Goal: Task Accomplishment & Management: Manage account settings

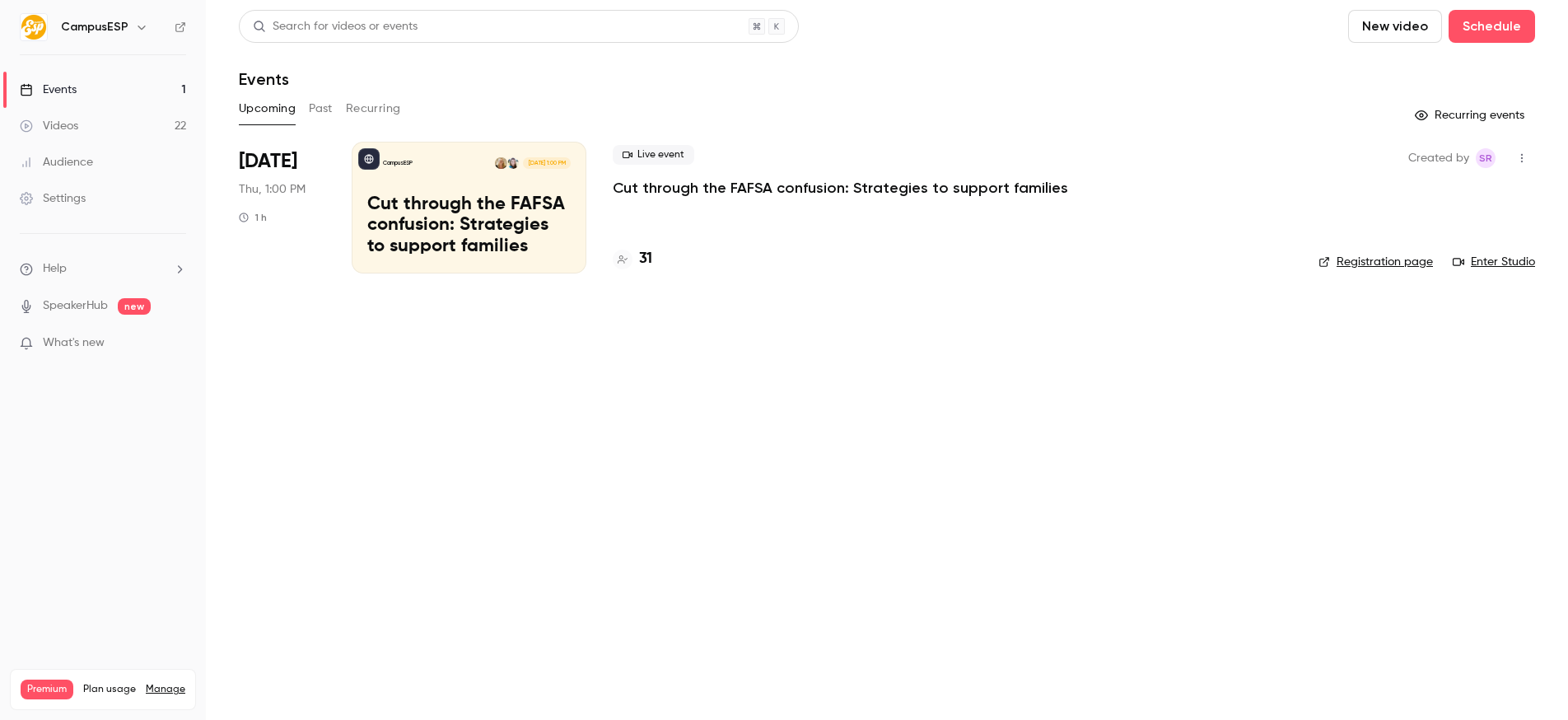
click at [321, 109] on button "Past" at bounding box center [320, 108] width 24 height 27
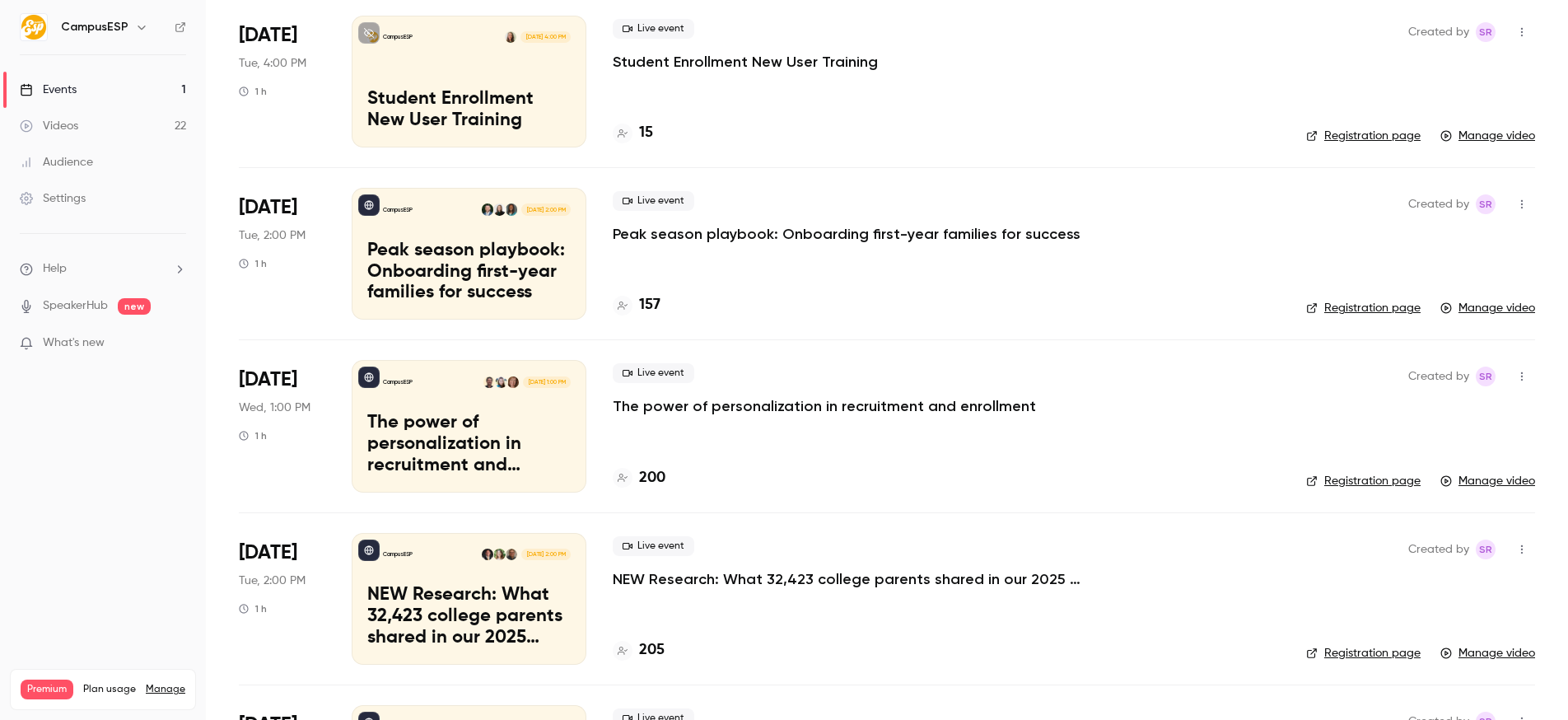
scroll to position [1688, 0]
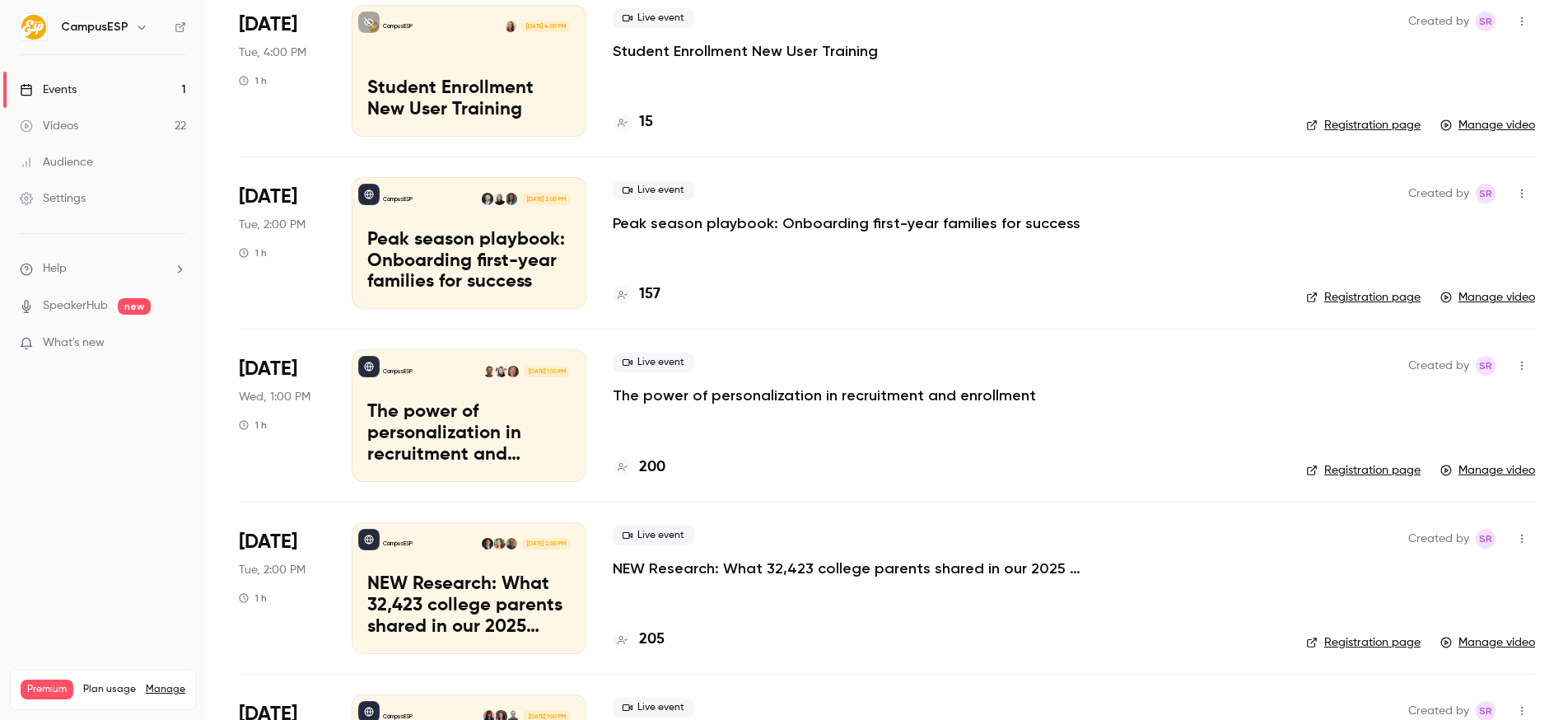
click at [792, 390] on p "The power of personalization in recruitment and enrollment" at bounding box center [824, 395] width 423 height 20
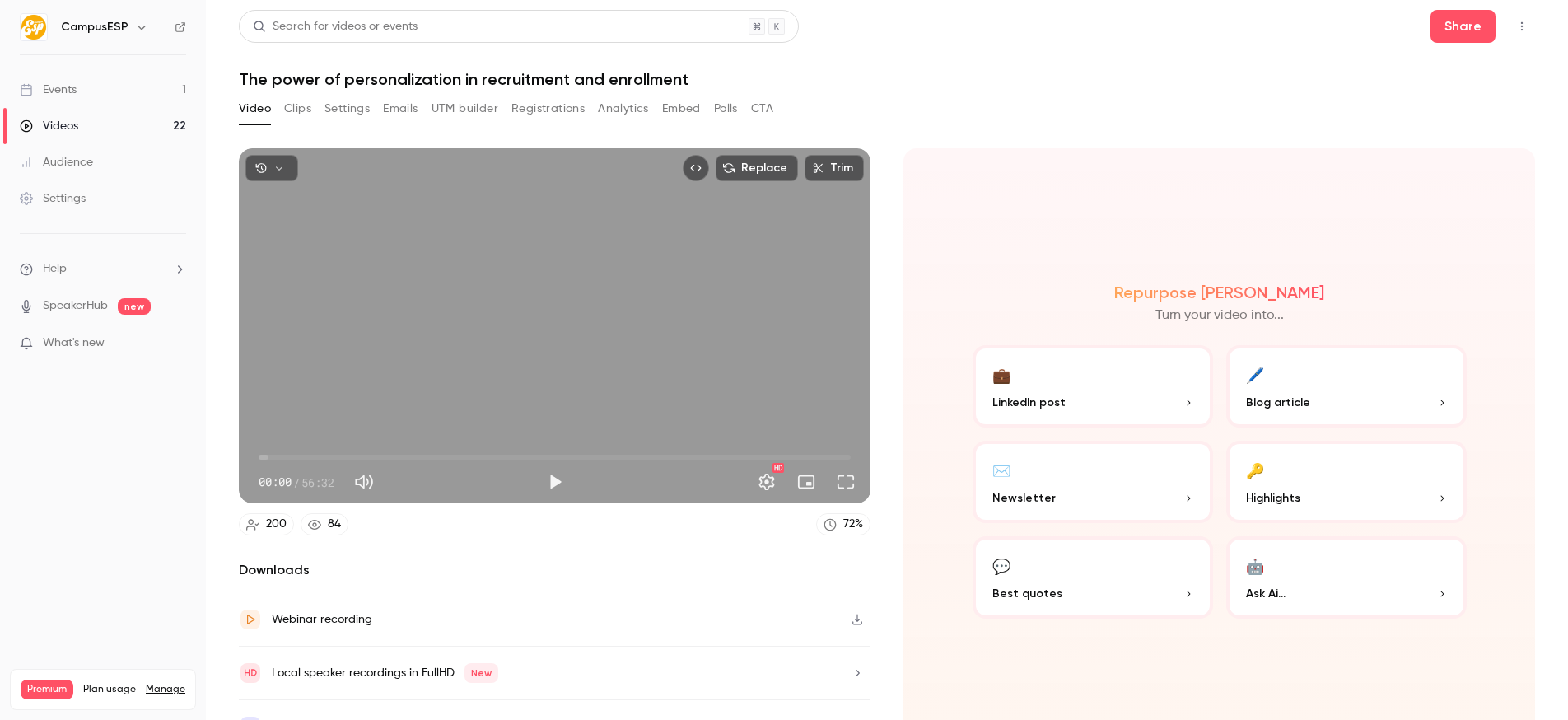
click at [295, 112] on button "Clips" at bounding box center [297, 108] width 27 height 27
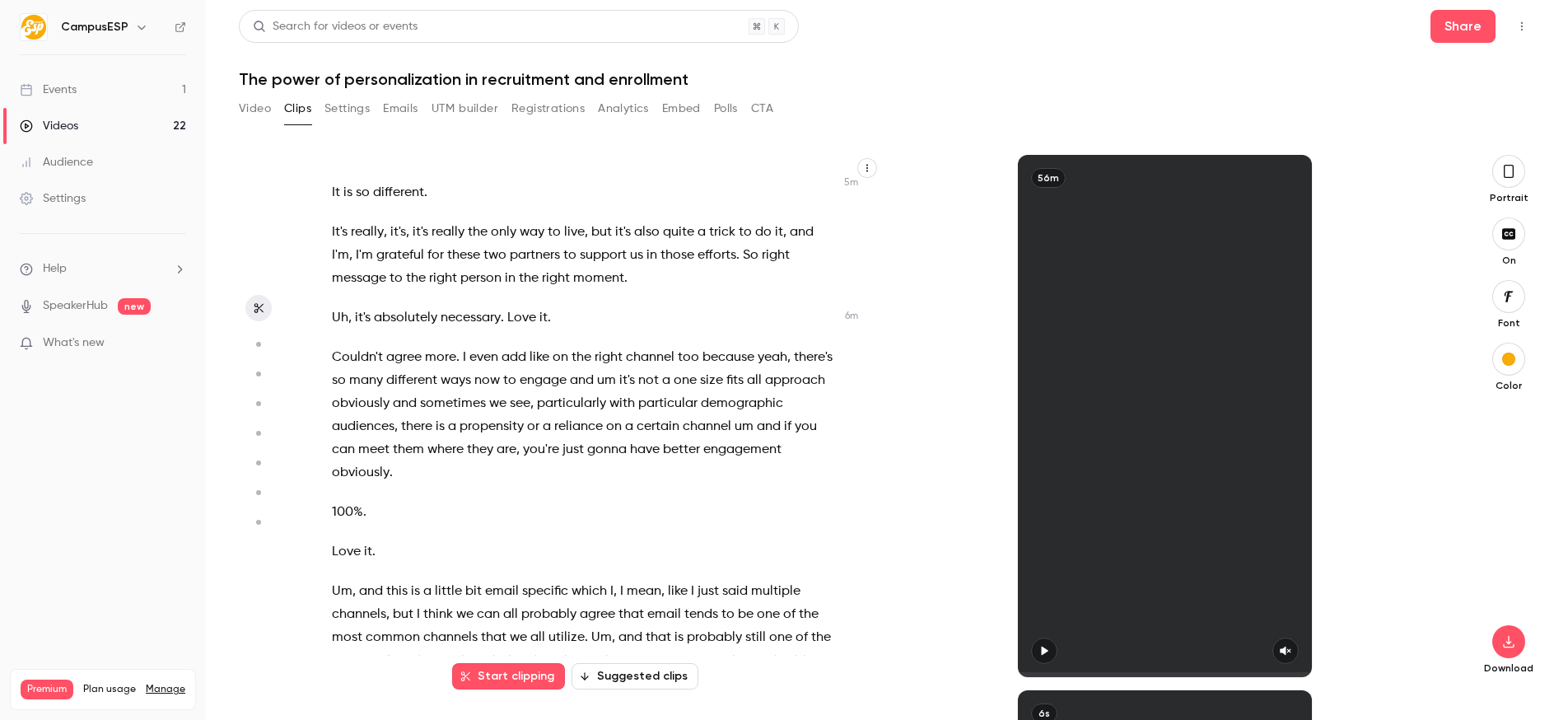
scroll to position [2558, 0]
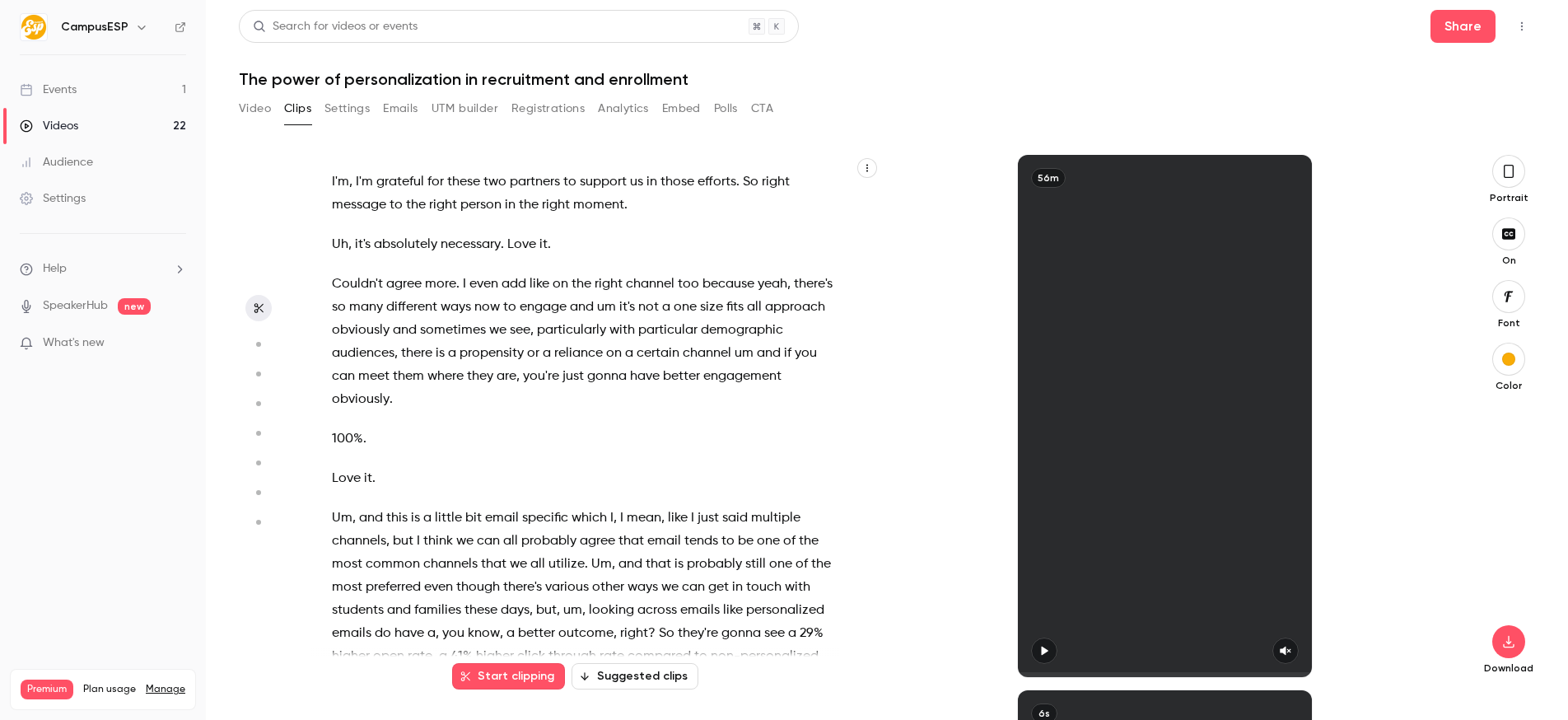
click at [477, 318] on span "sometimes" at bounding box center [452, 329] width 65 height 23
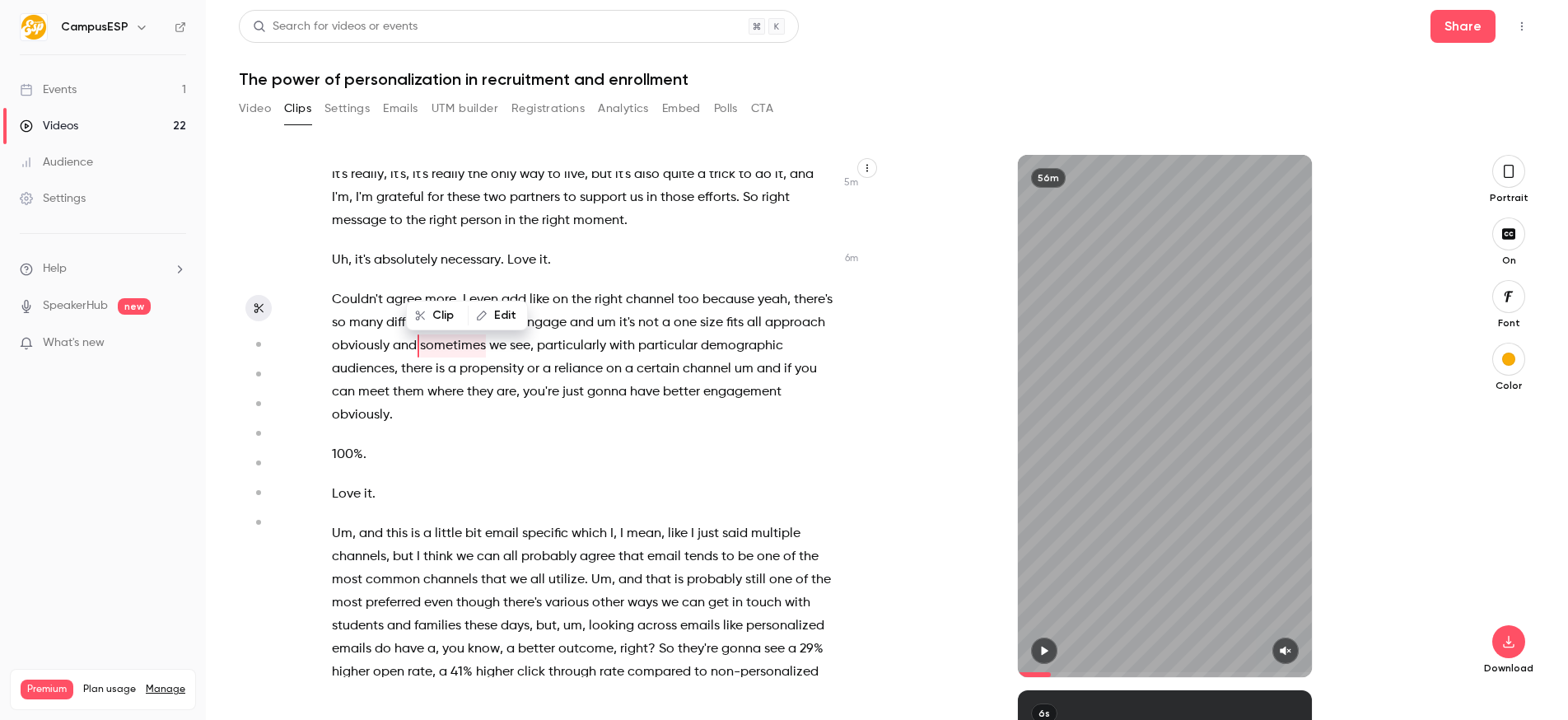
scroll to position [2582, 0]
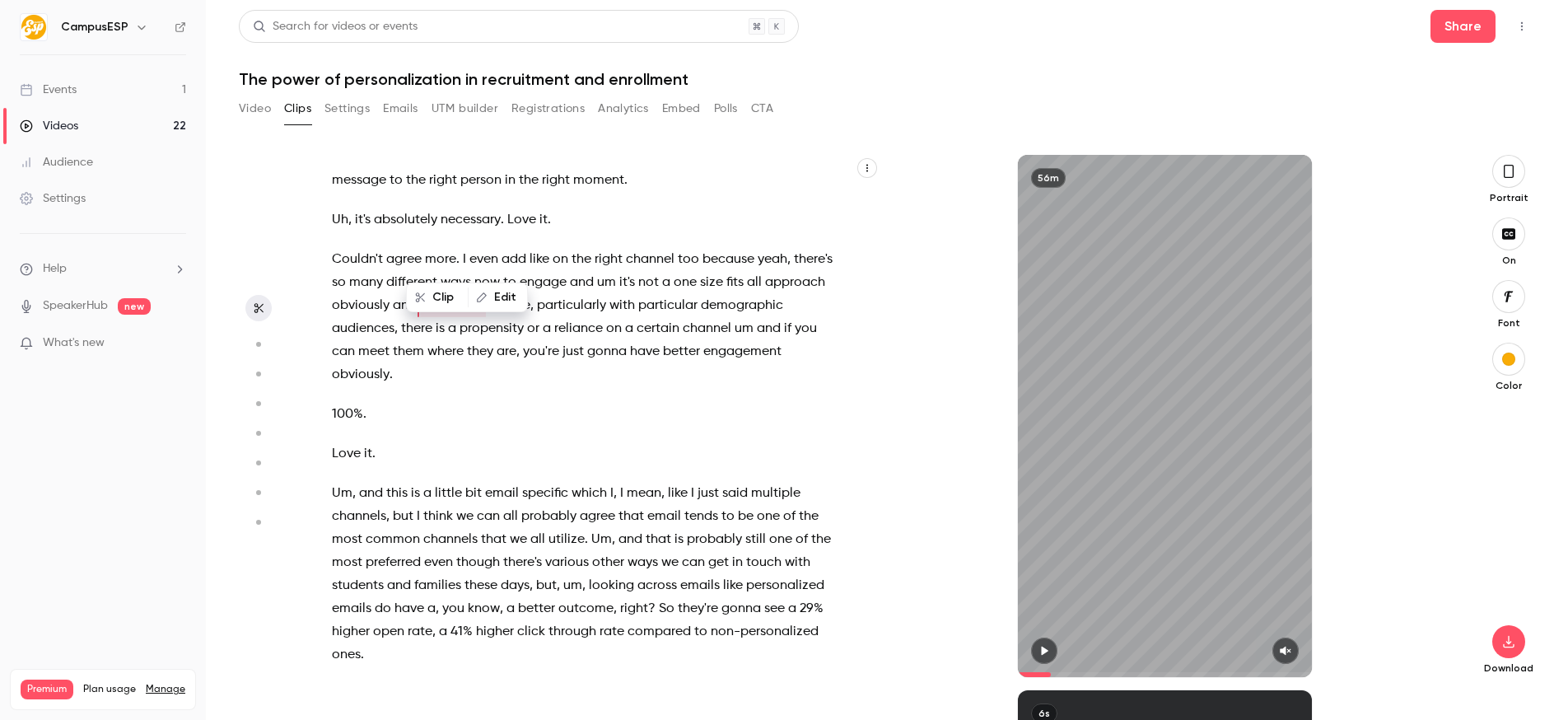
click at [925, 351] on div "56m" at bounding box center [1164, 416] width 569 height 522
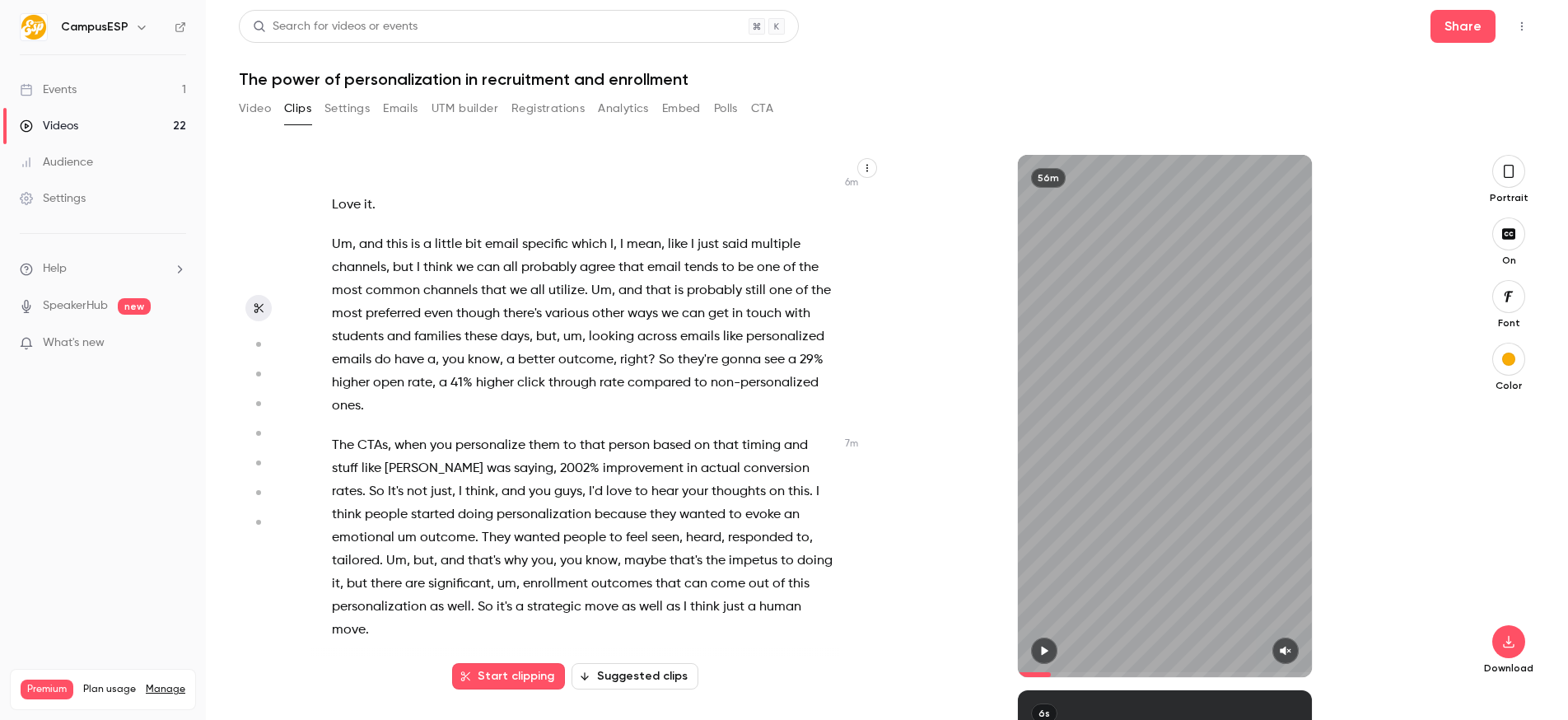
click at [612, 457] on span "improvement" at bounding box center [643, 468] width 80 height 23
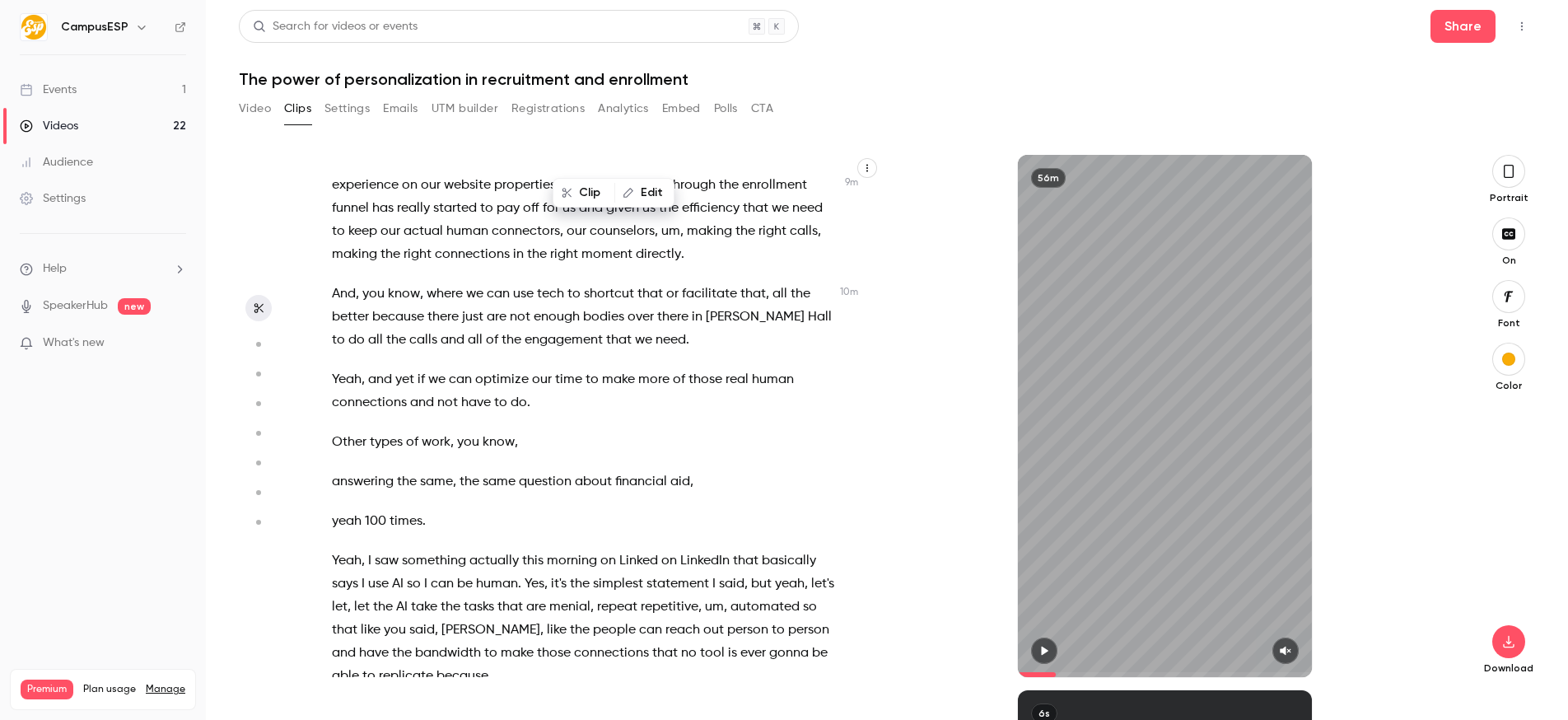
scroll to position [4020, 0]
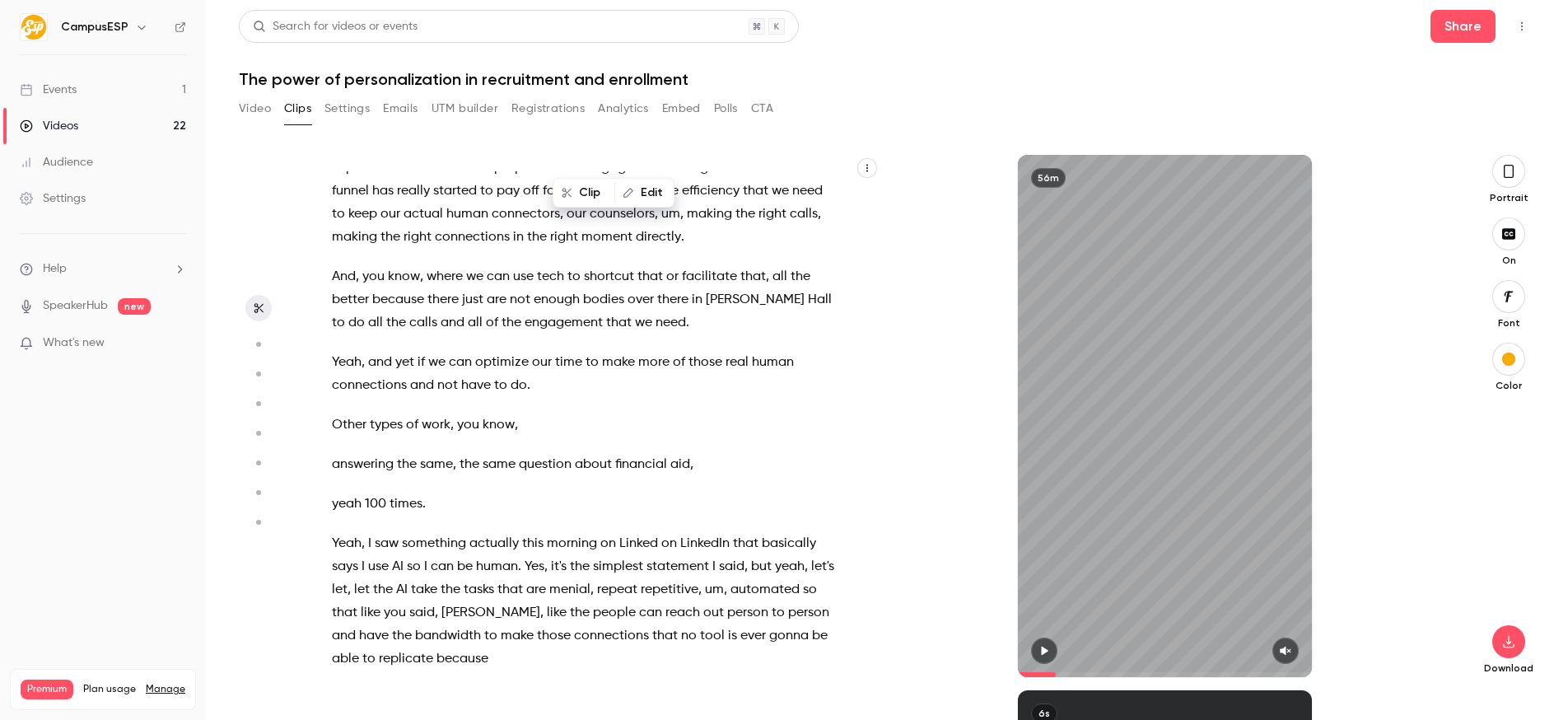
click at [391, 532] on span "saw" at bounding box center [387, 542] width 24 height 23
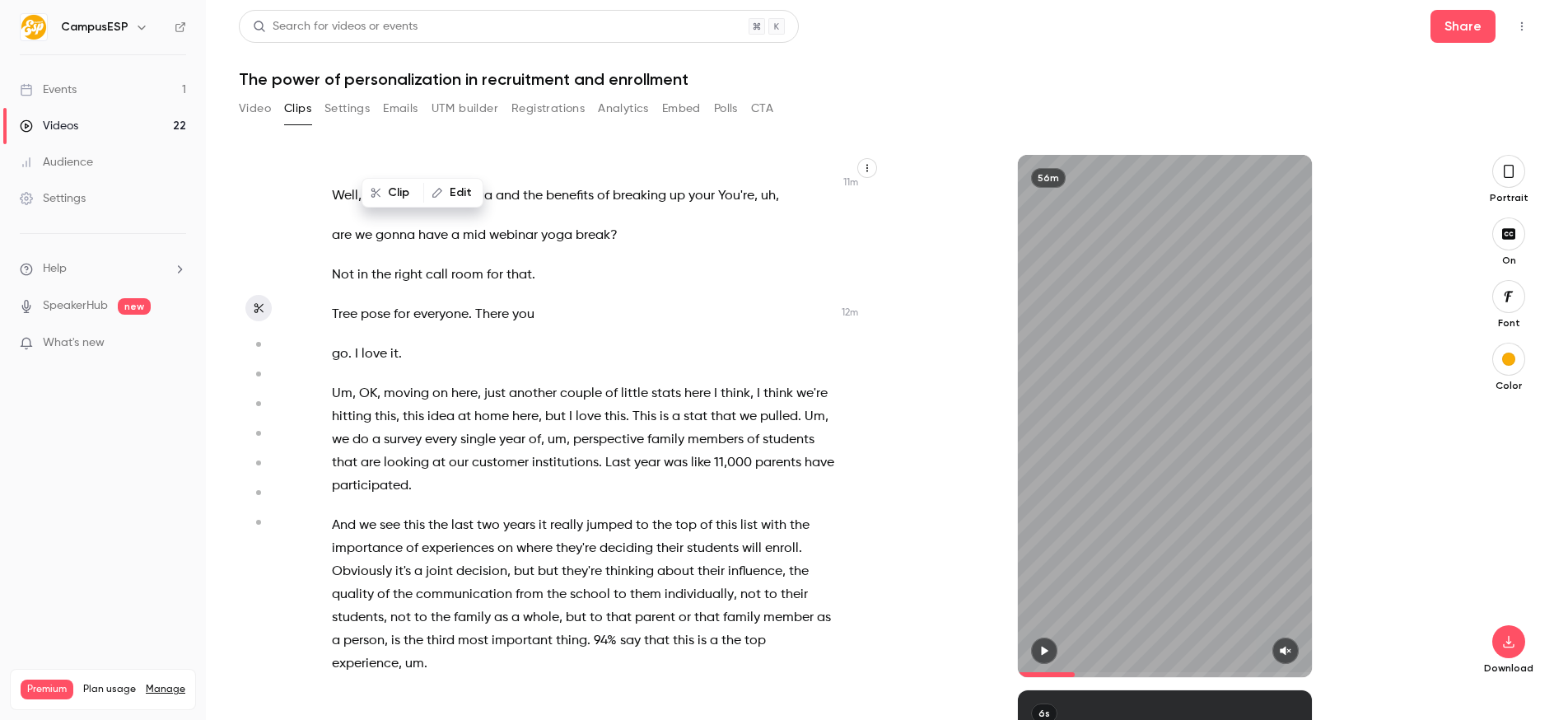
scroll to position [4714, 0]
click at [514, 511] on span "years" at bounding box center [519, 522] width 32 height 23
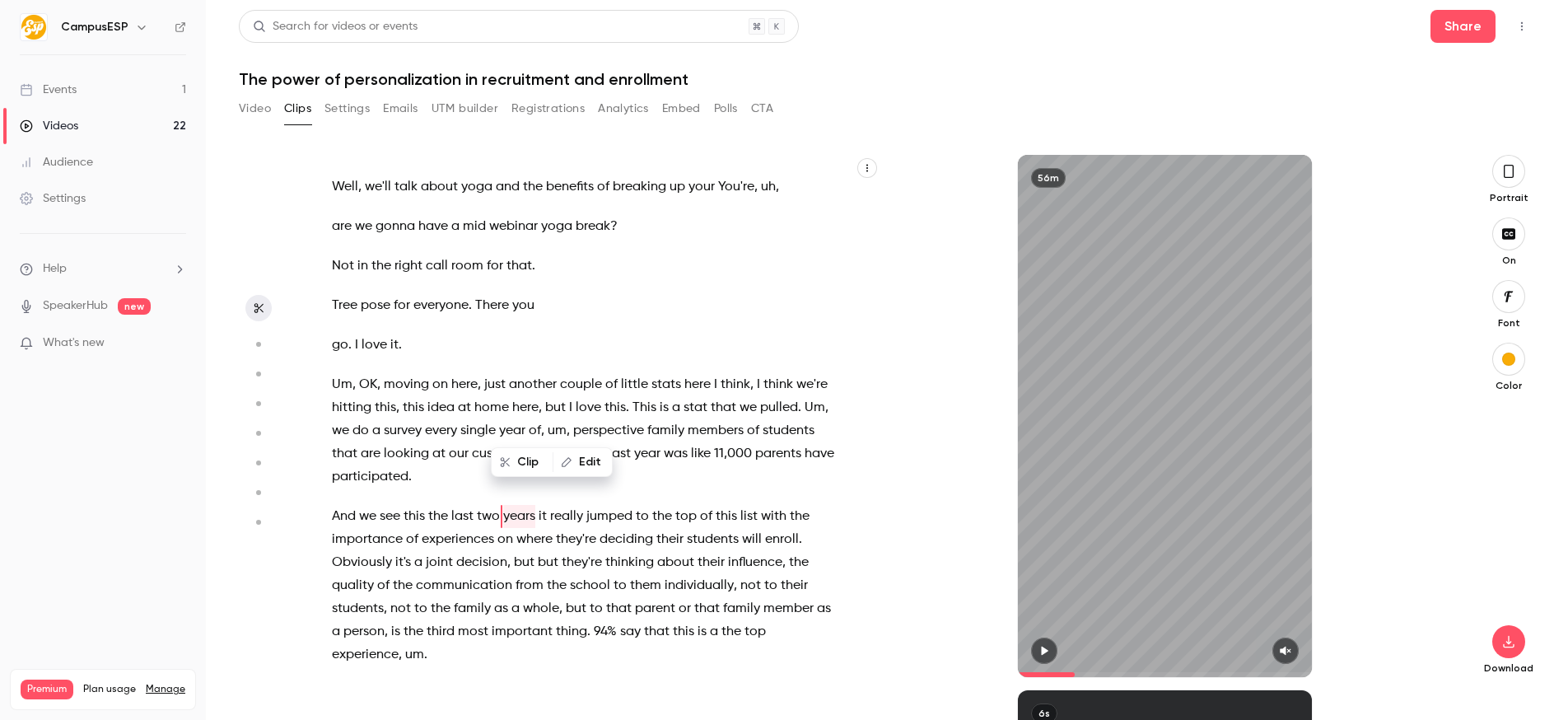
click at [758, 510] on span at bounding box center [759, 516] width 3 height 13
click at [482, 528] on span "experiences" at bounding box center [457, 539] width 72 height 23
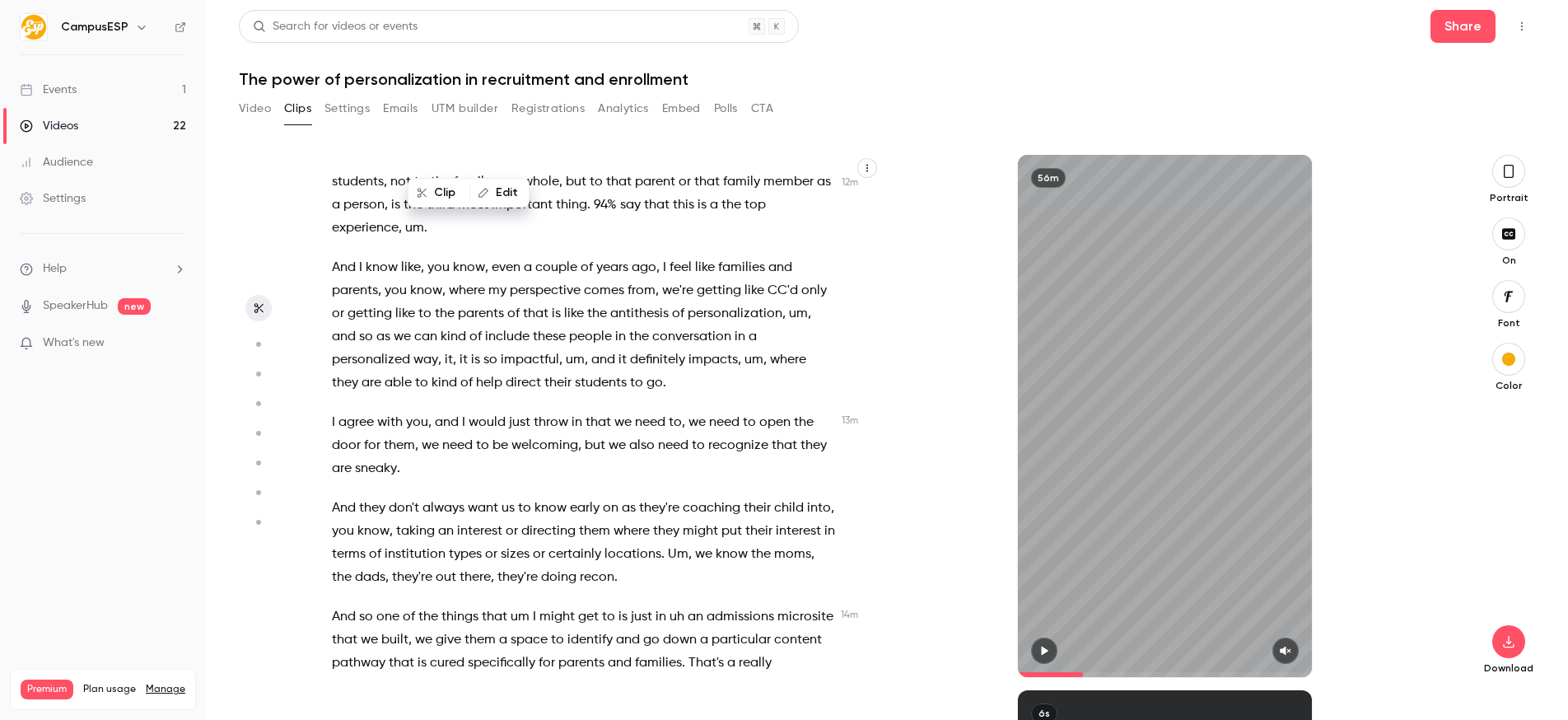
scroll to position [5172, 0]
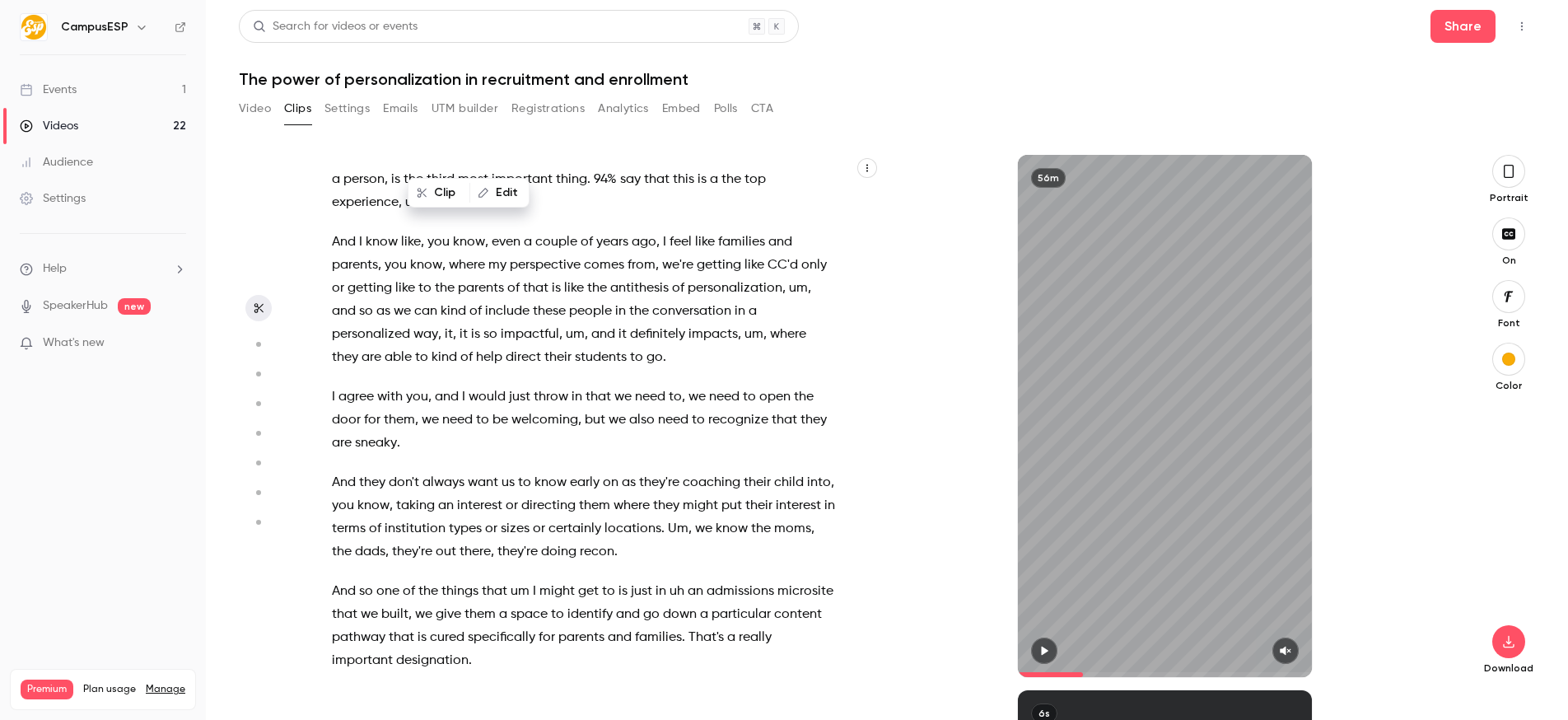
click at [1445, 102] on div "Video Clips Settings Emails UTM builder Registrations Analytics Embed Polls CTA" at bounding box center [887, 111] width 1296 height 33
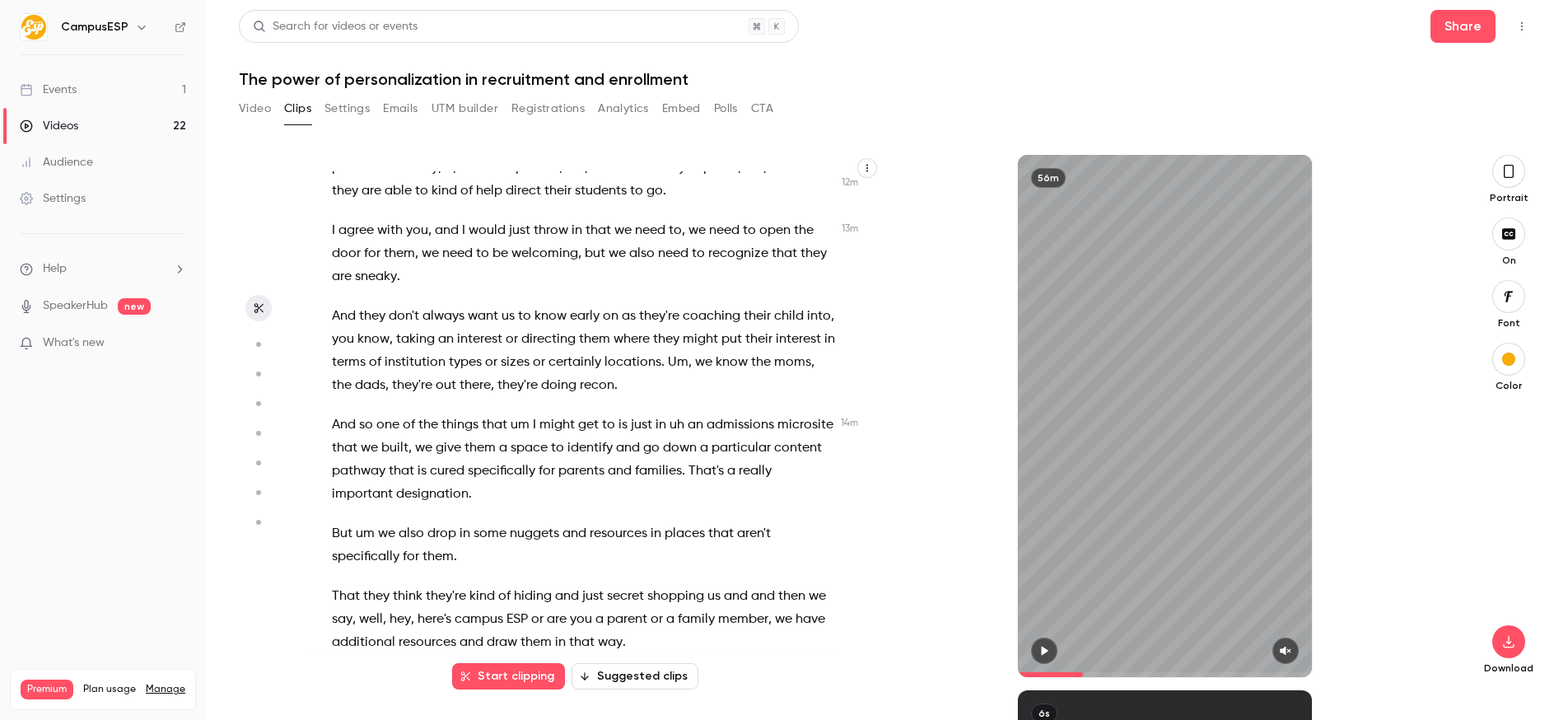
scroll to position [5347, 0]
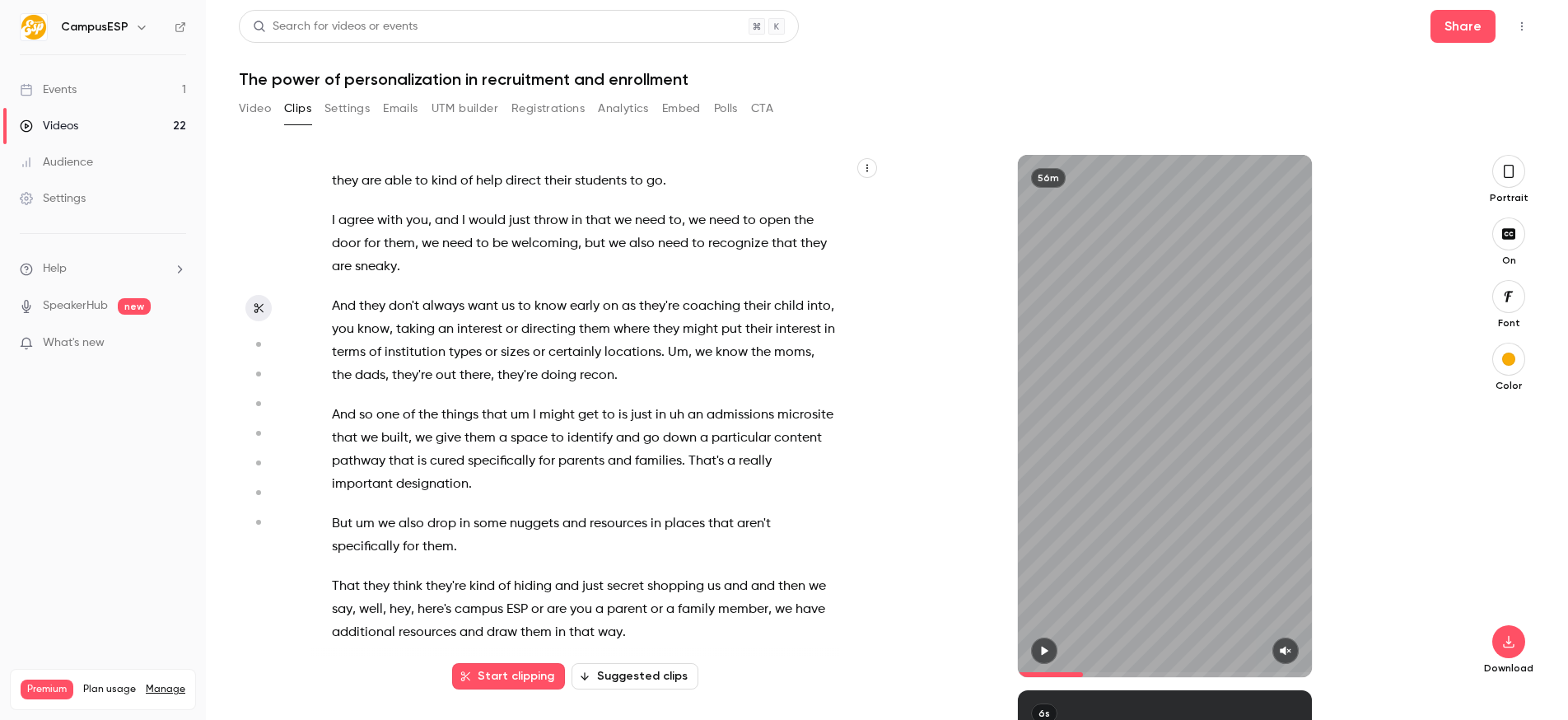
click at [463, 449] on span "cured" at bounding box center [446, 460] width 35 height 23
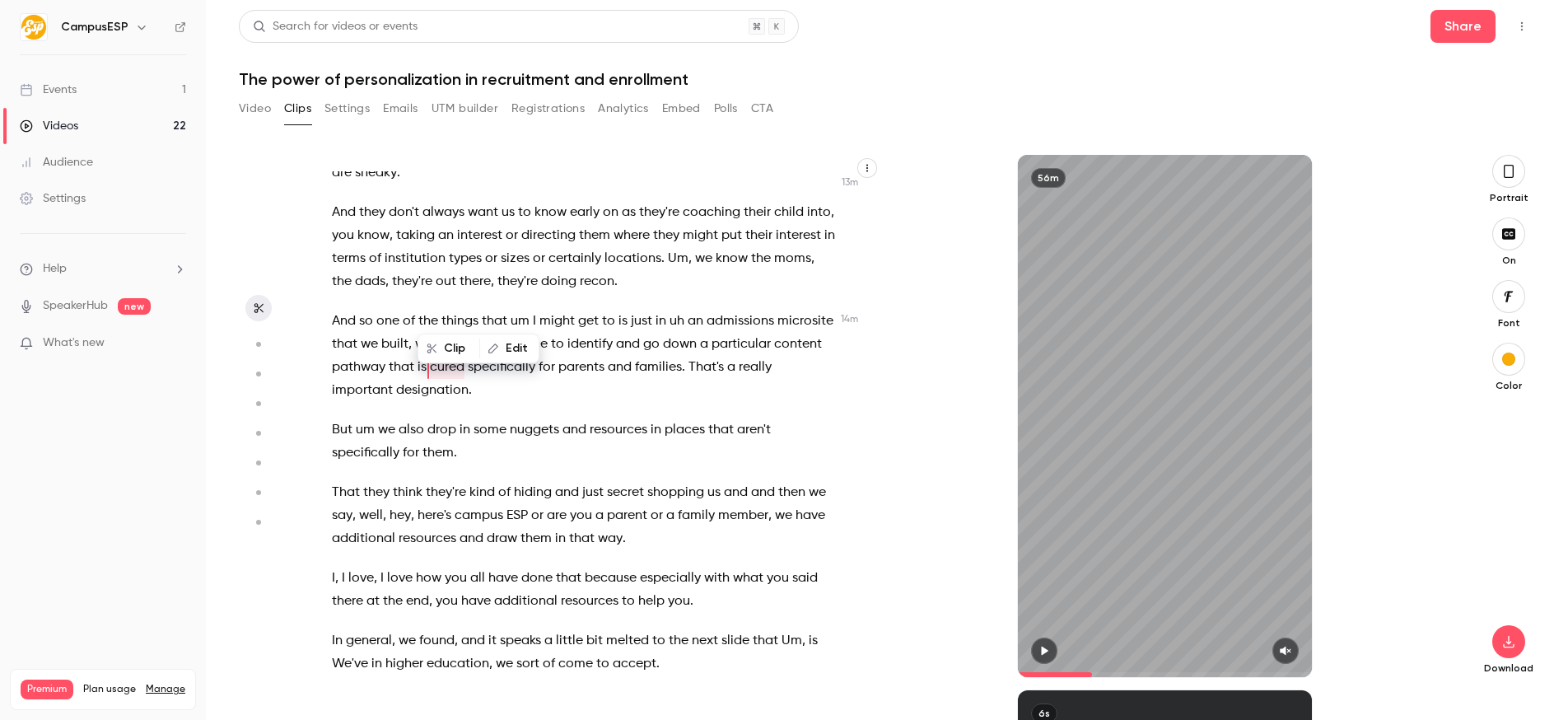
scroll to position [5495, 0]
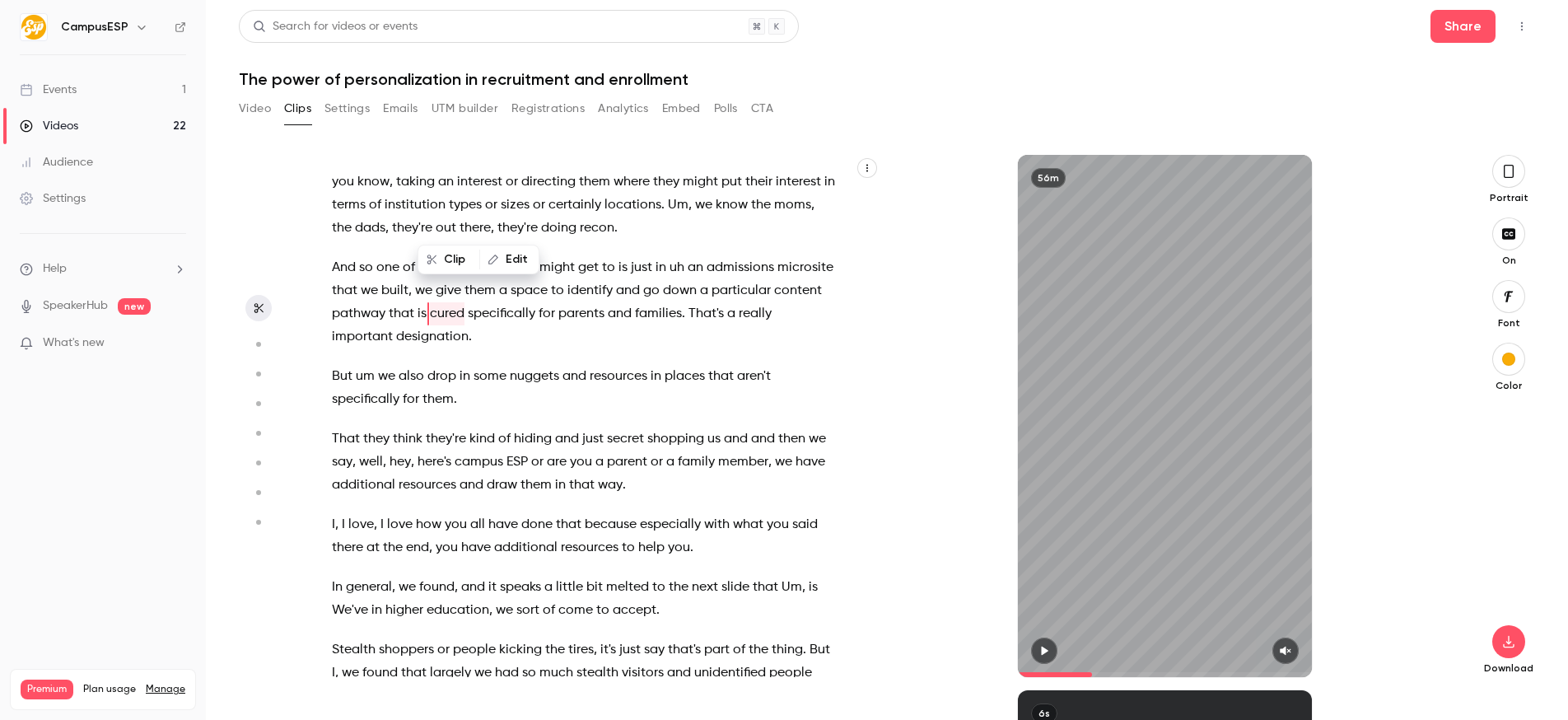
click at [600, 513] on span "because" at bounding box center [610, 524] width 52 height 23
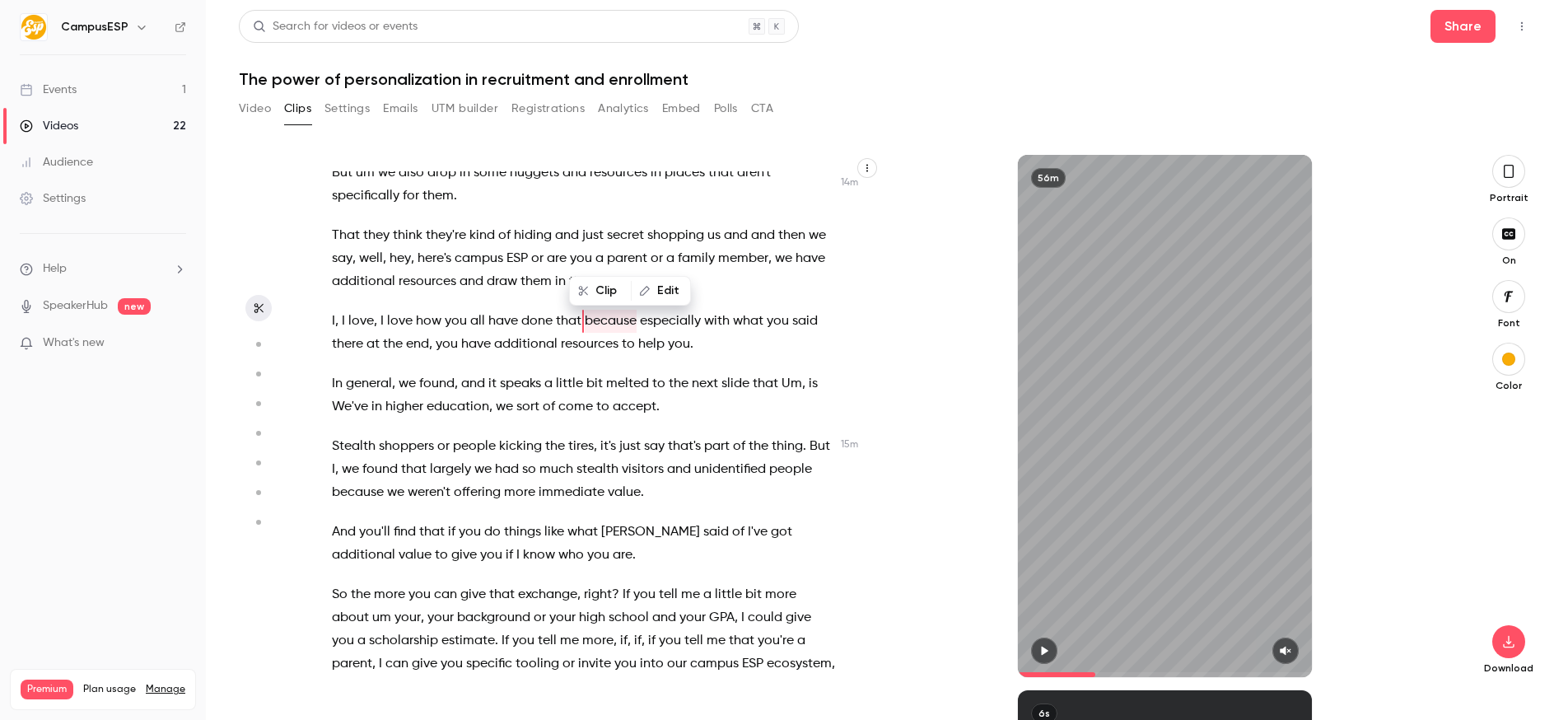
scroll to position [5736, 0]
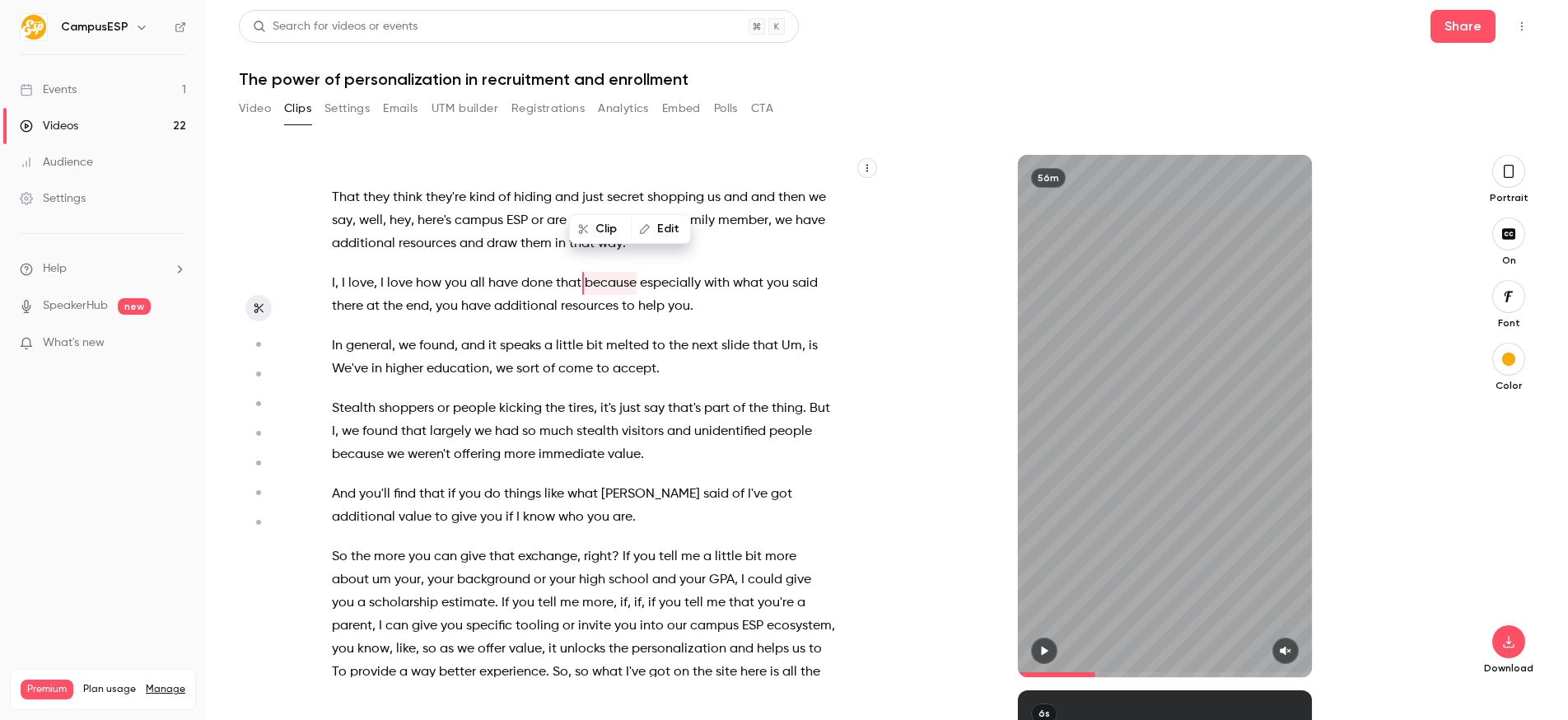
click at [381, 357] on span "in" at bounding box center [376, 368] width 11 height 23
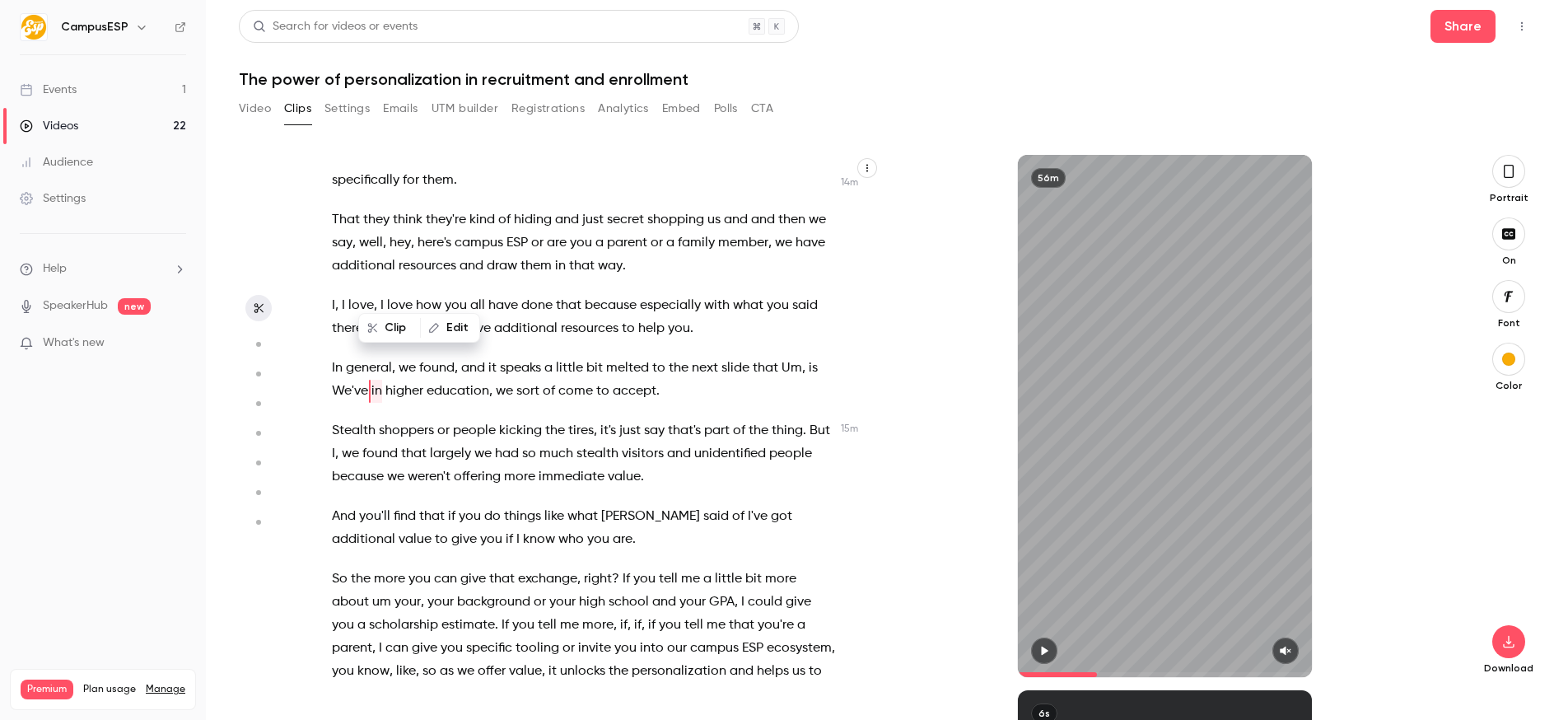
scroll to position [5723, 0]
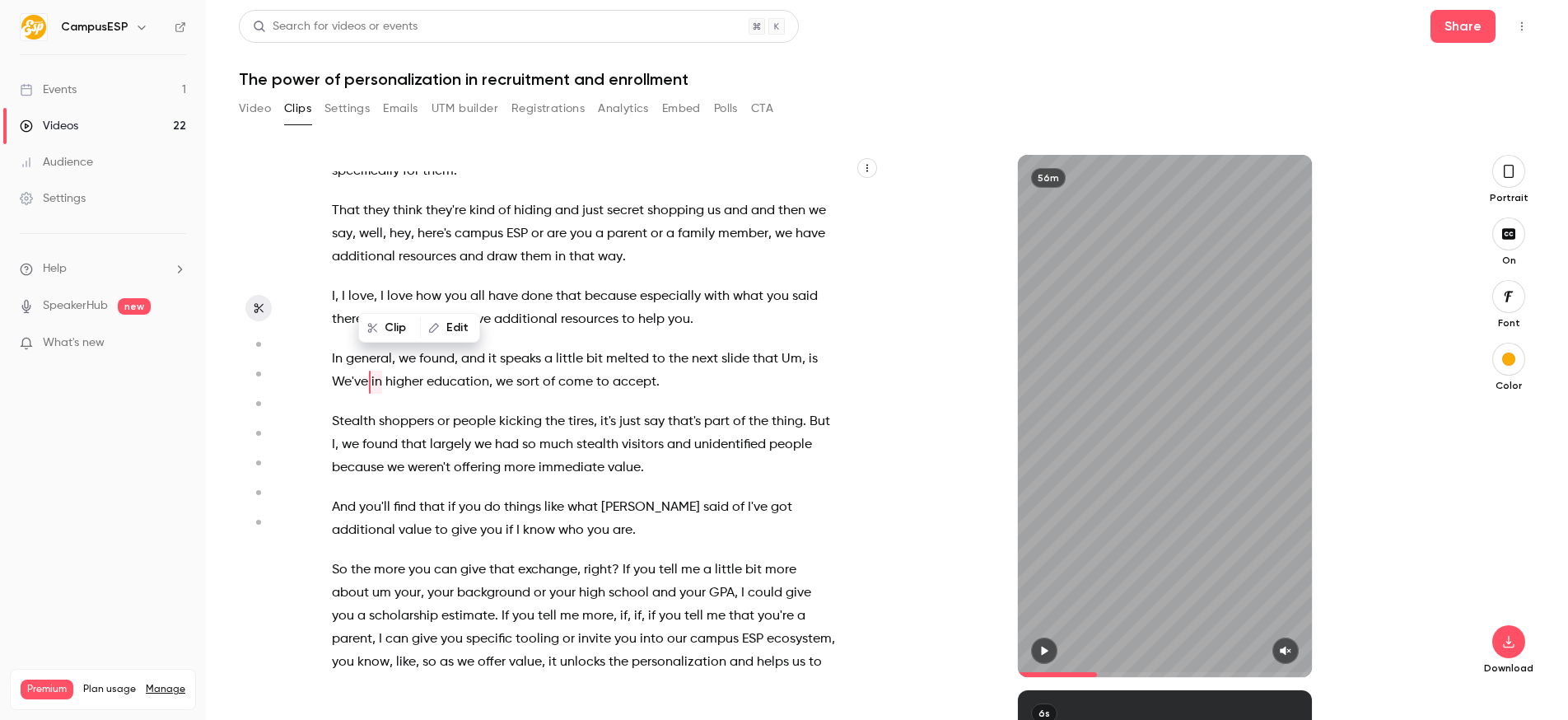
click at [444, 558] on span "can" at bounding box center [444, 569] width 23 height 23
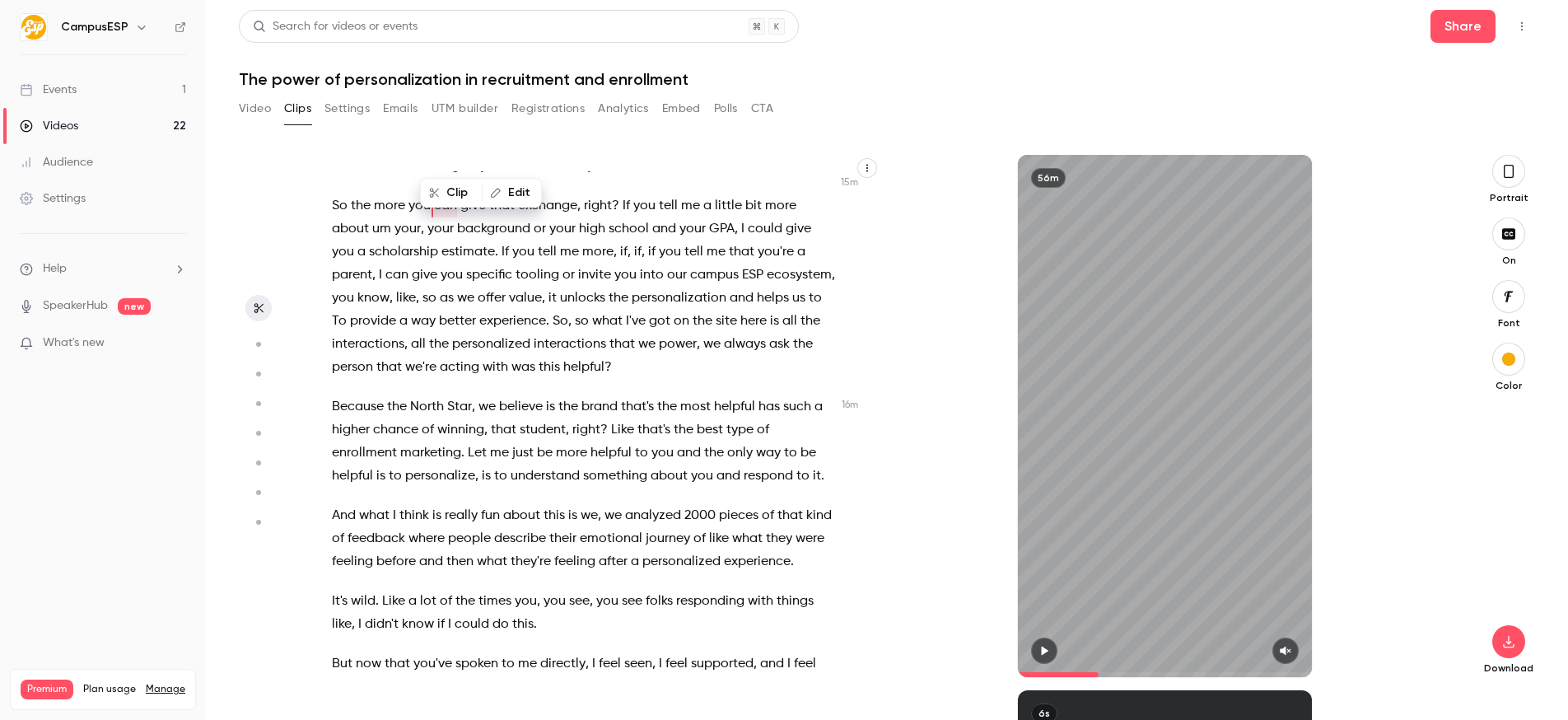
click at [528, 504] on span "about" at bounding box center [521, 515] width 37 height 23
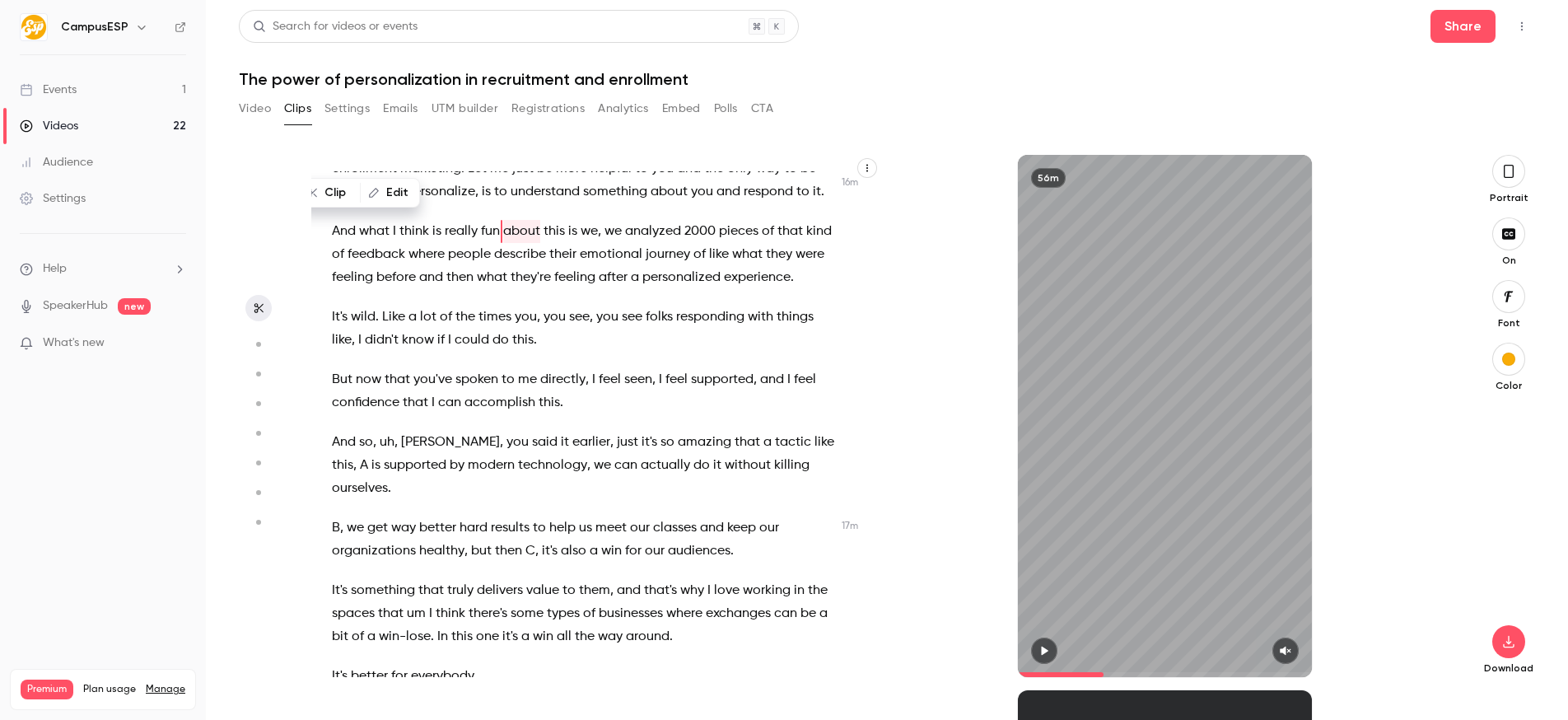
scroll to position [6314, 0]
click at [503, 540] on span "then" at bounding box center [508, 551] width 27 height 23
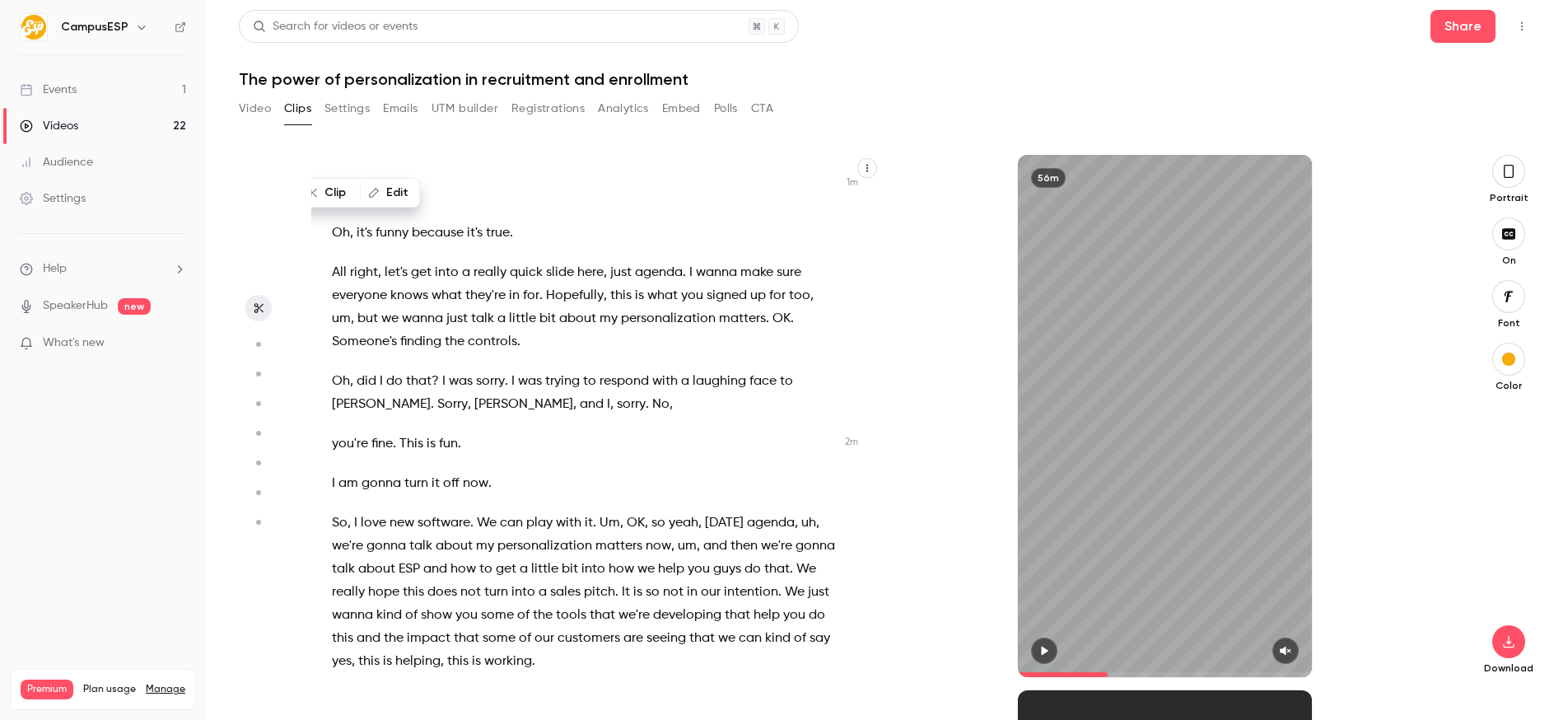
scroll to position [0, 0]
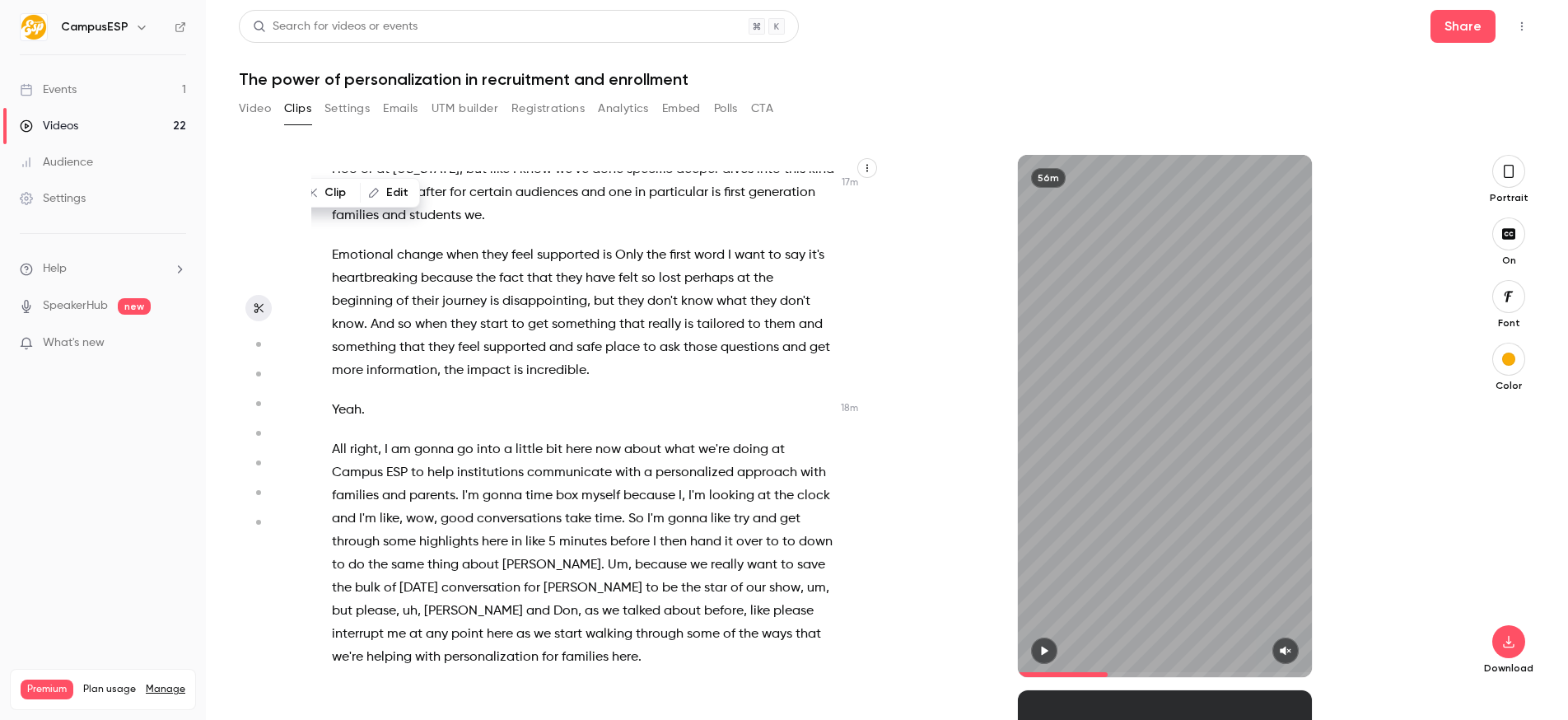
click at [510, 507] on span "conversations" at bounding box center [520, 518] width 85 height 23
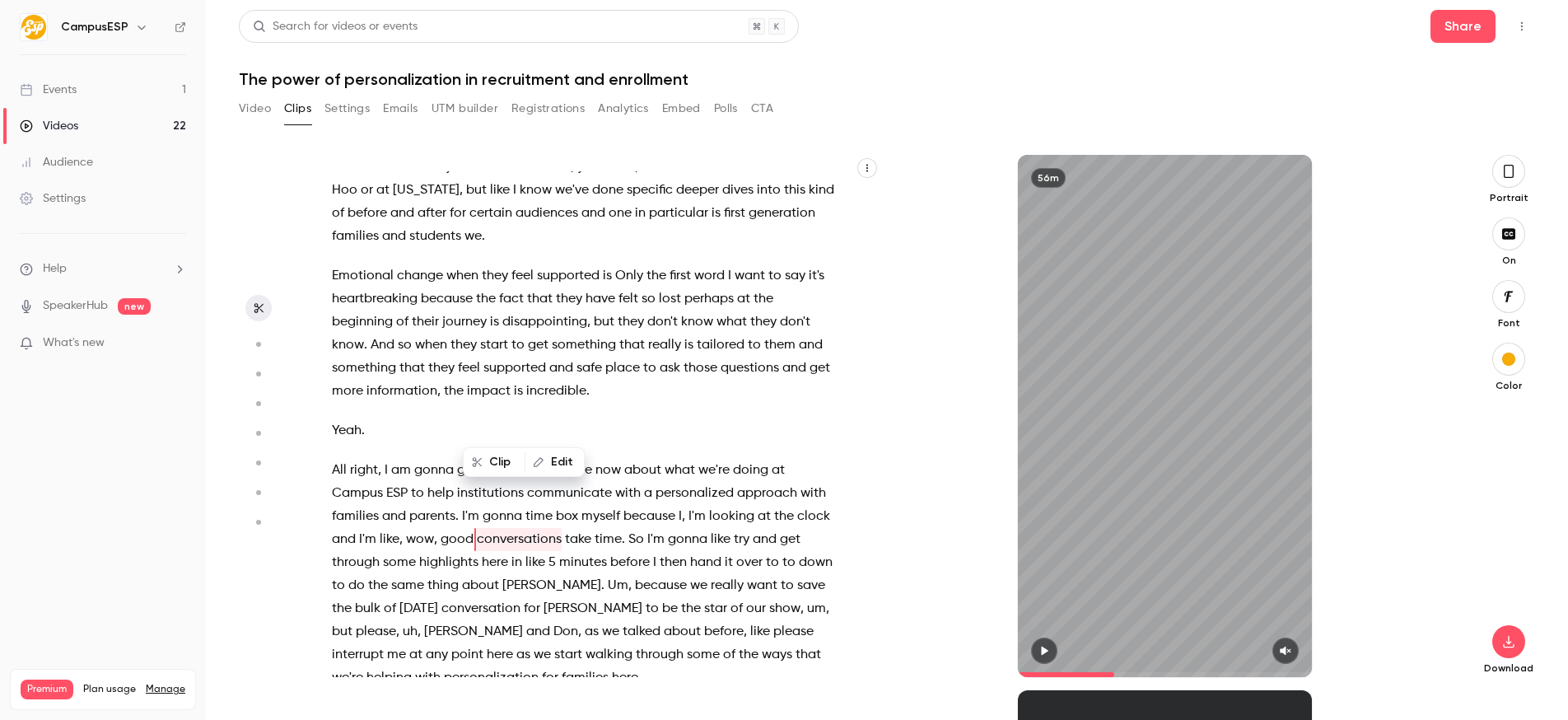
click at [701, 528] on span "gonna" at bounding box center [687, 539] width 40 height 23
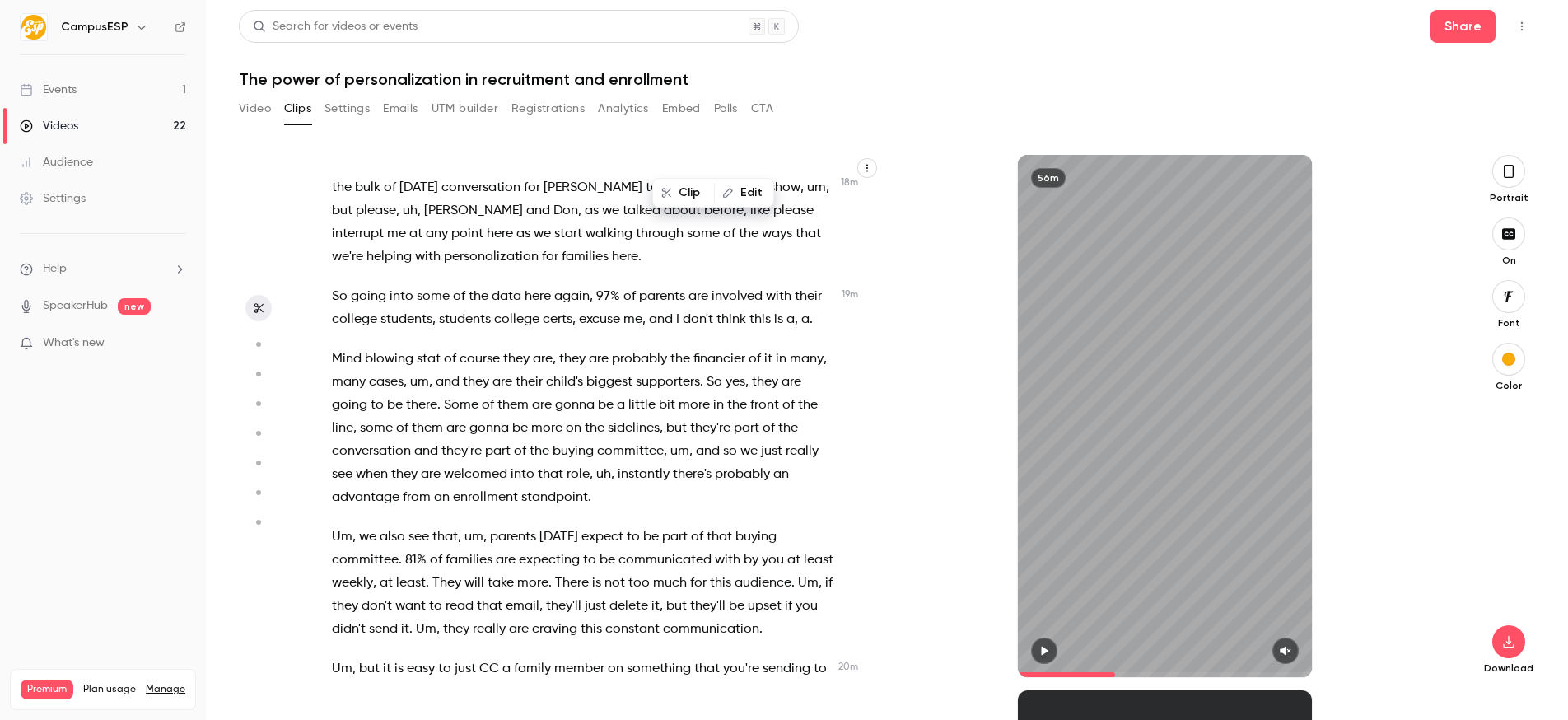
click at [678, 571] on span "much" at bounding box center [669, 582] width 34 height 23
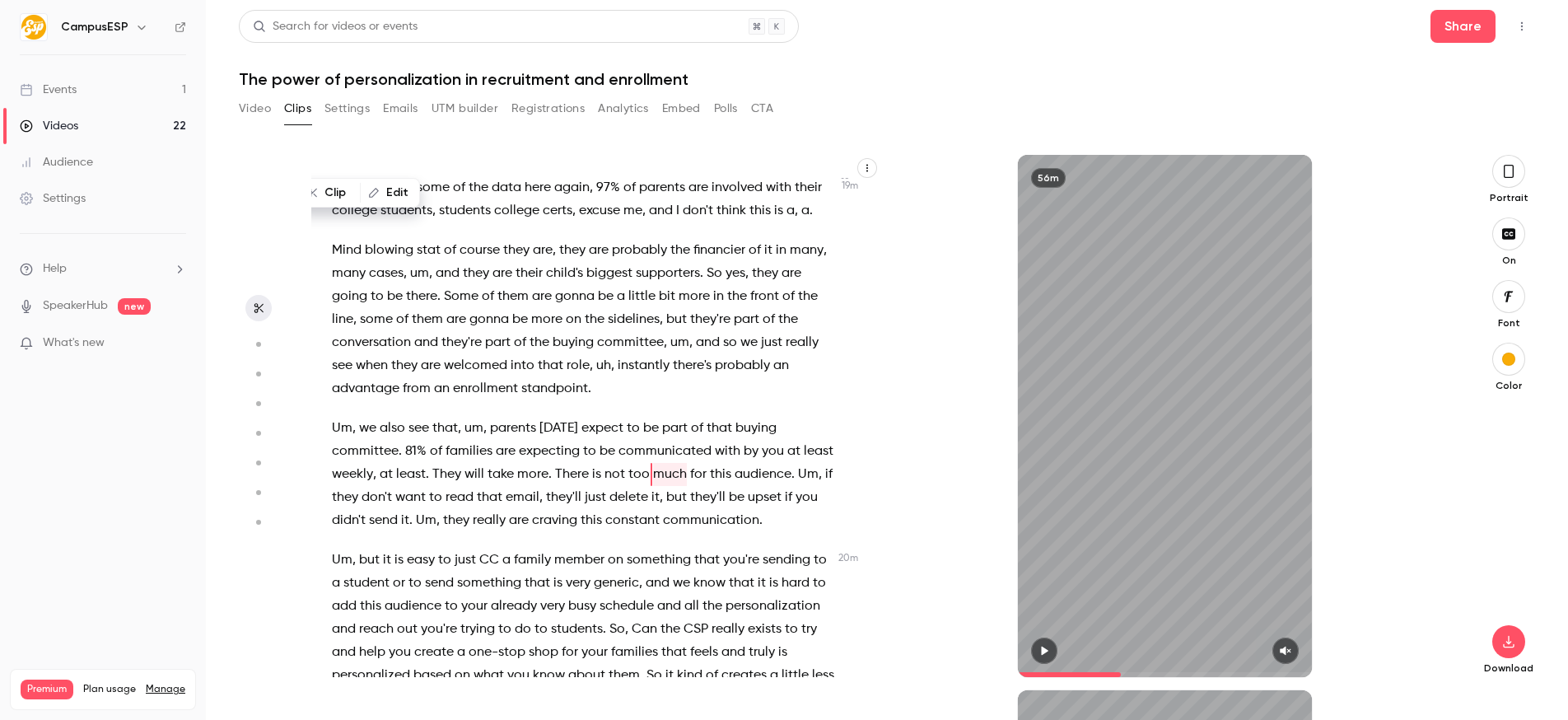
scroll to position [7488, 0]
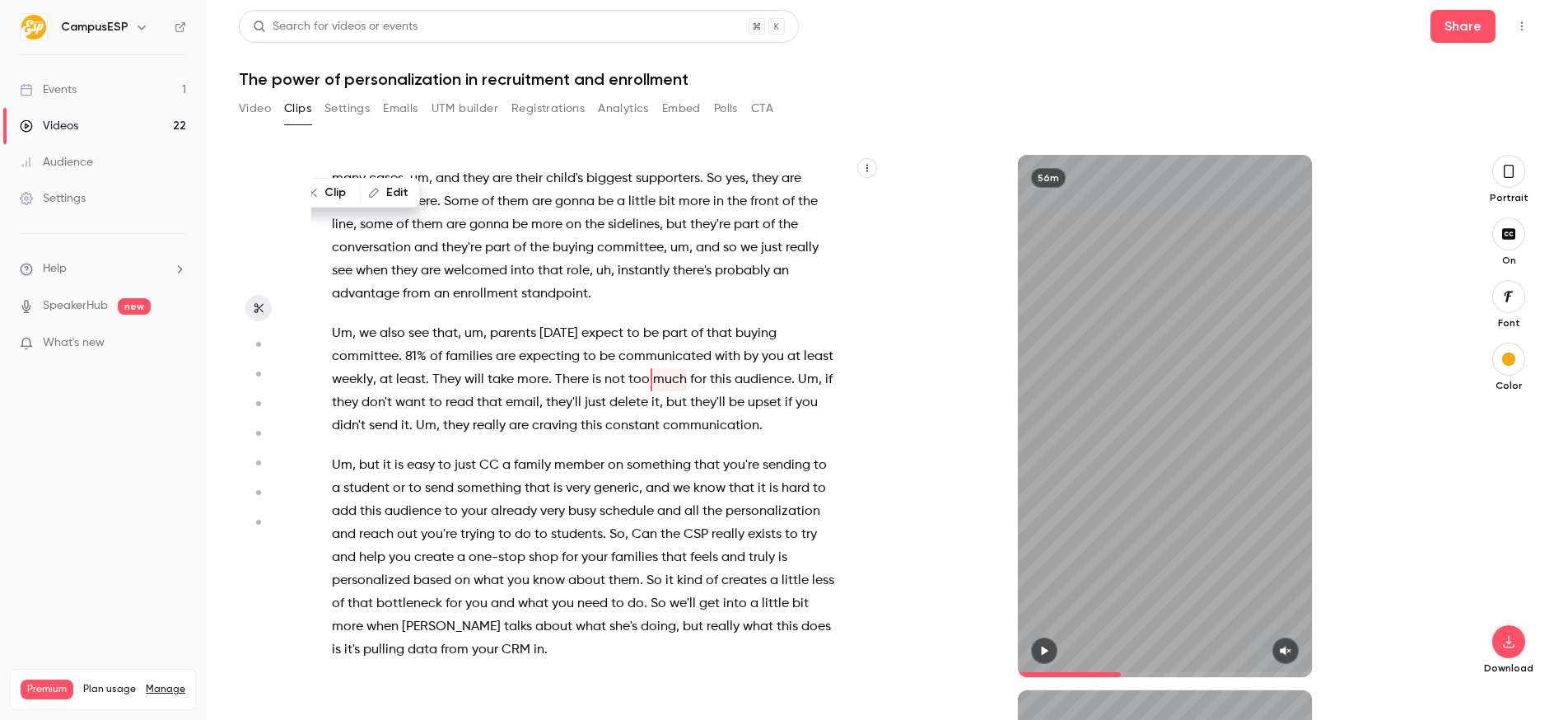
click at [439, 569] on span "based" at bounding box center [432, 580] width 38 height 23
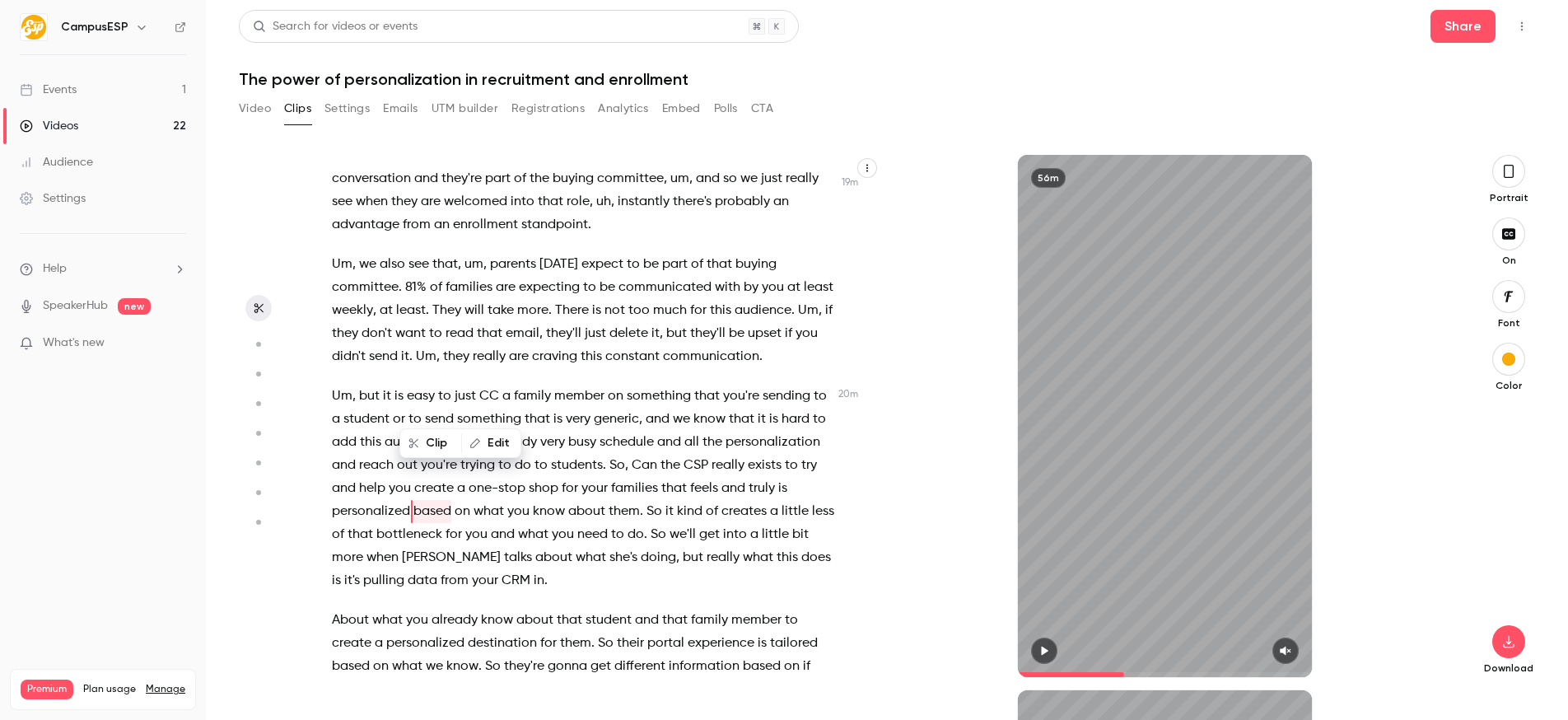
scroll to position [7559, 0]
click at [534, 629] on span "destination" at bounding box center [503, 640] width 69 height 23
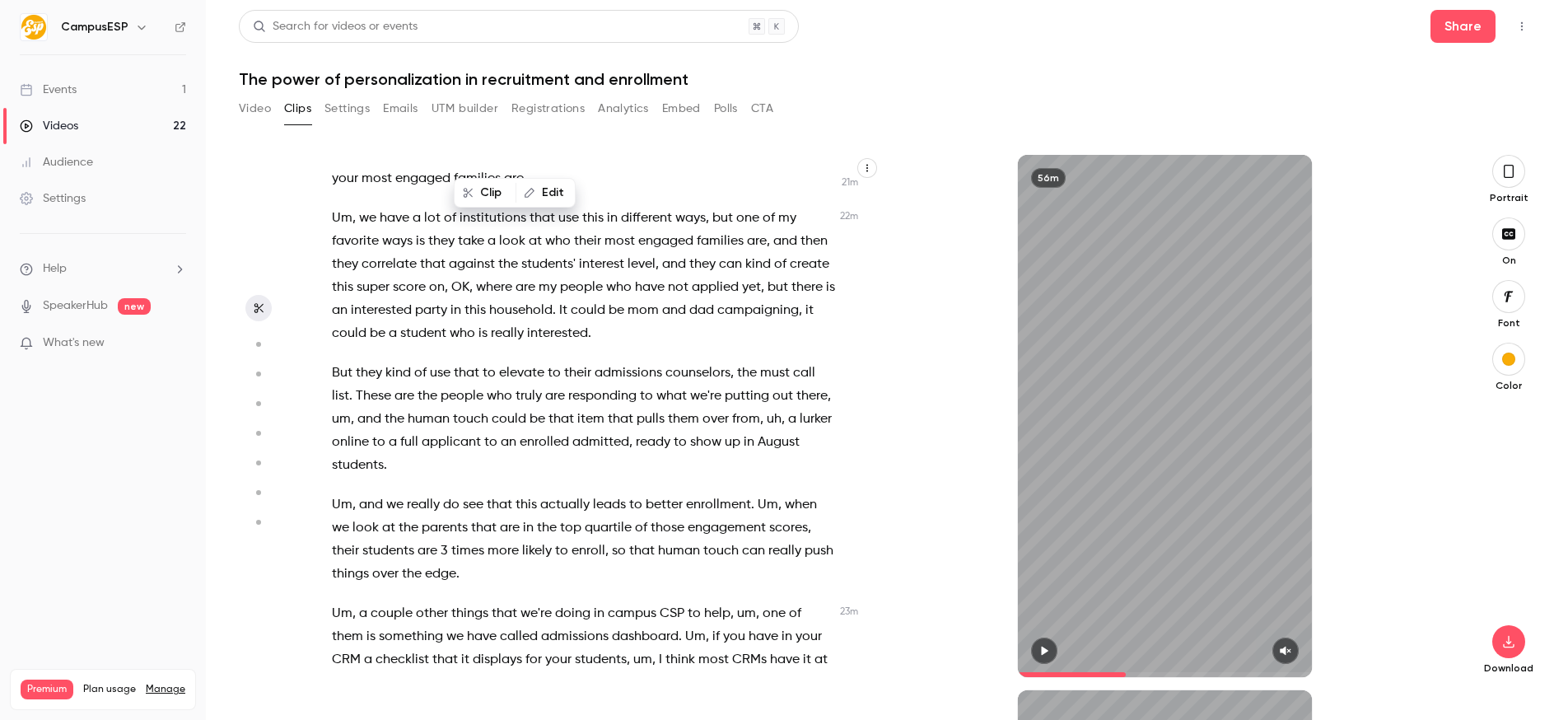
scroll to position [8539, 0]
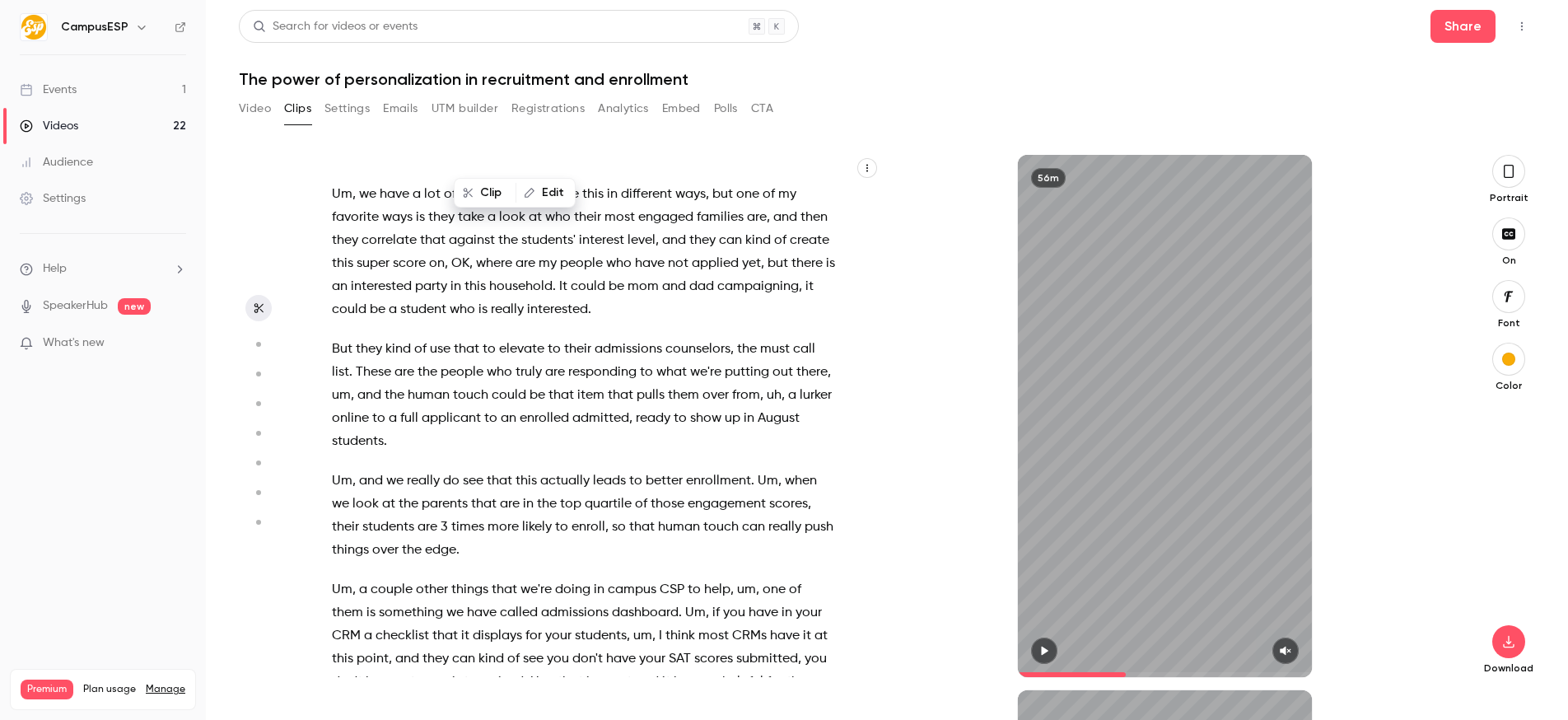
click at [497, 578] on p "Um , a couple other things that we're doing in campus CSP to help , um , one of…" at bounding box center [583, 659] width 503 height 162
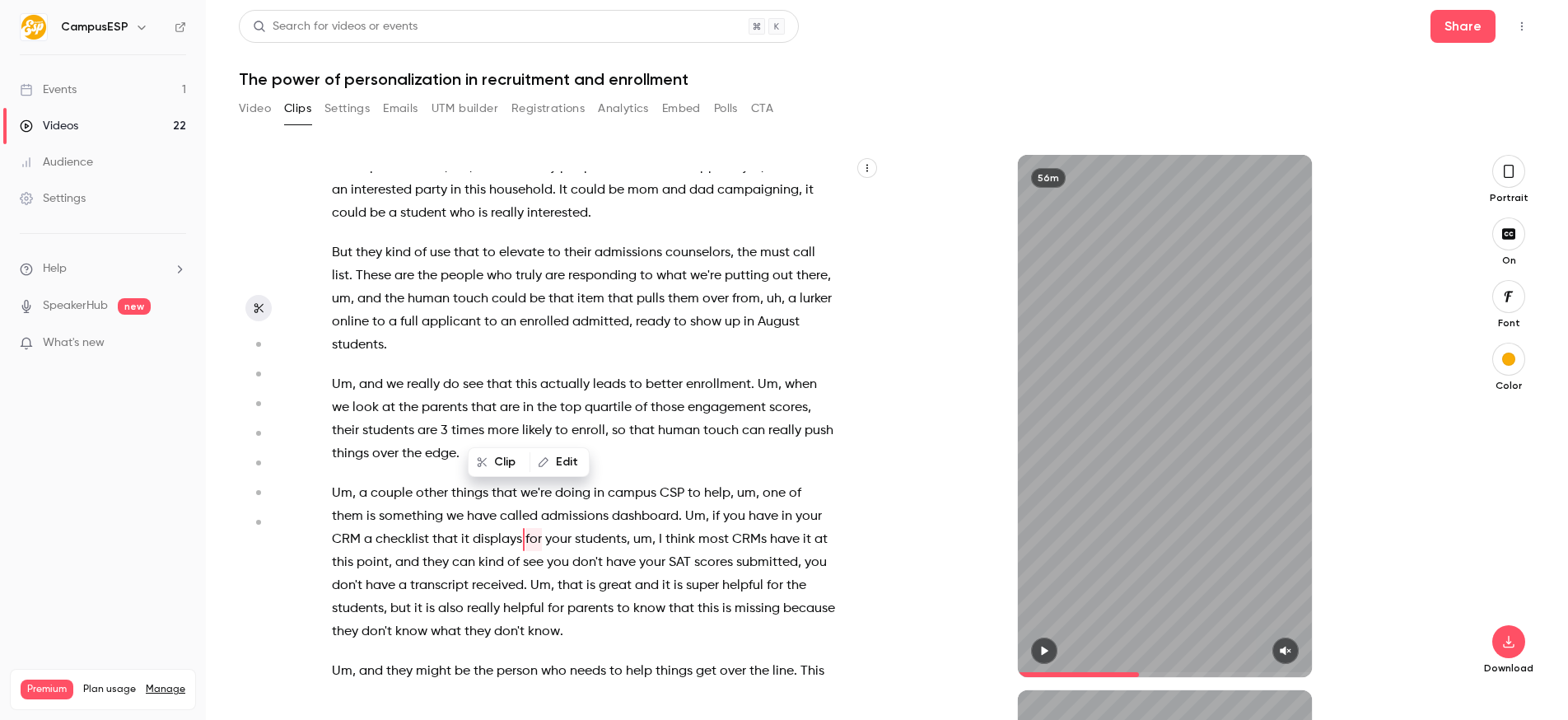
click at [434, 660] on span "might" at bounding box center [433, 670] width 36 height 23
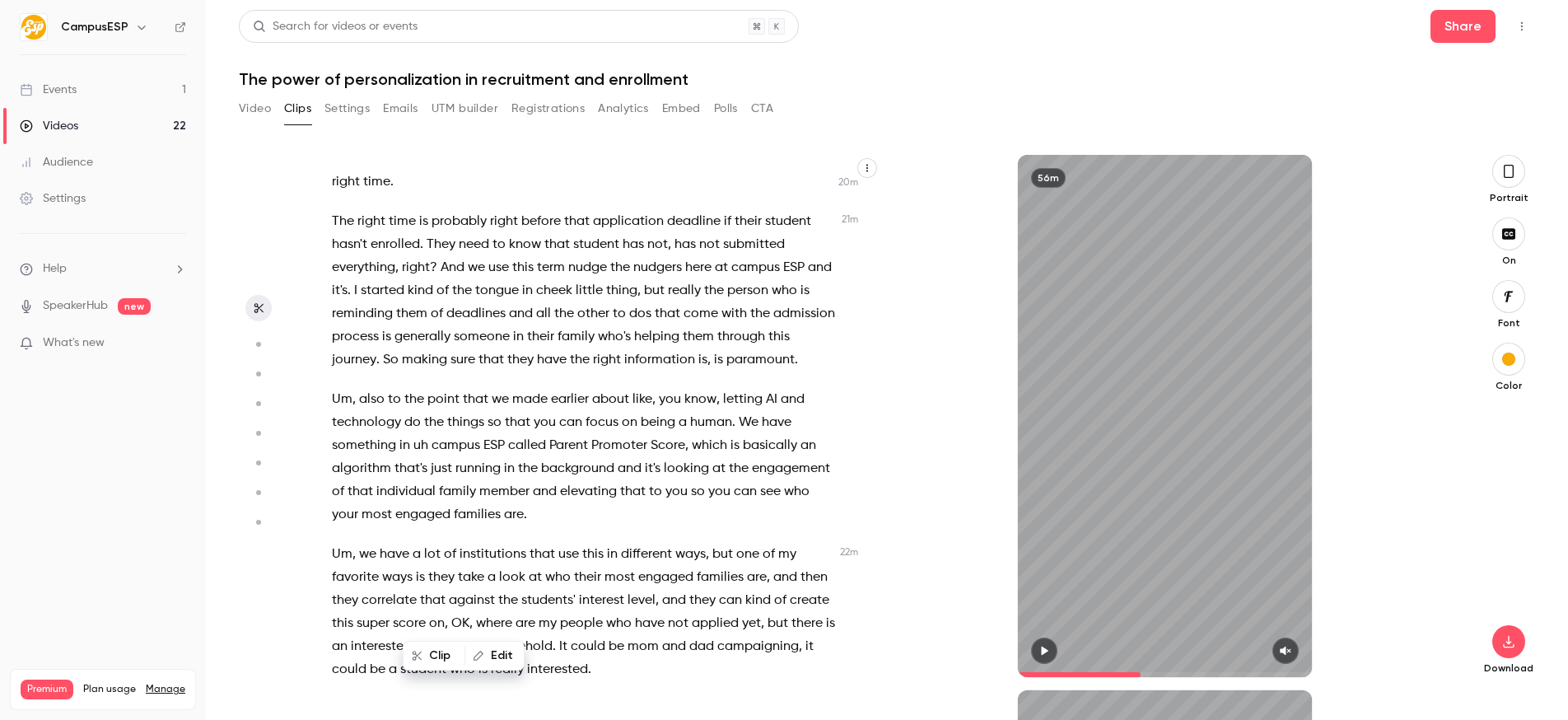
scroll to position [8056, 0]
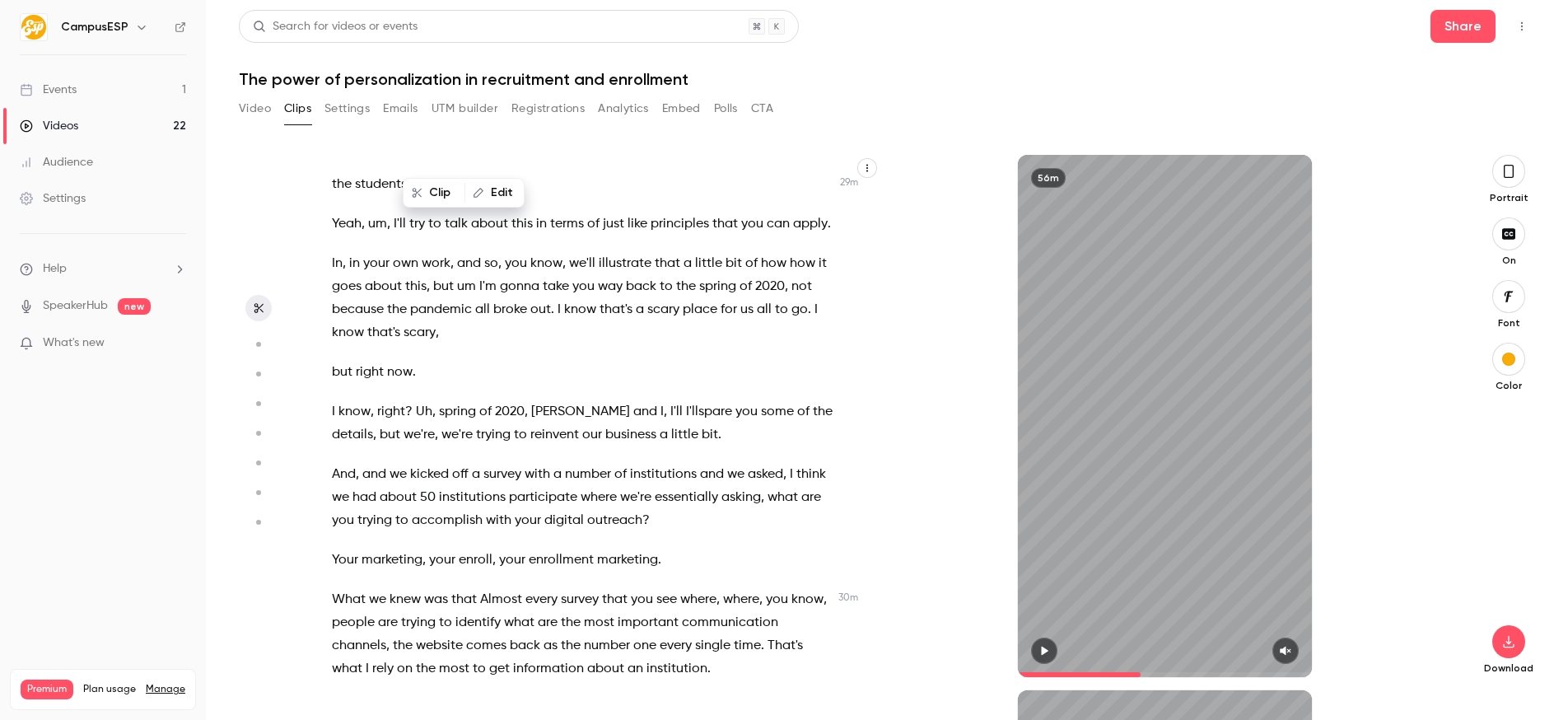
click at [618, 588] on span "that" at bounding box center [615, 599] width 26 height 23
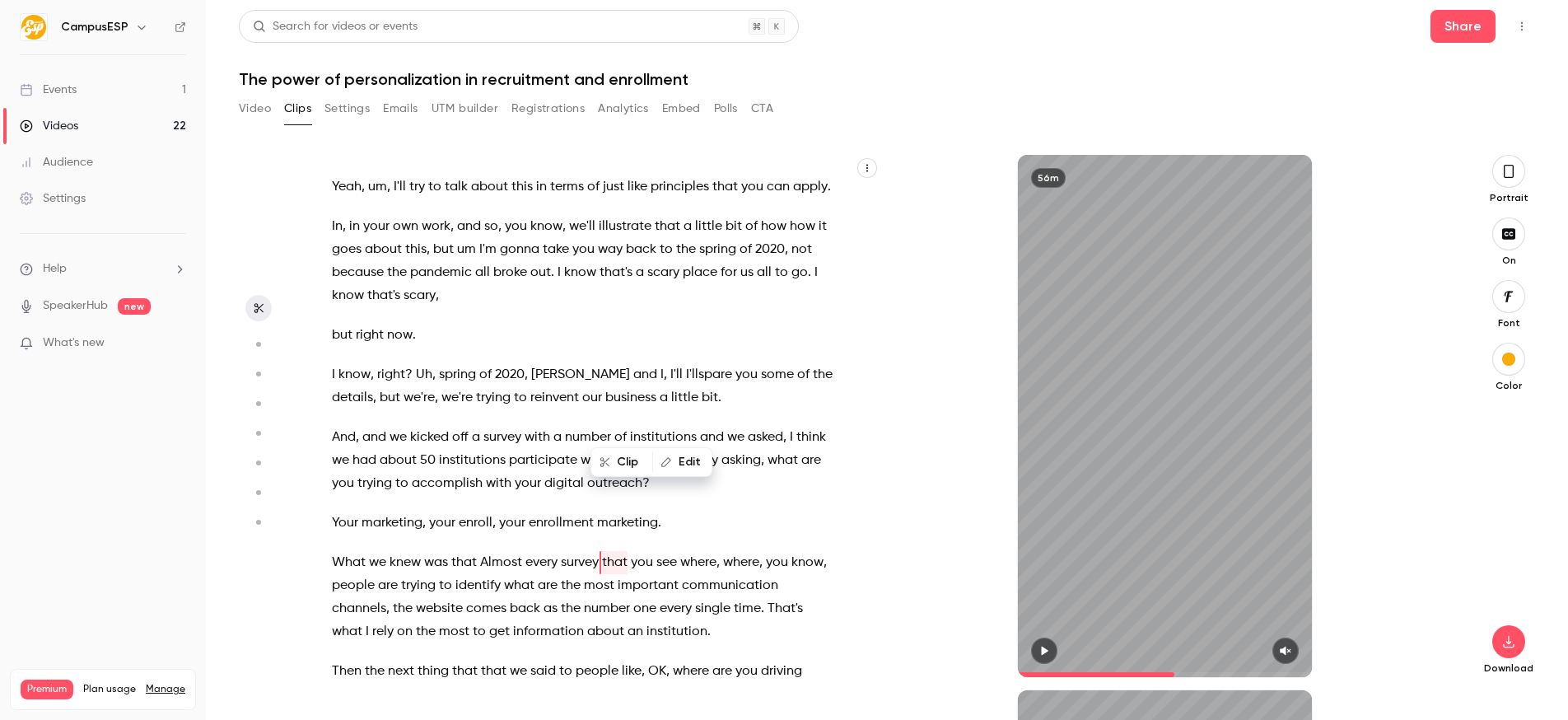
click at [534, 597] on span "back" at bounding box center [525, 608] width 31 height 23
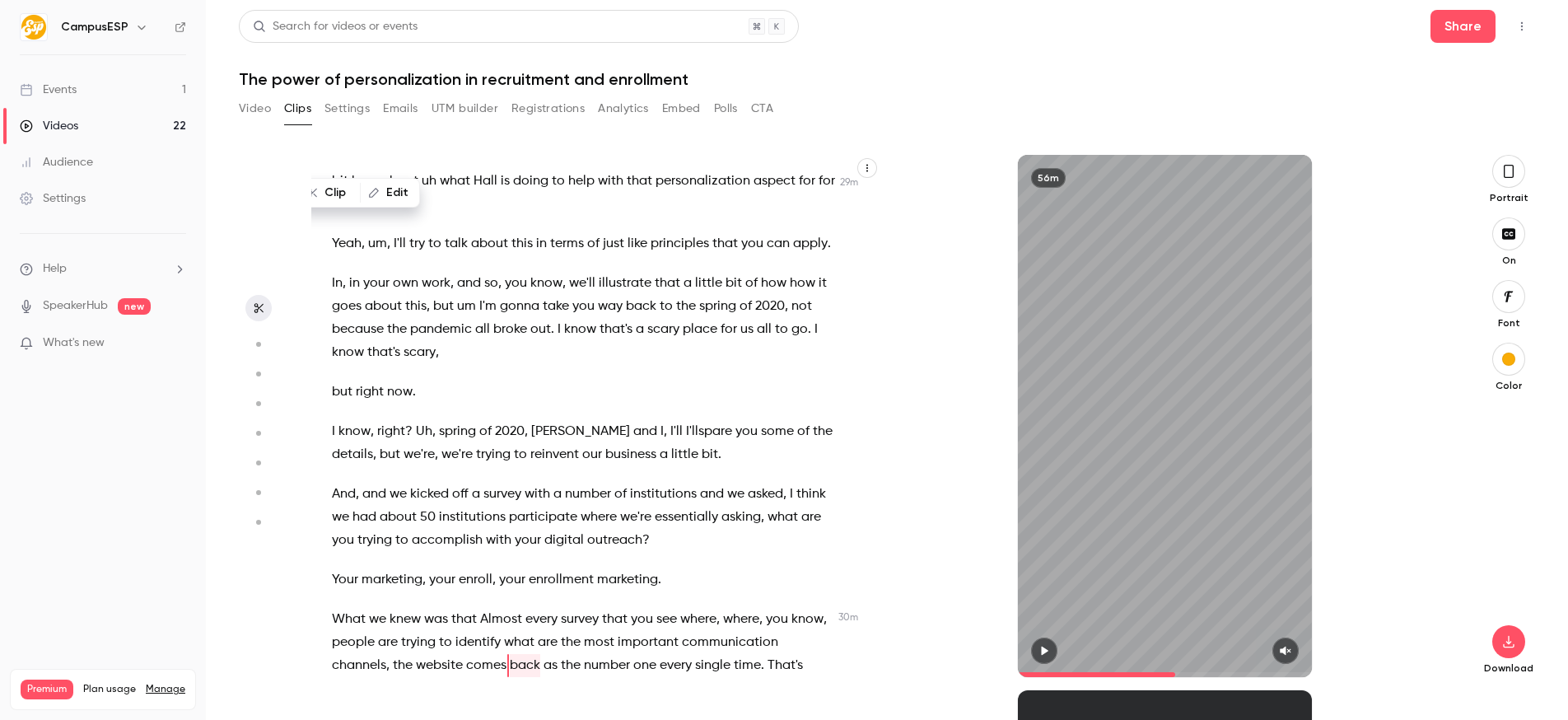
scroll to position [11336, 0]
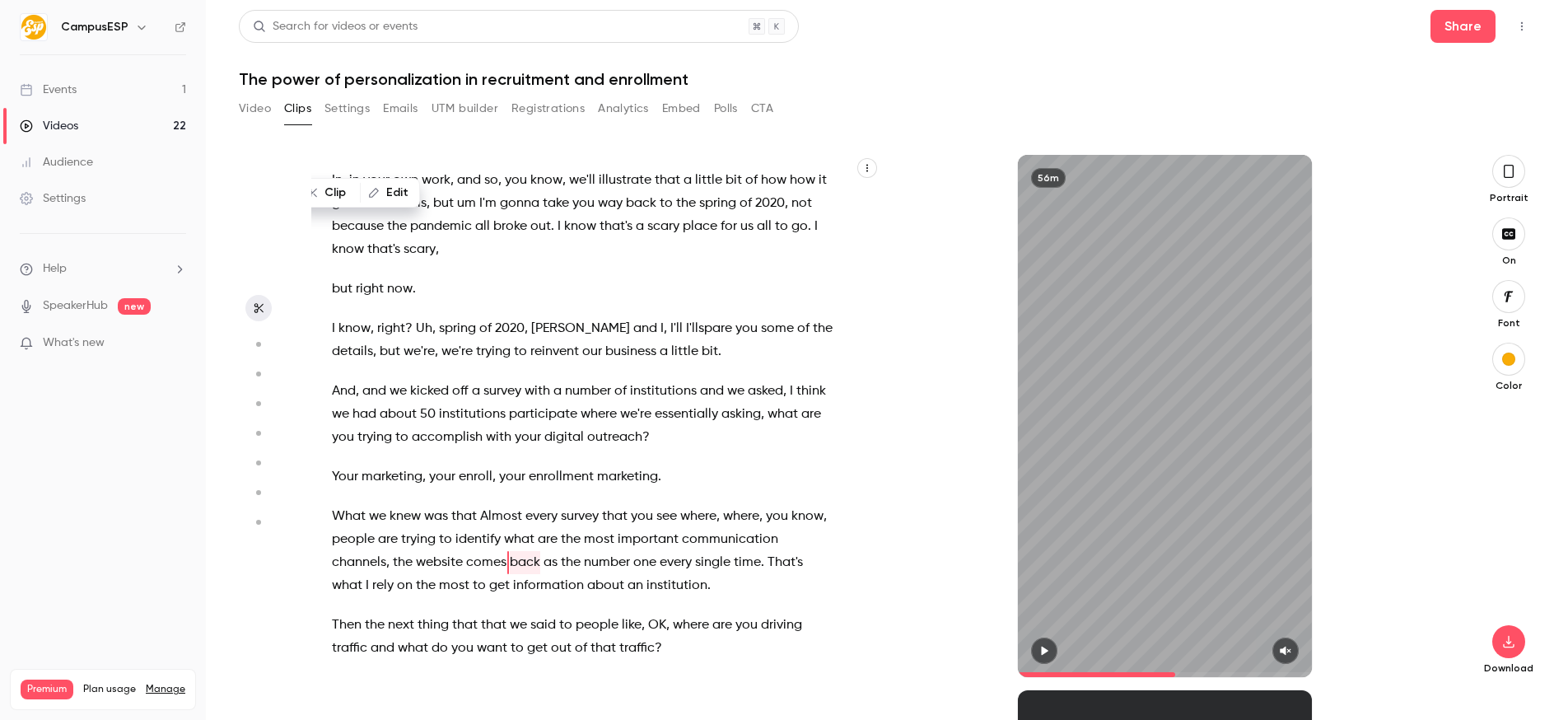
click at [517, 425] on span "your" at bounding box center [528, 436] width 27 height 23
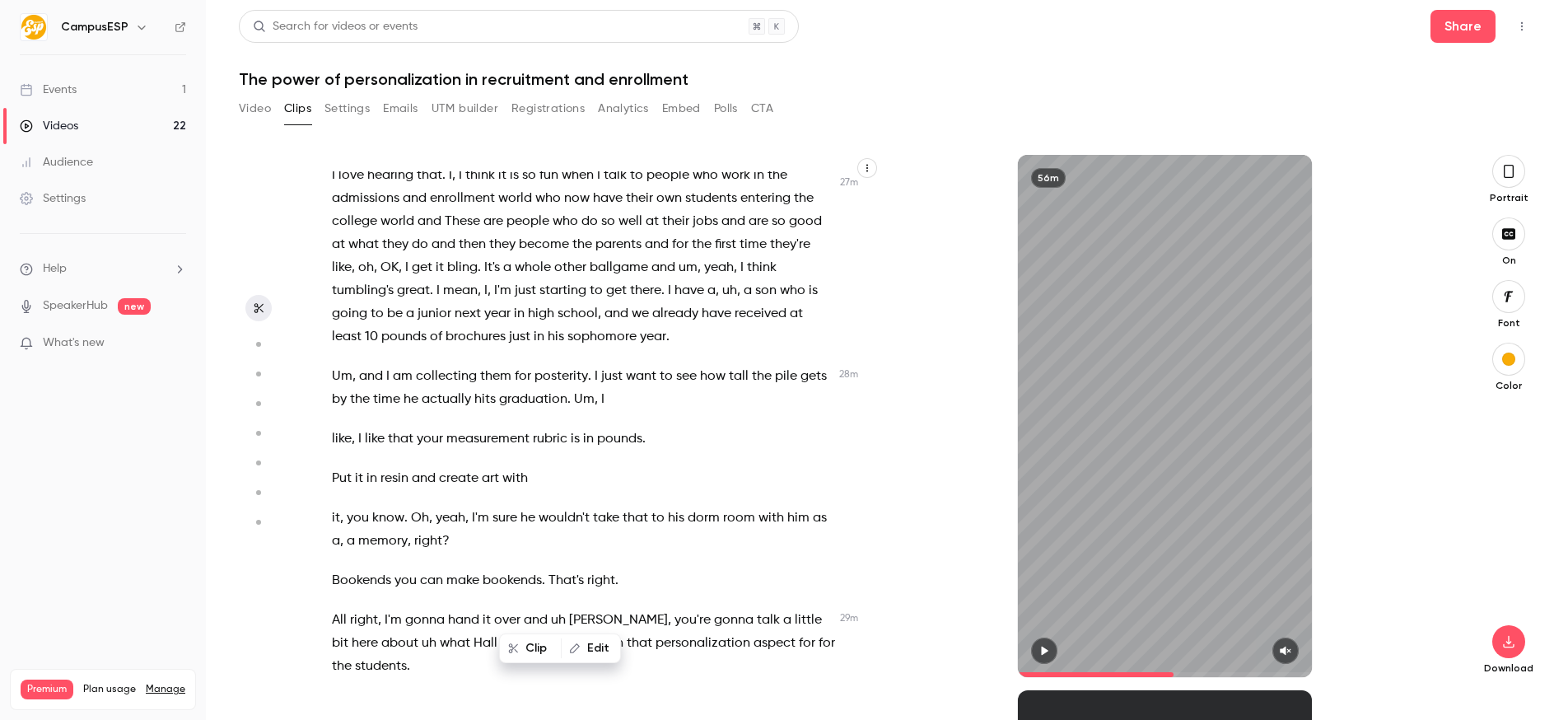
scroll to position [10601, 0]
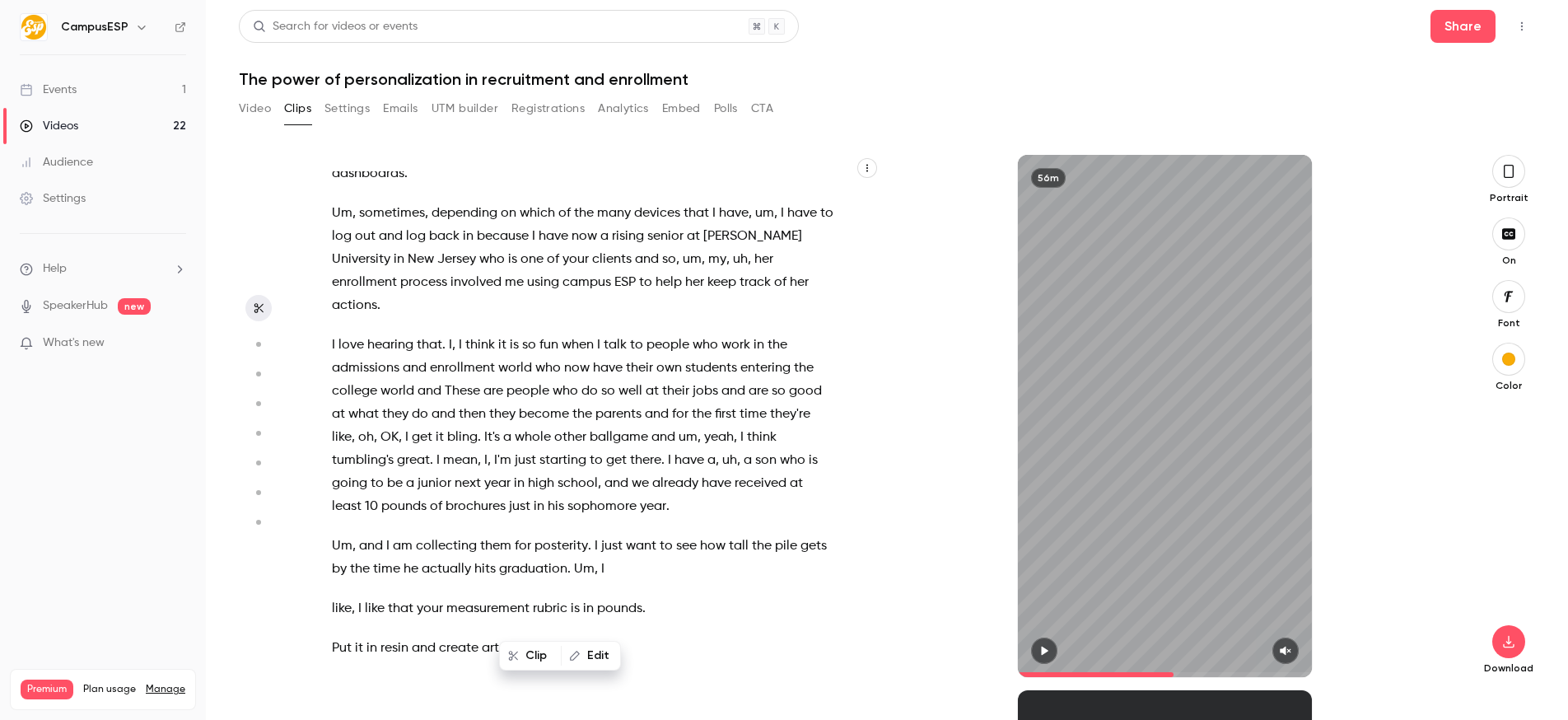
click at [569, 495] on span "sophomore" at bounding box center [602, 506] width 69 height 23
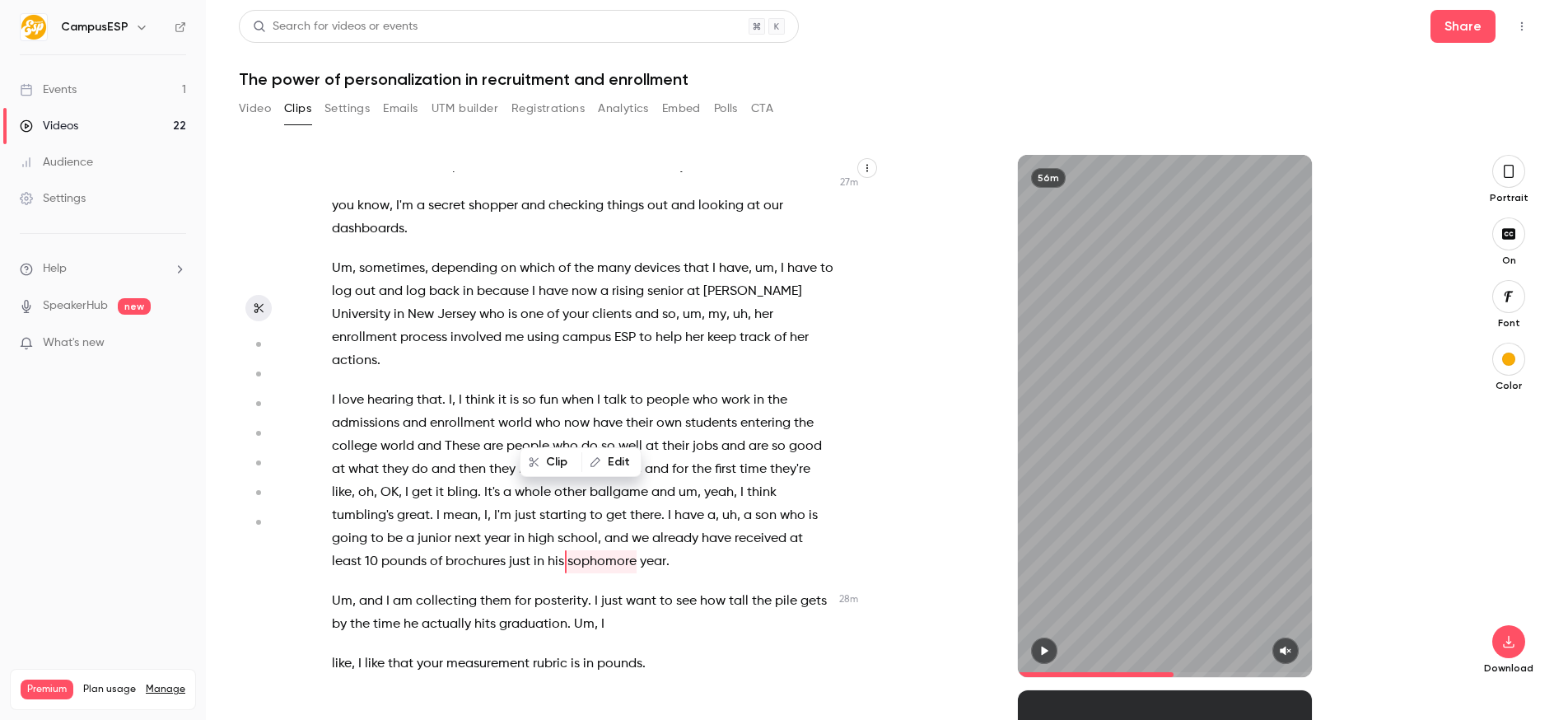
scroll to position [10545, 0]
click at [485, 435] on span "are" at bounding box center [493, 446] width 20 height 23
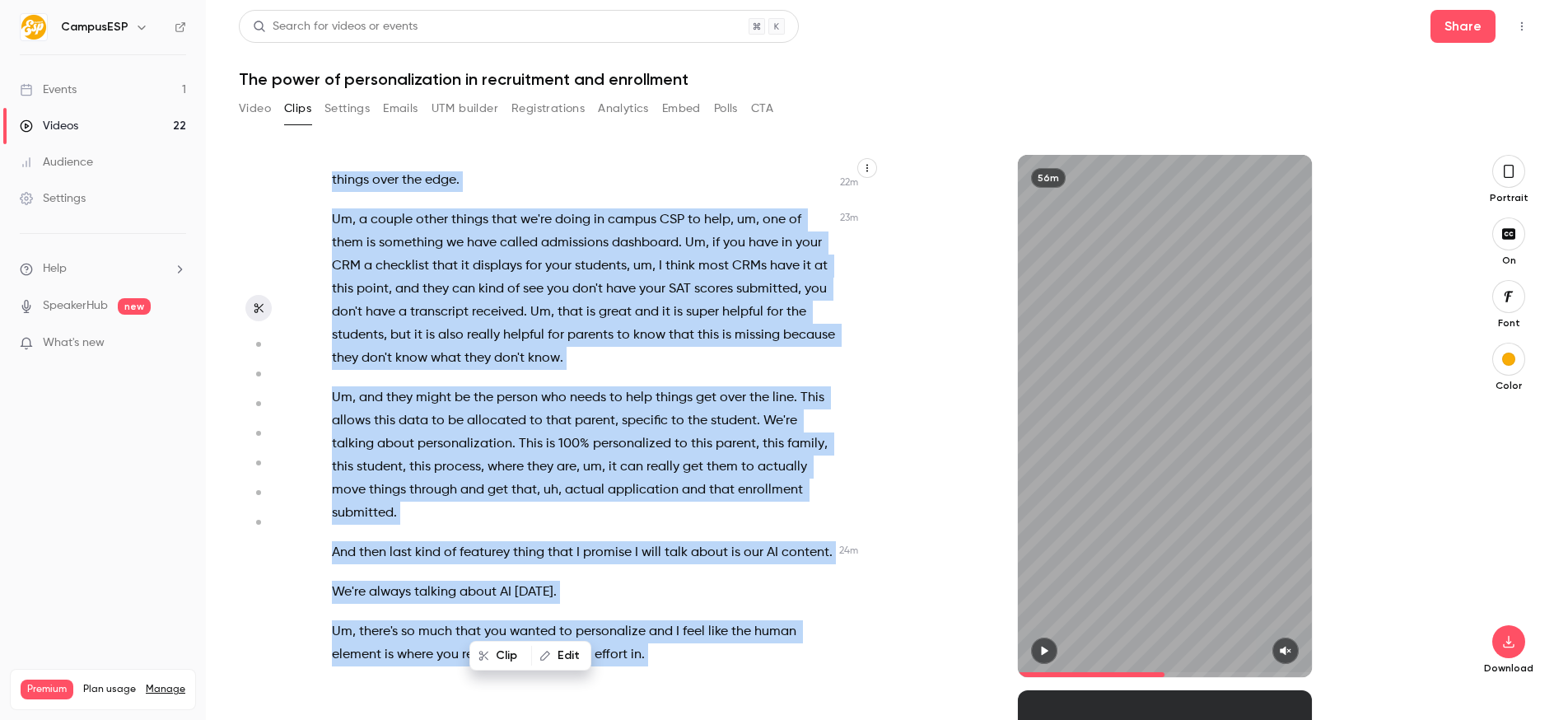
scroll to position [8837, 0]
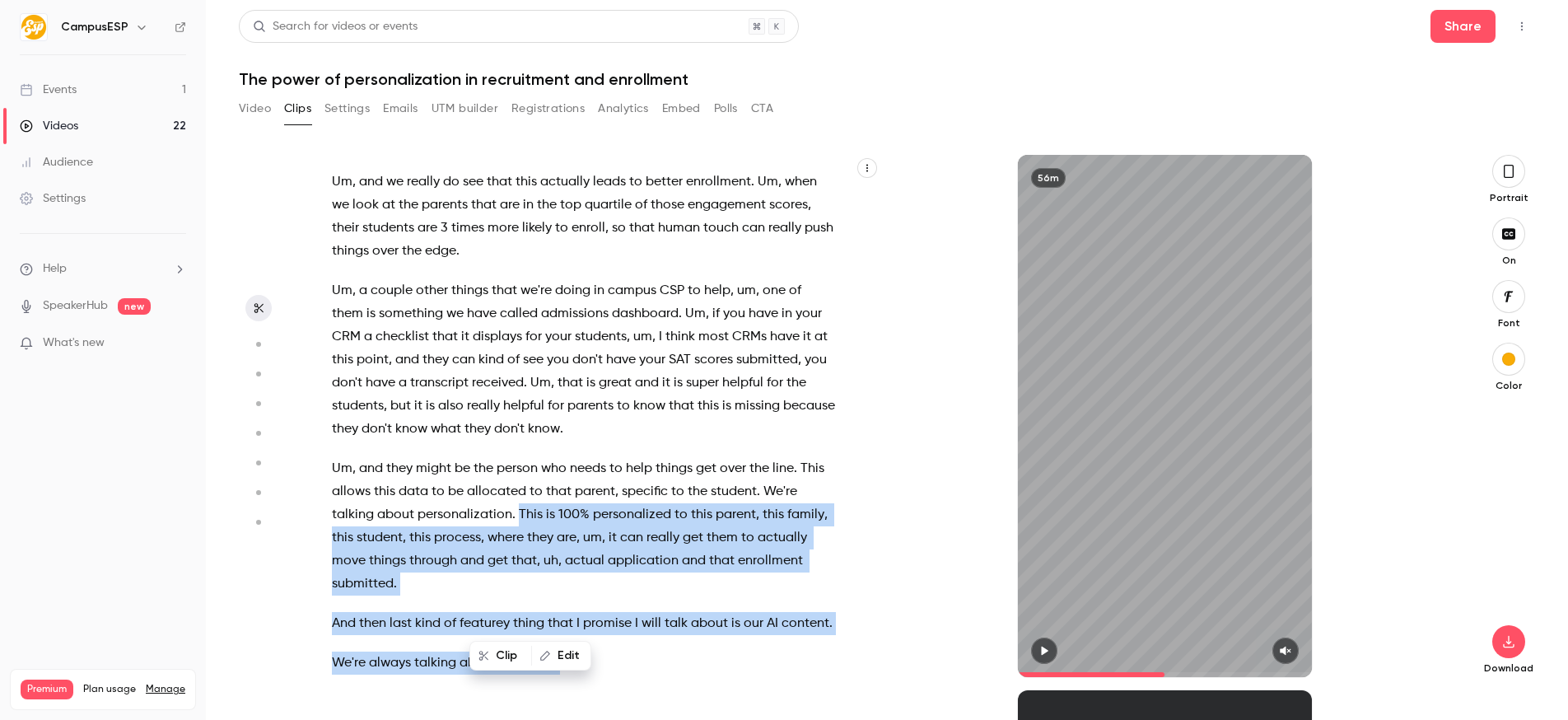
drag, startPoint x: 749, startPoint y: 339, endPoint x: 519, endPoint y: 396, distance: 237.0
click at [519, 396] on div "[DATE] by one of our partners , um , who is a marketing maven herself . [PERSON…" at bounding box center [591, 424] width 560 height 506
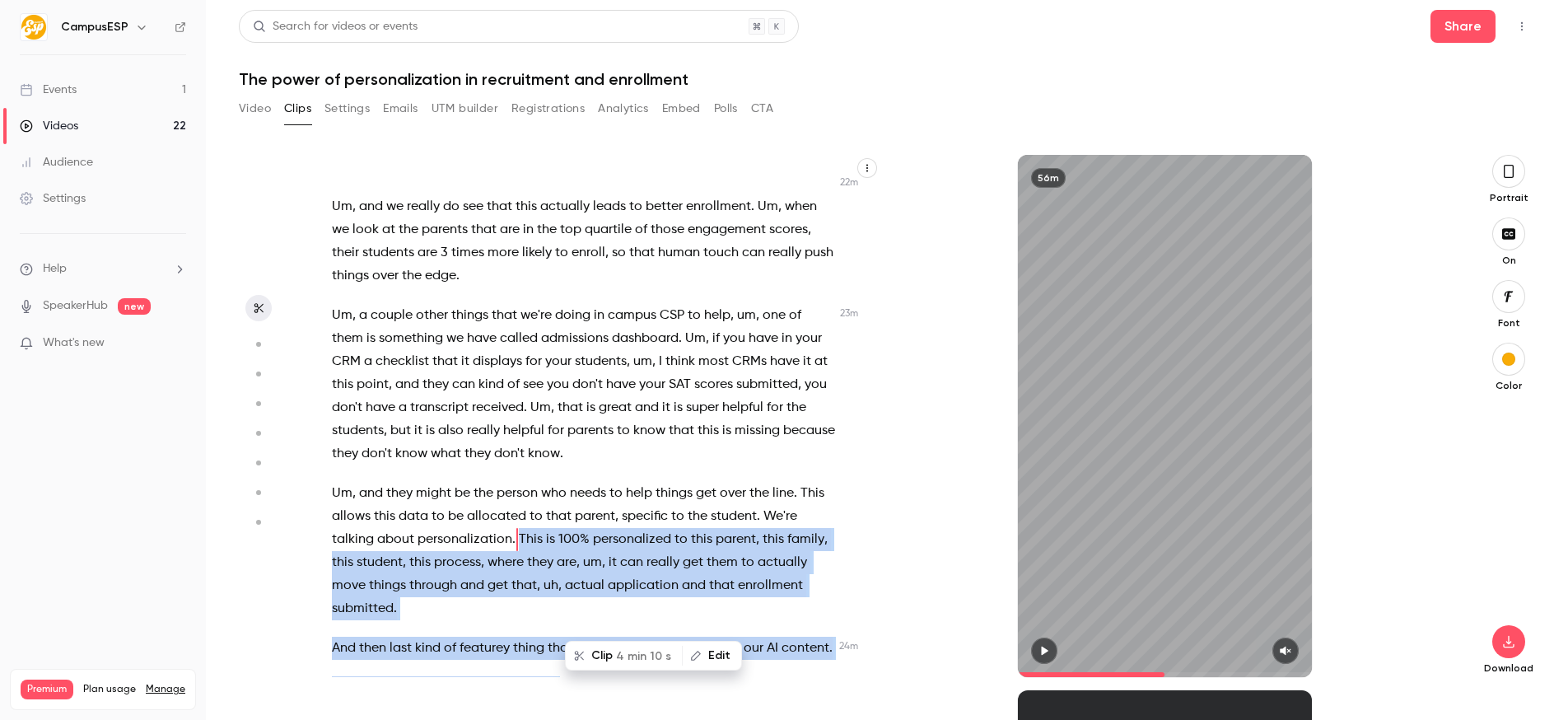
type input "******"
copy div "This is 100% personalized to this parent , this family , this student , this pr…"
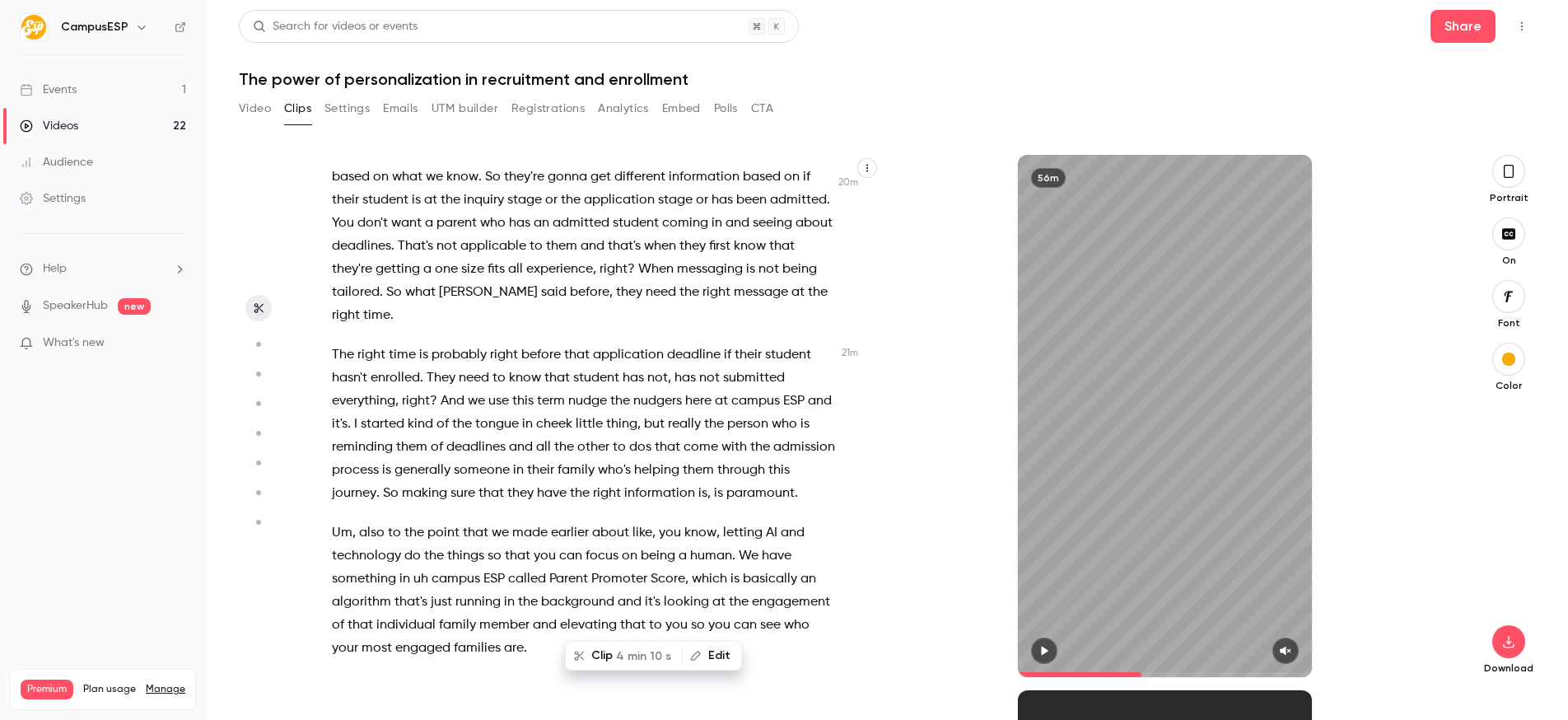
scroll to position [7716, 0]
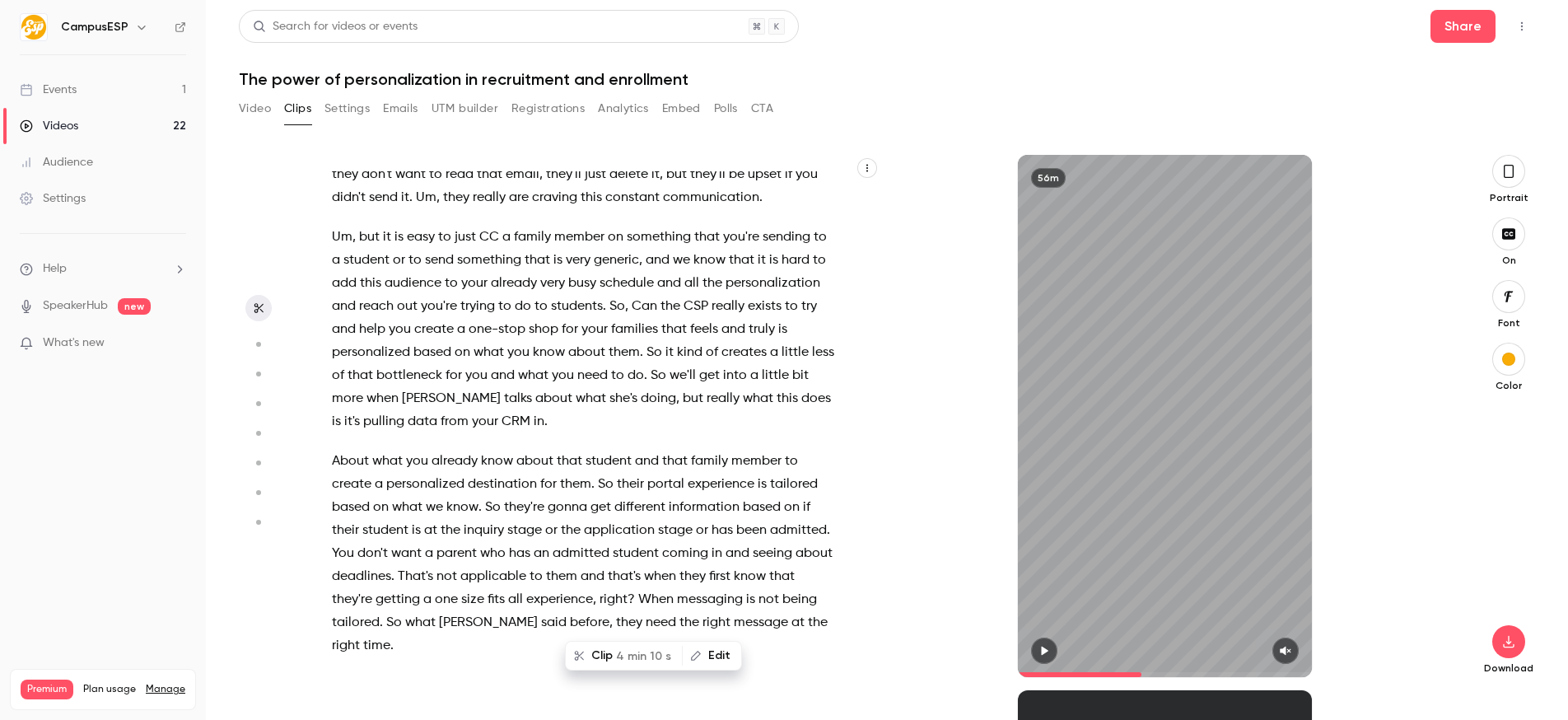
click at [65, 97] on div "Events" at bounding box center [48, 89] width 57 height 17
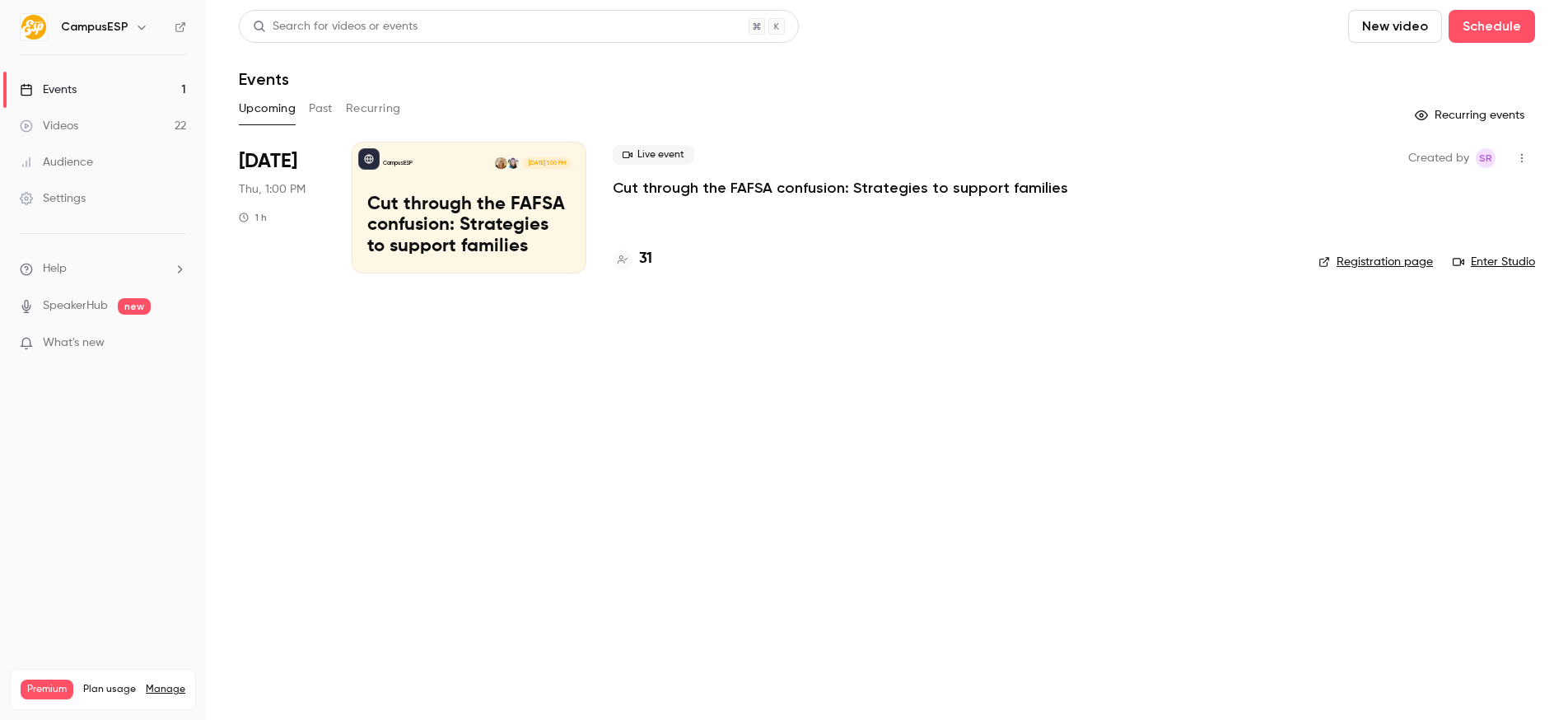
click at [765, 191] on p "Cut through the FAFSA confusion: Strategies to support families" at bounding box center [840, 187] width 455 height 20
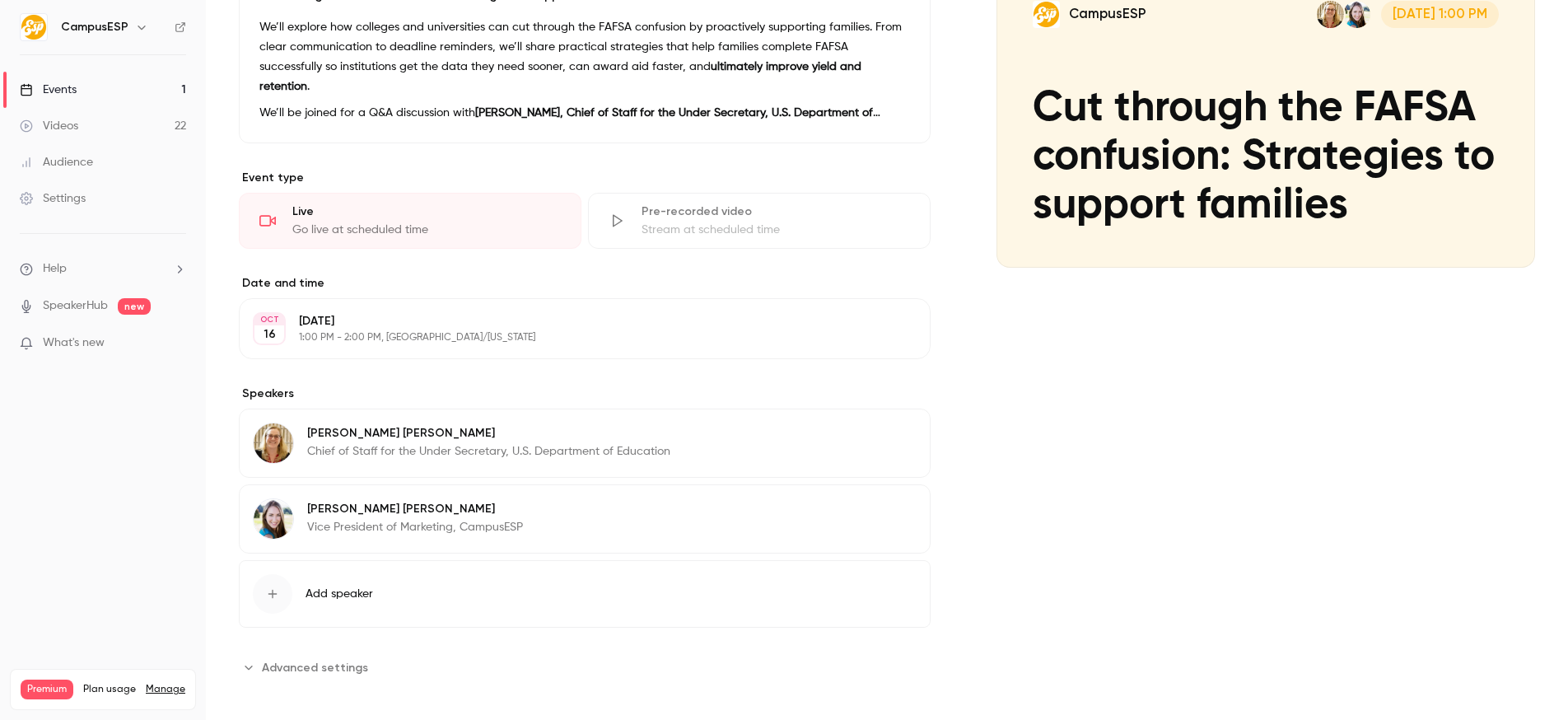
scroll to position [220, 0]
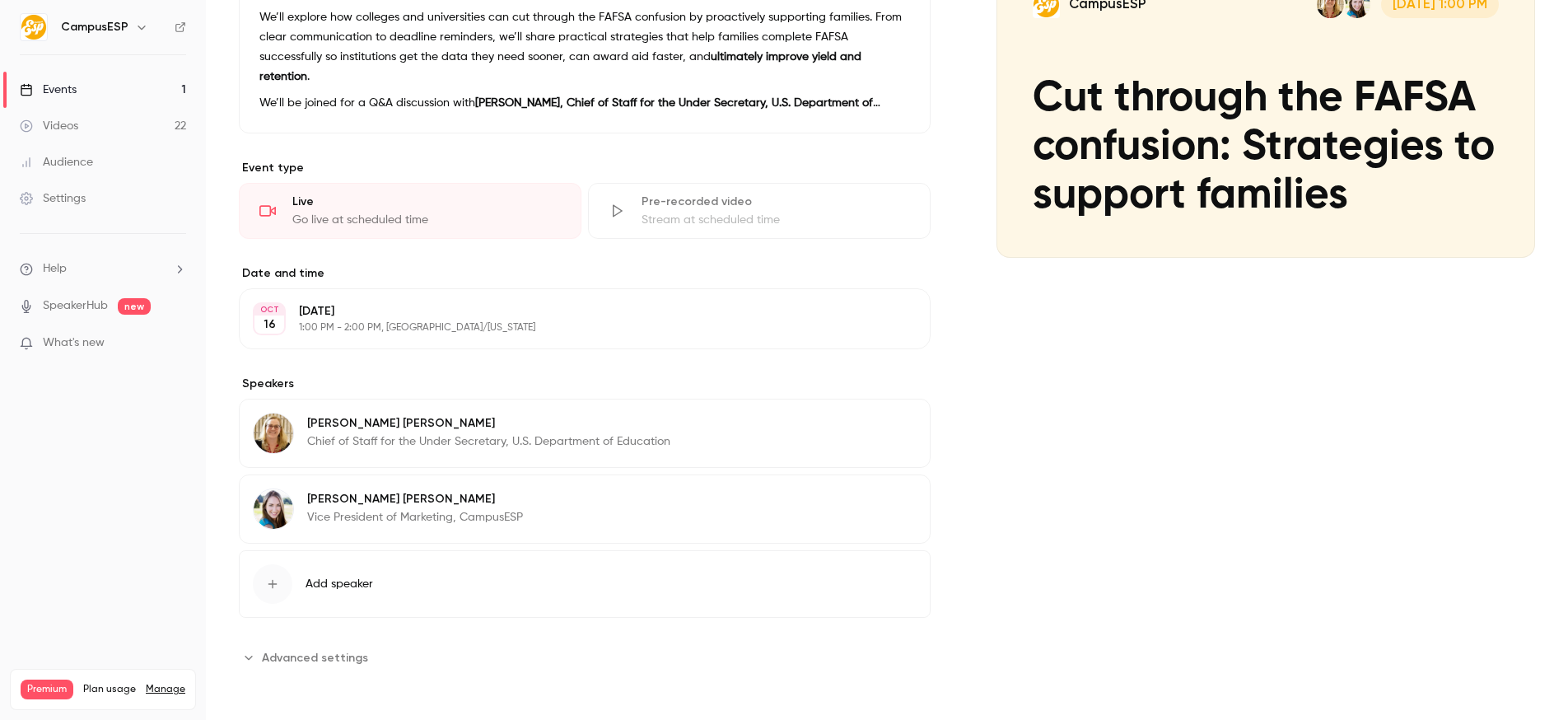
click at [863, 428] on button "Edit" at bounding box center [886, 425] width 60 height 27
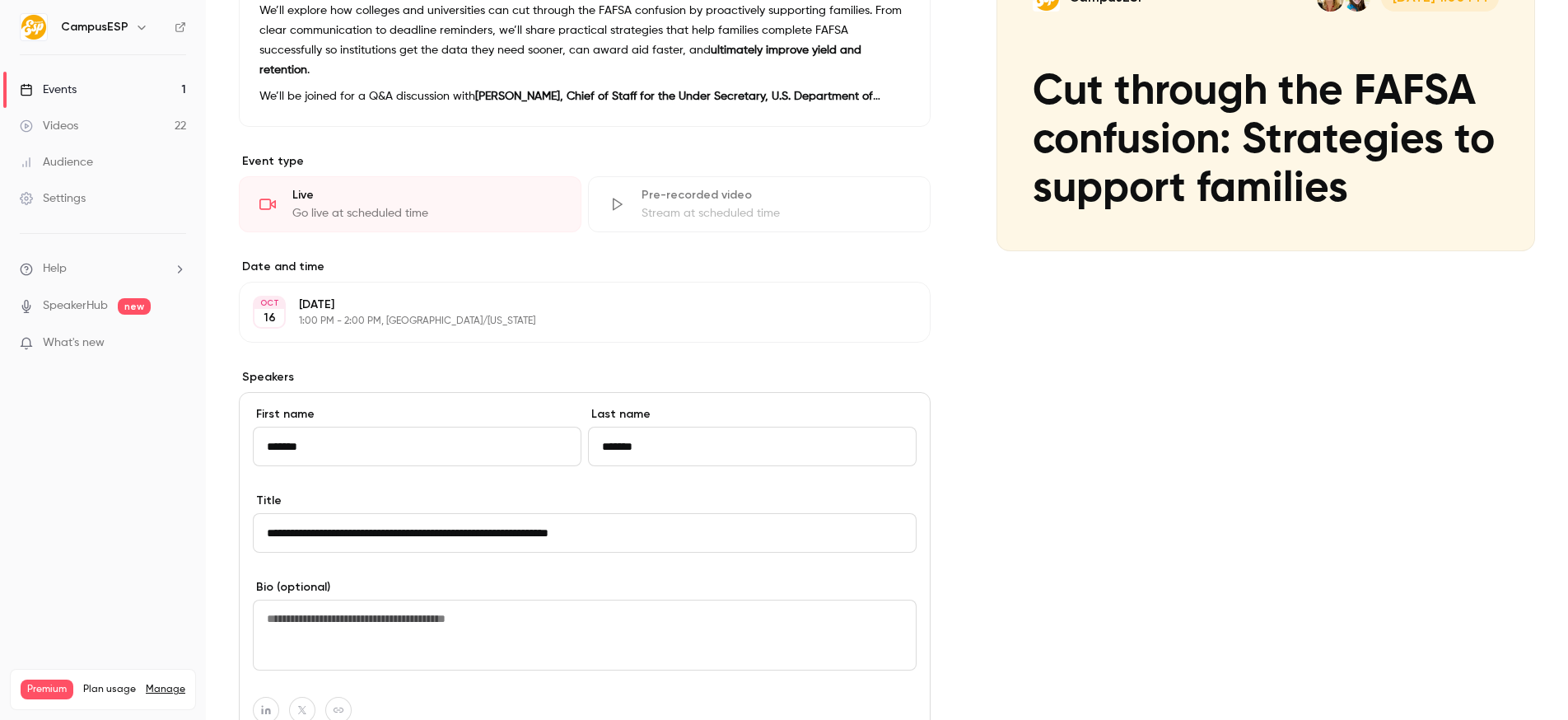
click at [260, 545] on input "**********" at bounding box center [584, 533] width 663 height 40
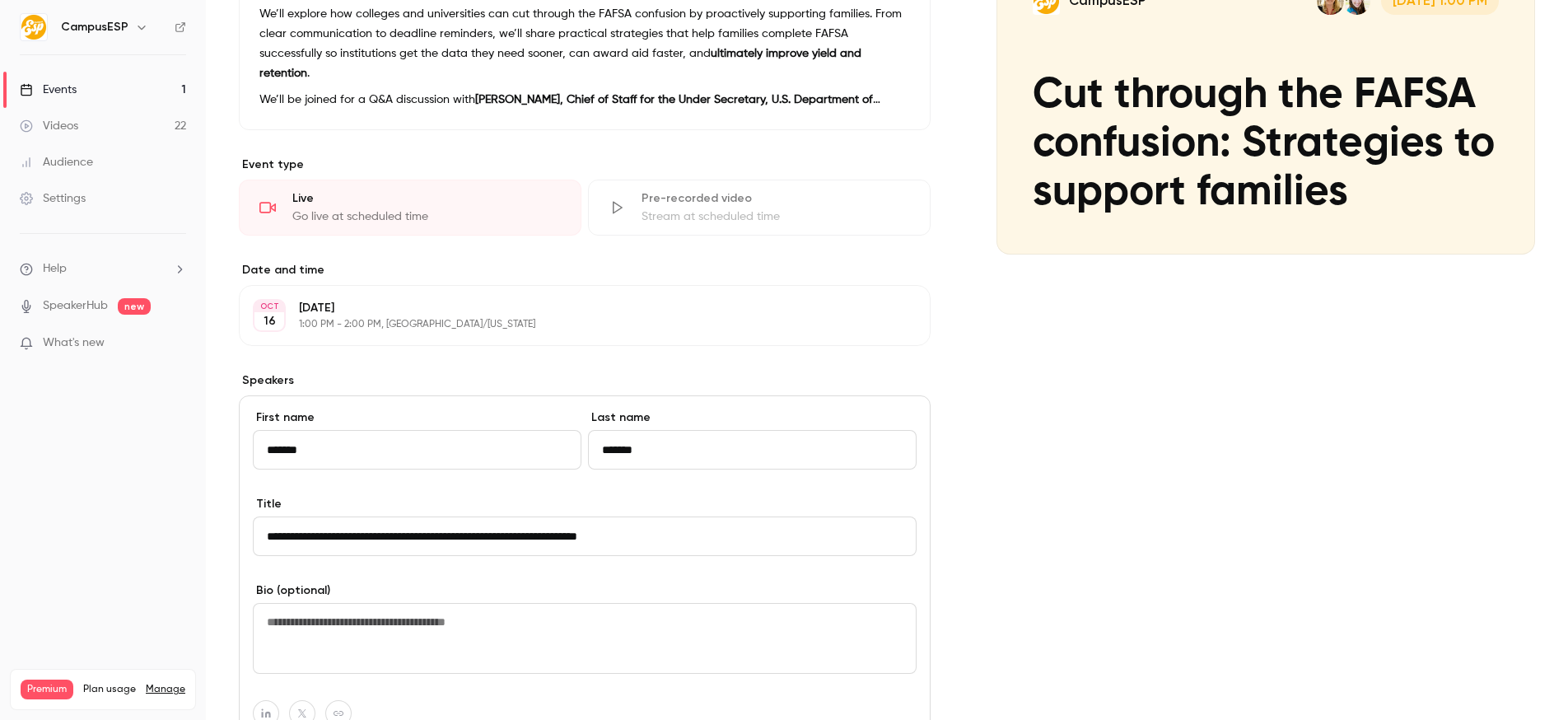
type input "**********"
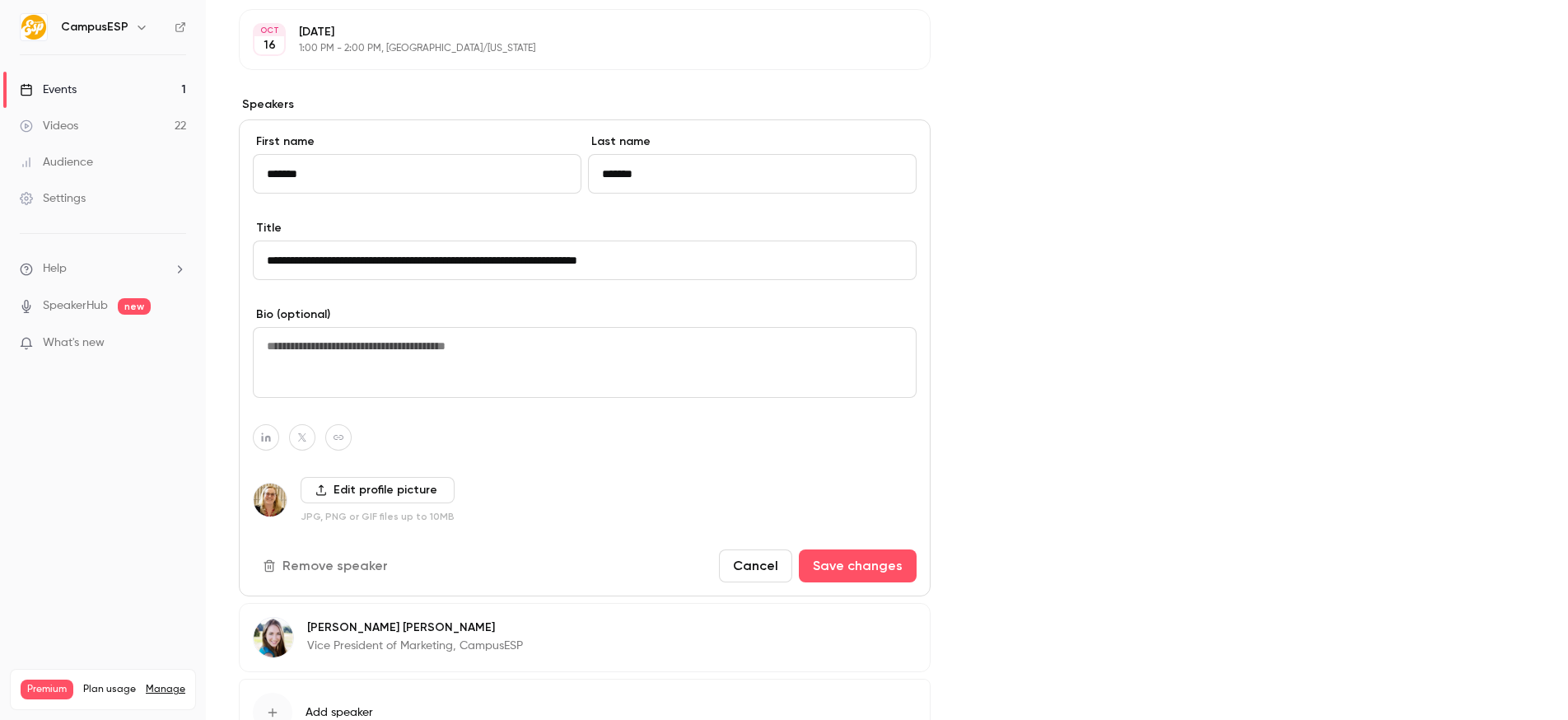
scroll to position [510, 0]
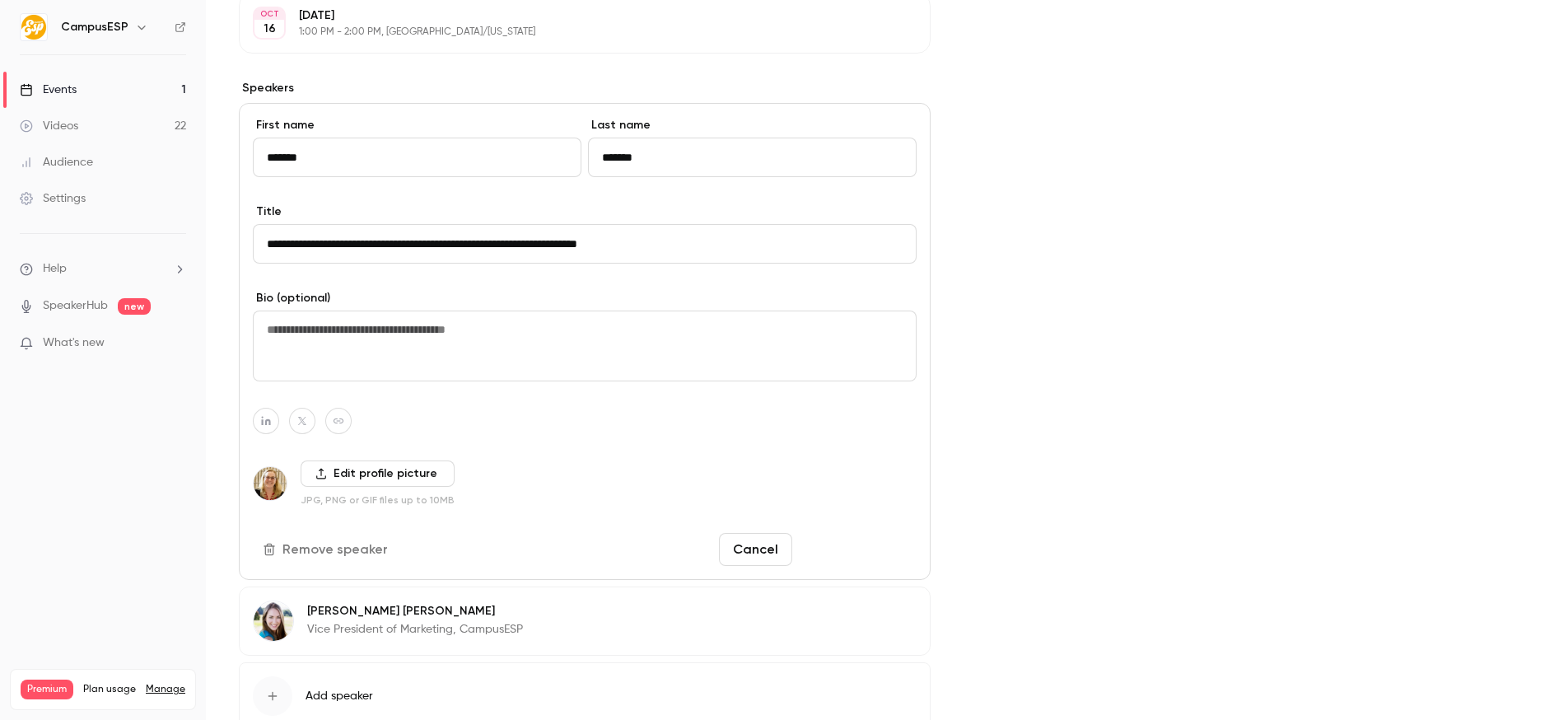
click at [905, 541] on button "Save changes" at bounding box center [857, 548] width 118 height 33
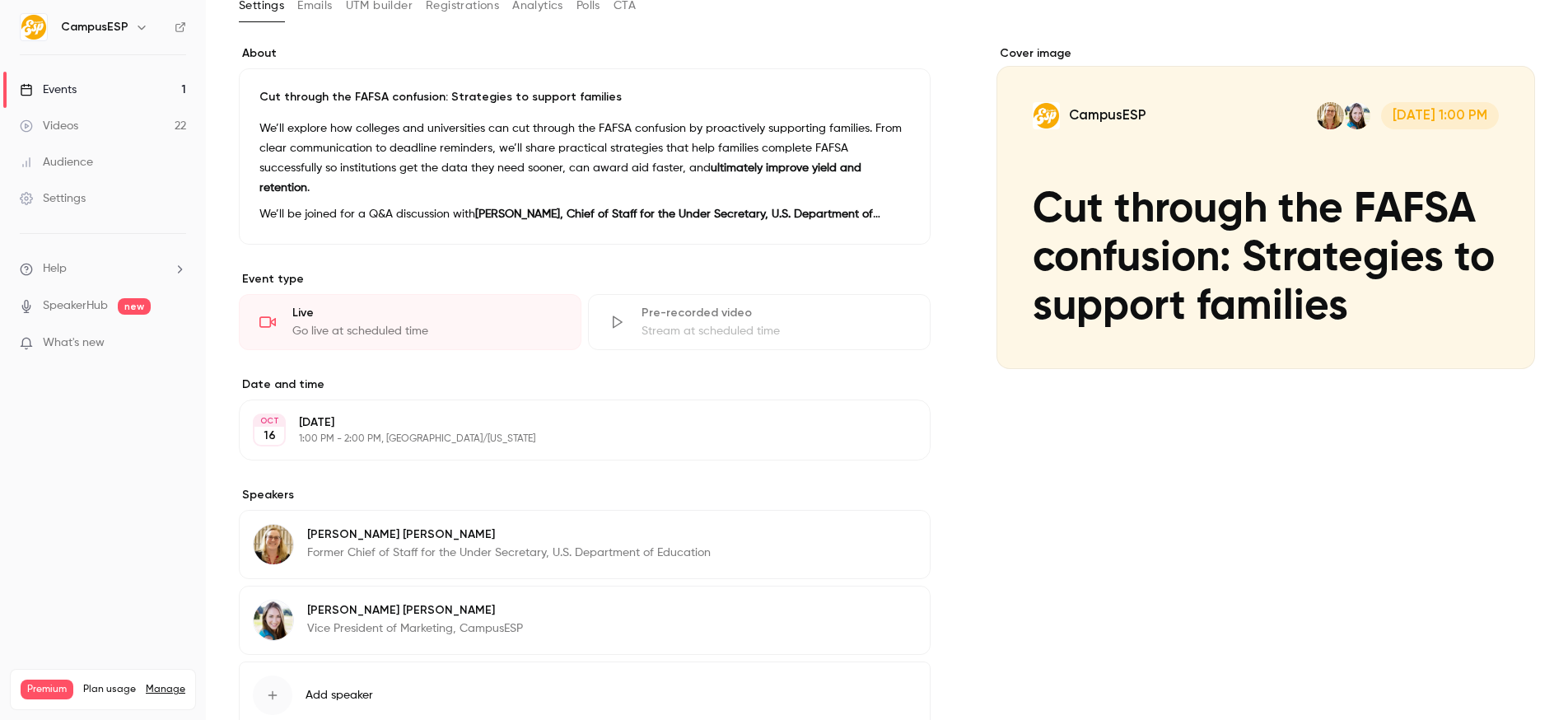
scroll to position [0, 0]
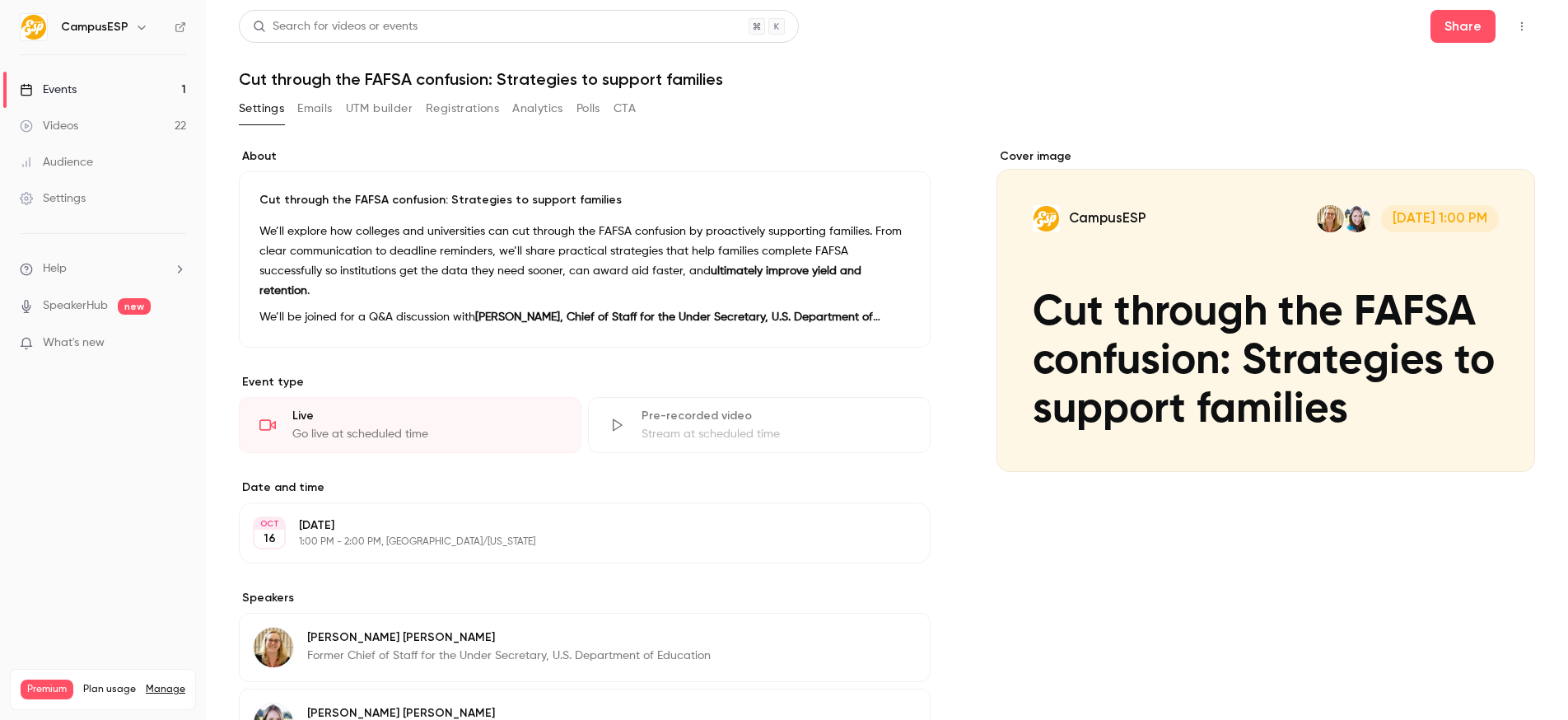
click at [258, 109] on button "Settings" at bounding box center [262, 108] width 46 height 27
click at [322, 111] on button "Emails" at bounding box center [314, 108] width 35 height 27
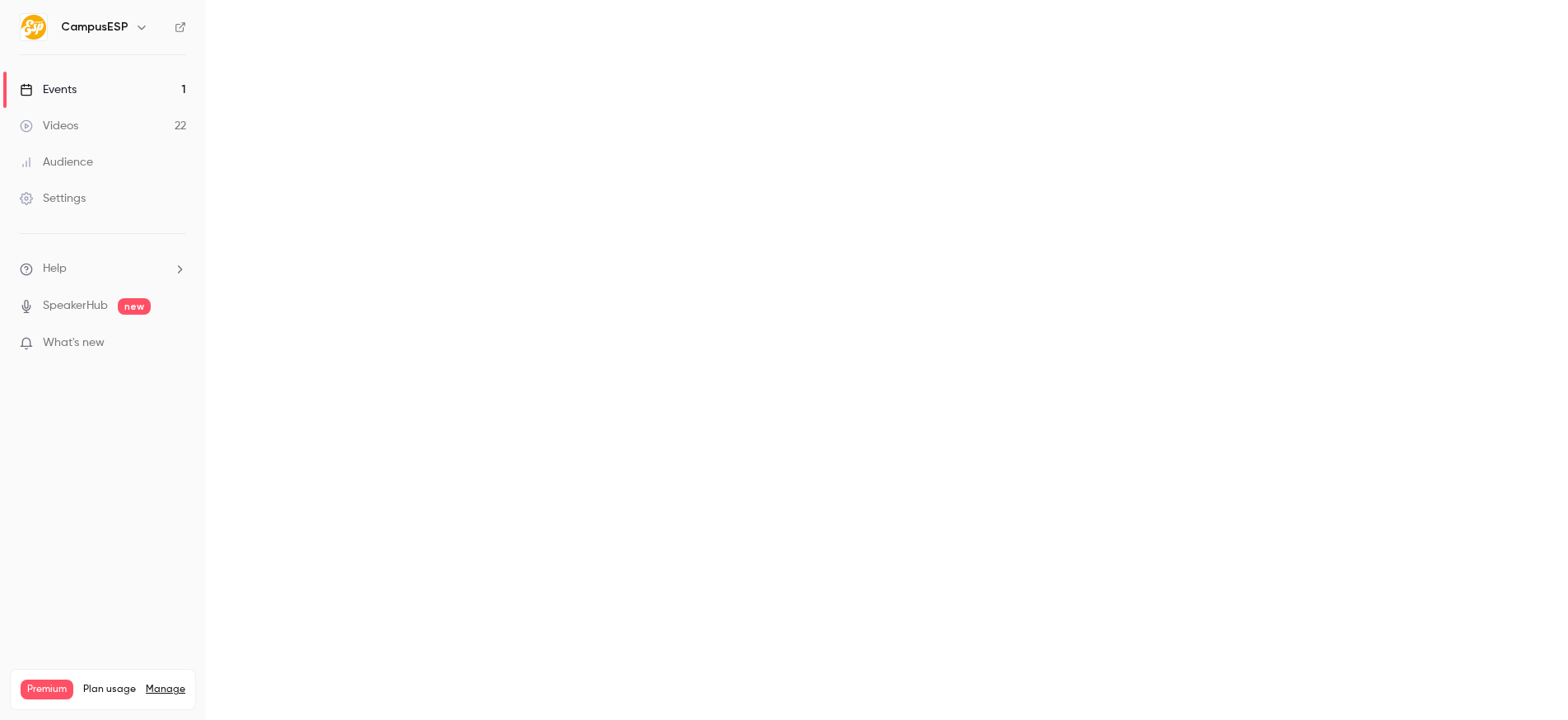
click at [111, 89] on link "Events 1" at bounding box center [103, 89] width 206 height 37
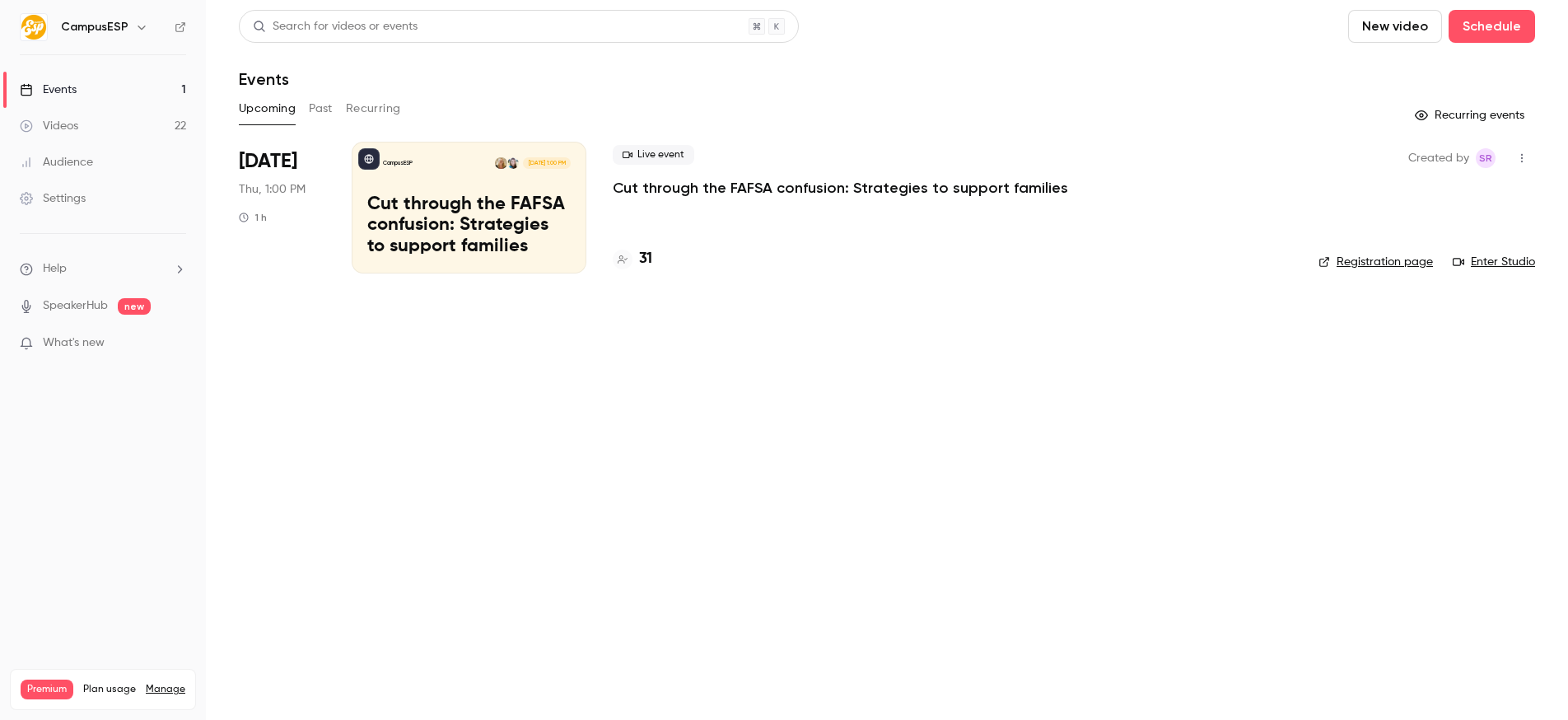
click at [325, 113] on button "Past" at bounding box center [320, 108] width 24 height 27
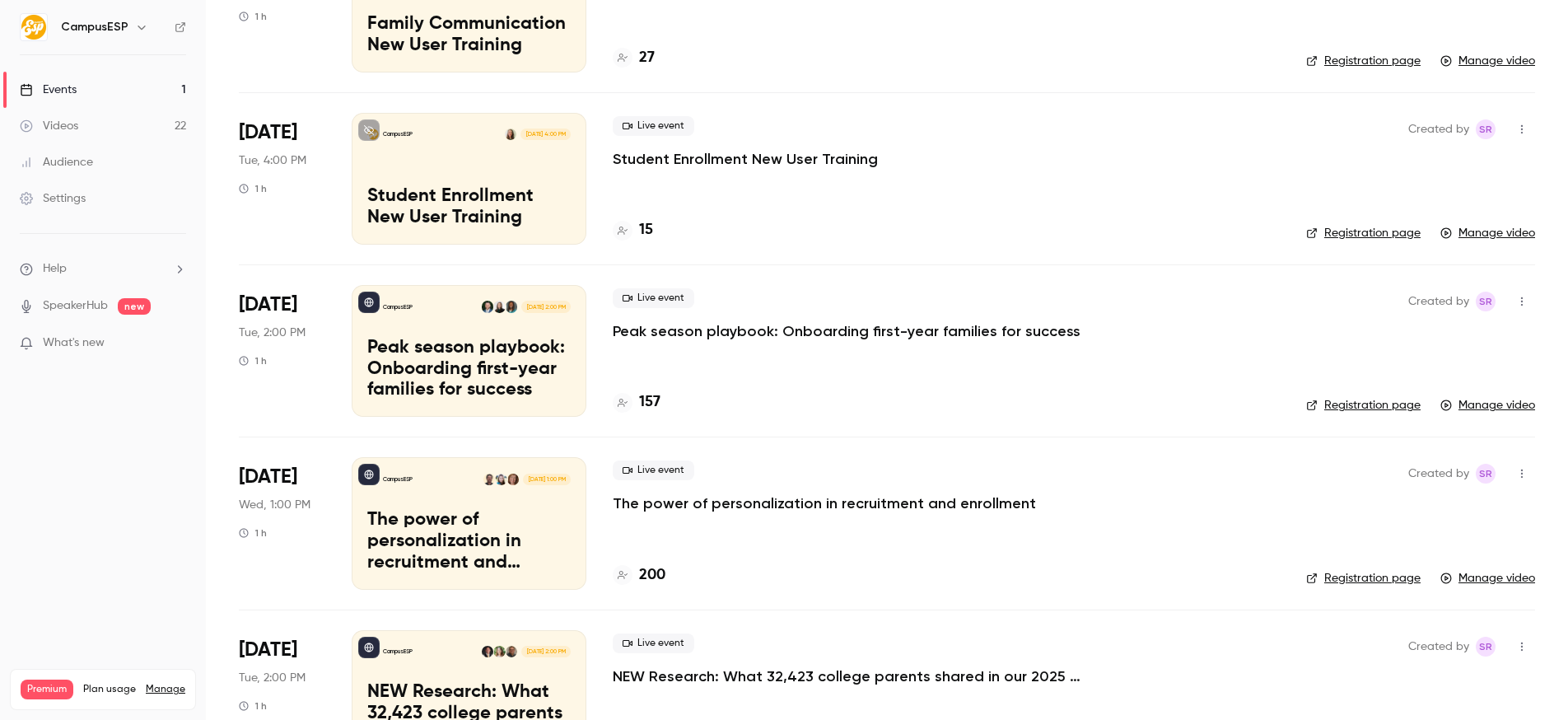
scroll to position [1572, 0]
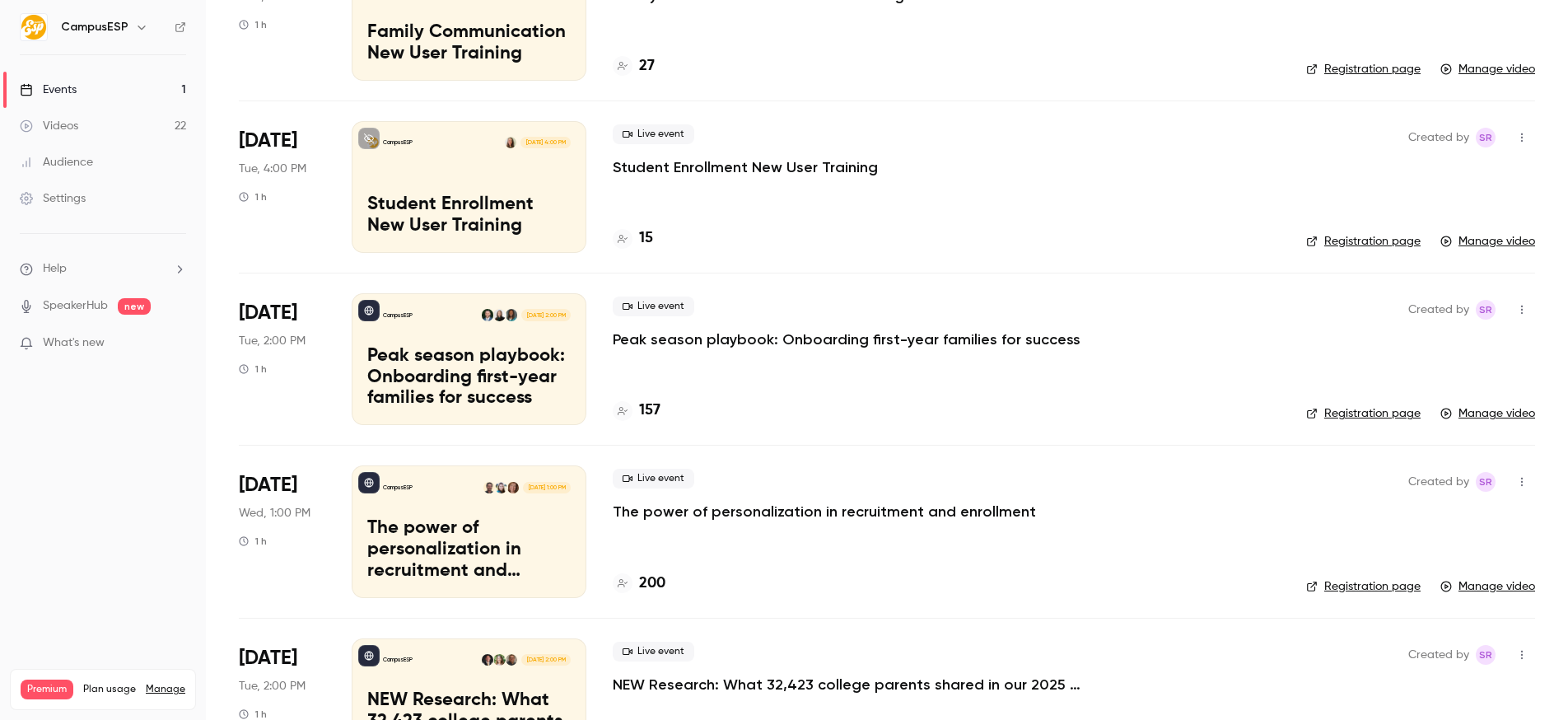
click at [716, 497] on div "Live event The power of personalization in recruitment and enrollment" at bounding box center [946, 494] width 666 height 53
click at [716, 504] on p "The power of personalization in recruitment and enrollment" at bounding box center [824, 512] width 423 height 20
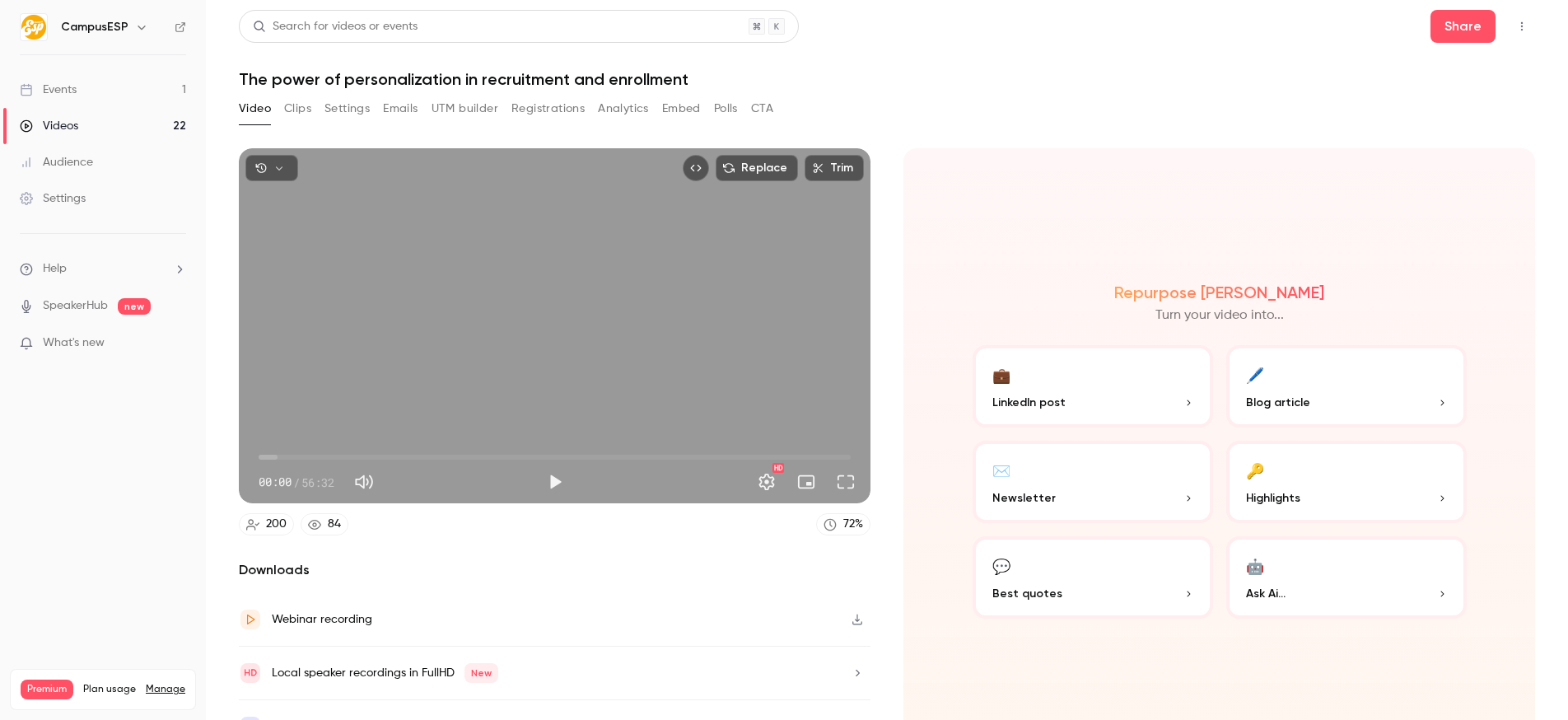
click at [302, 108] on button "Clips" at bounding box center [297, 108] width 27 height 27
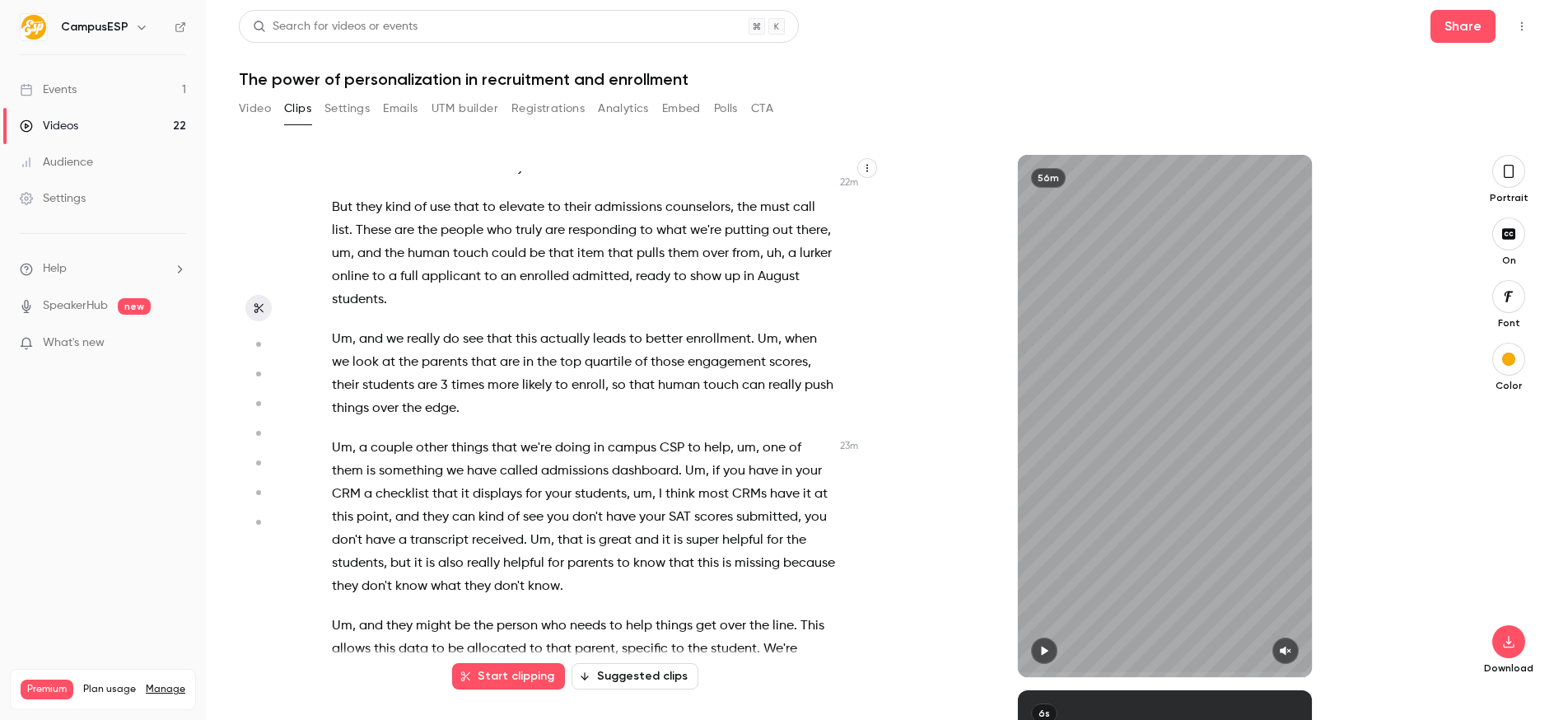
scroll to position [8659, 0]
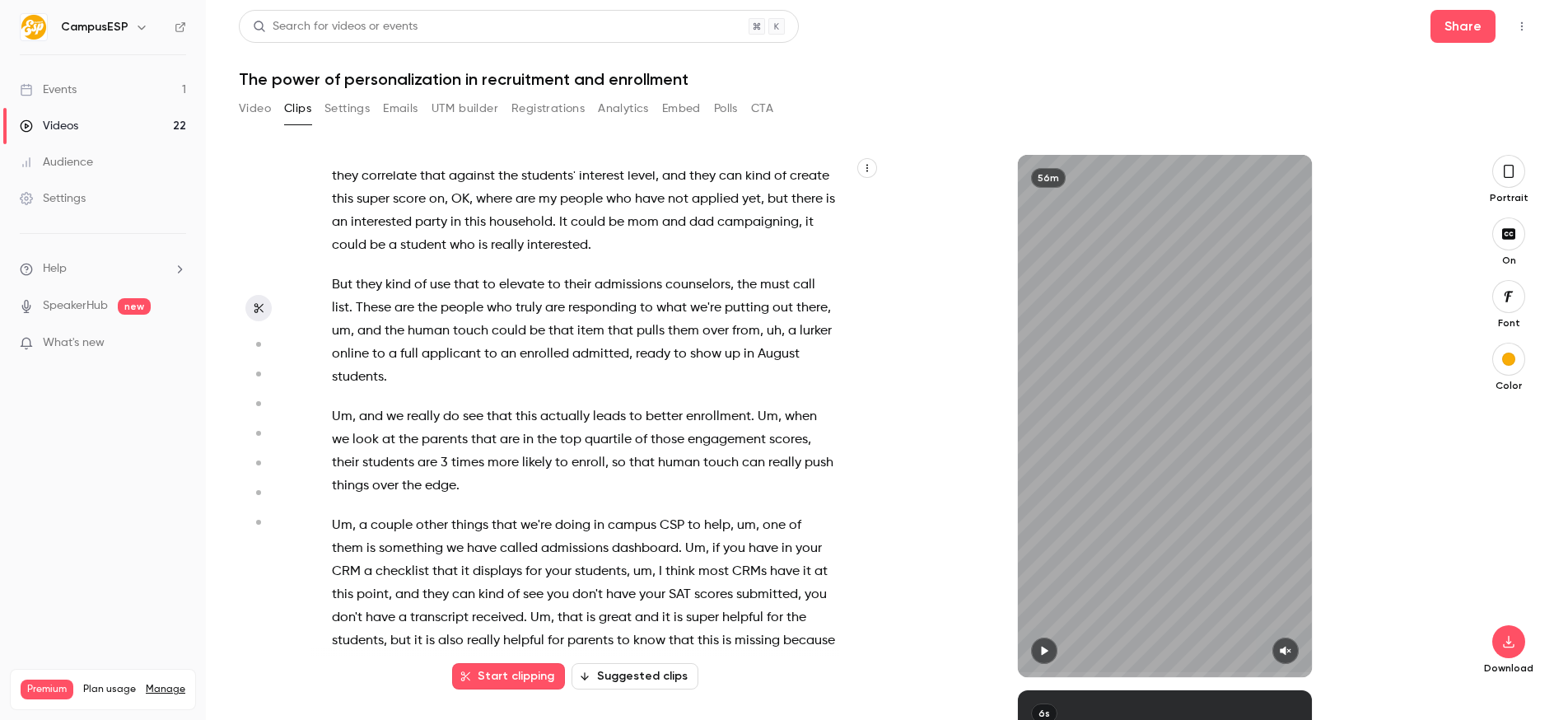
click at [428, 342] on span "applicant" at bounding box center [451, 353] width 60 height 23
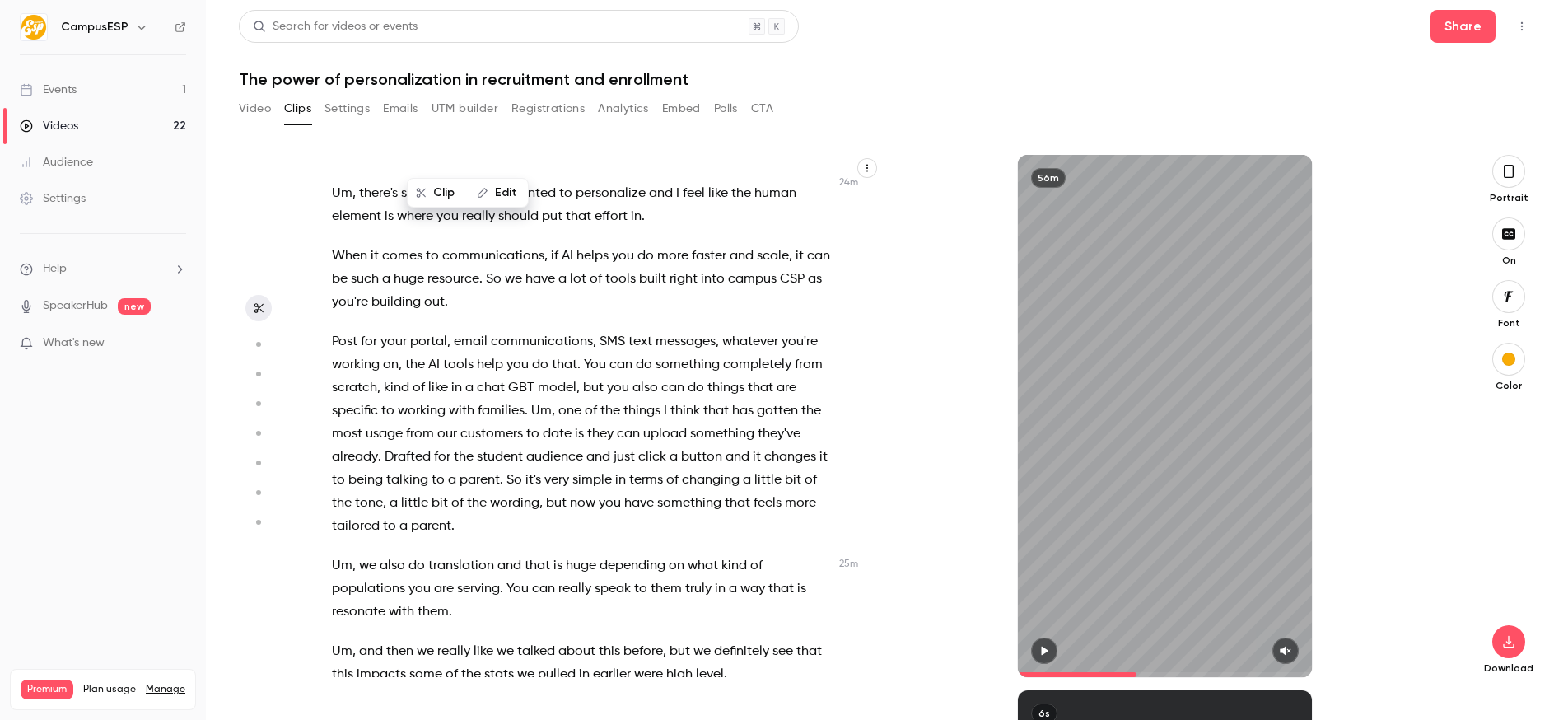
scroll to position [10014, 0]
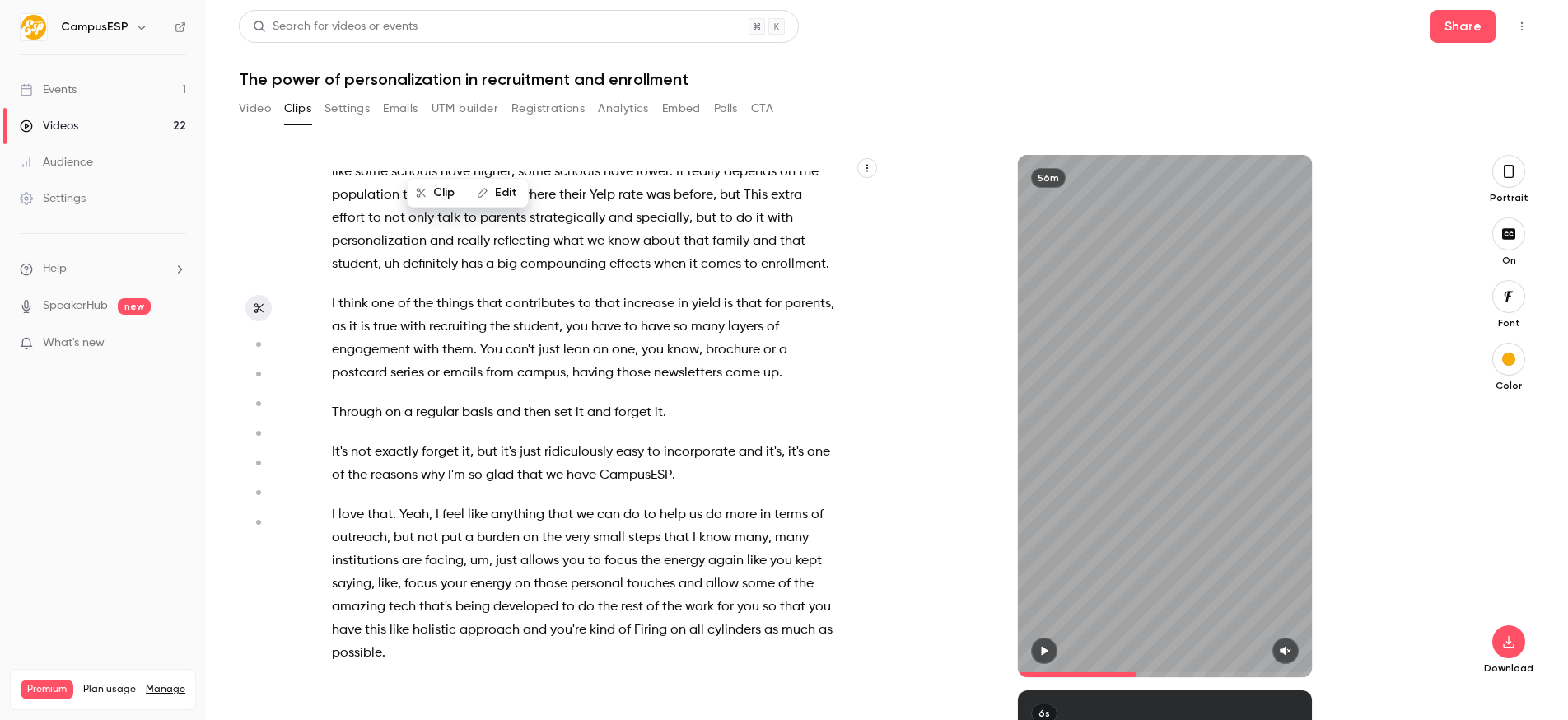
click at [495, 503] on span "anything" at bounding box center [518, 514] width 54 height 23
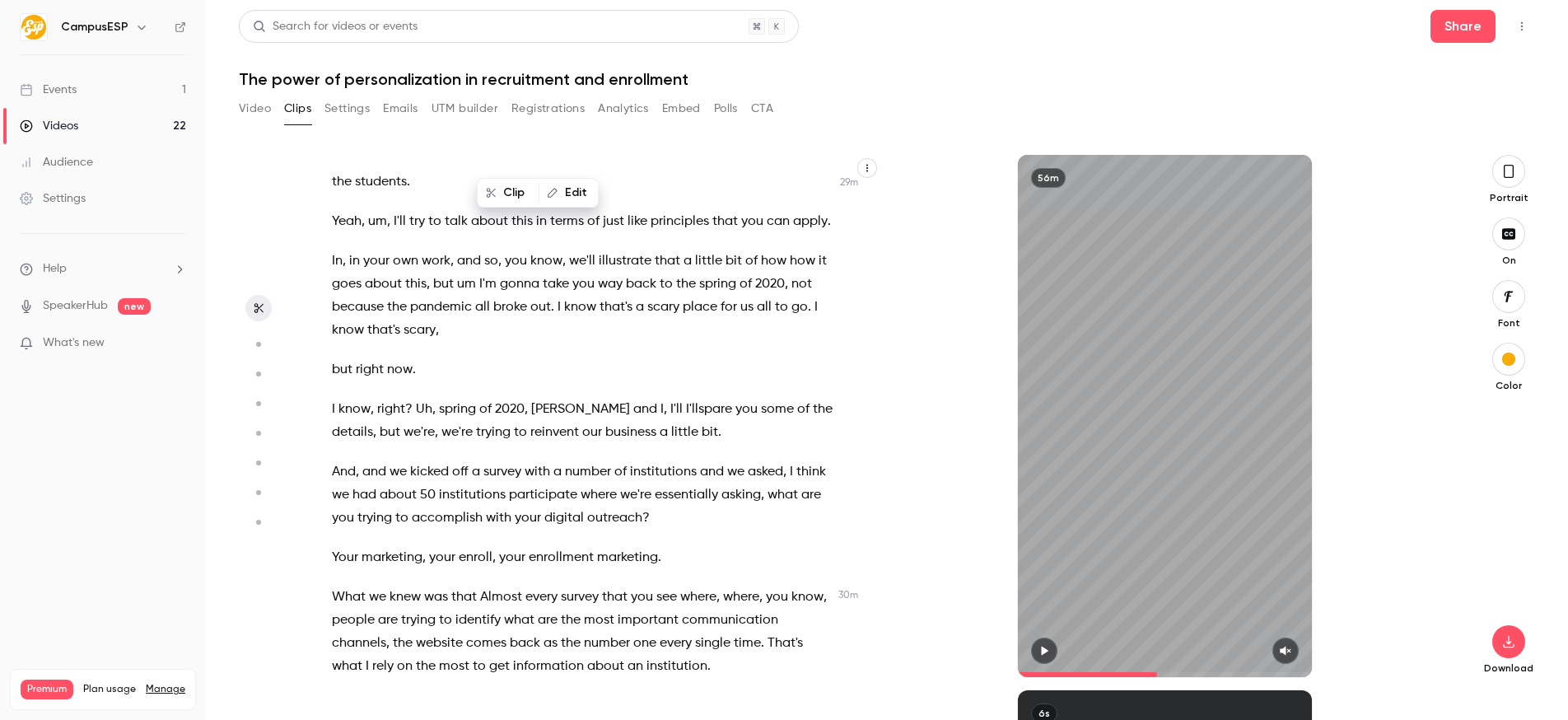
scroll to position [11309, 0]
click at [500, 588] on span "Almost" at bounding box center [501, 599] width 42 height 23
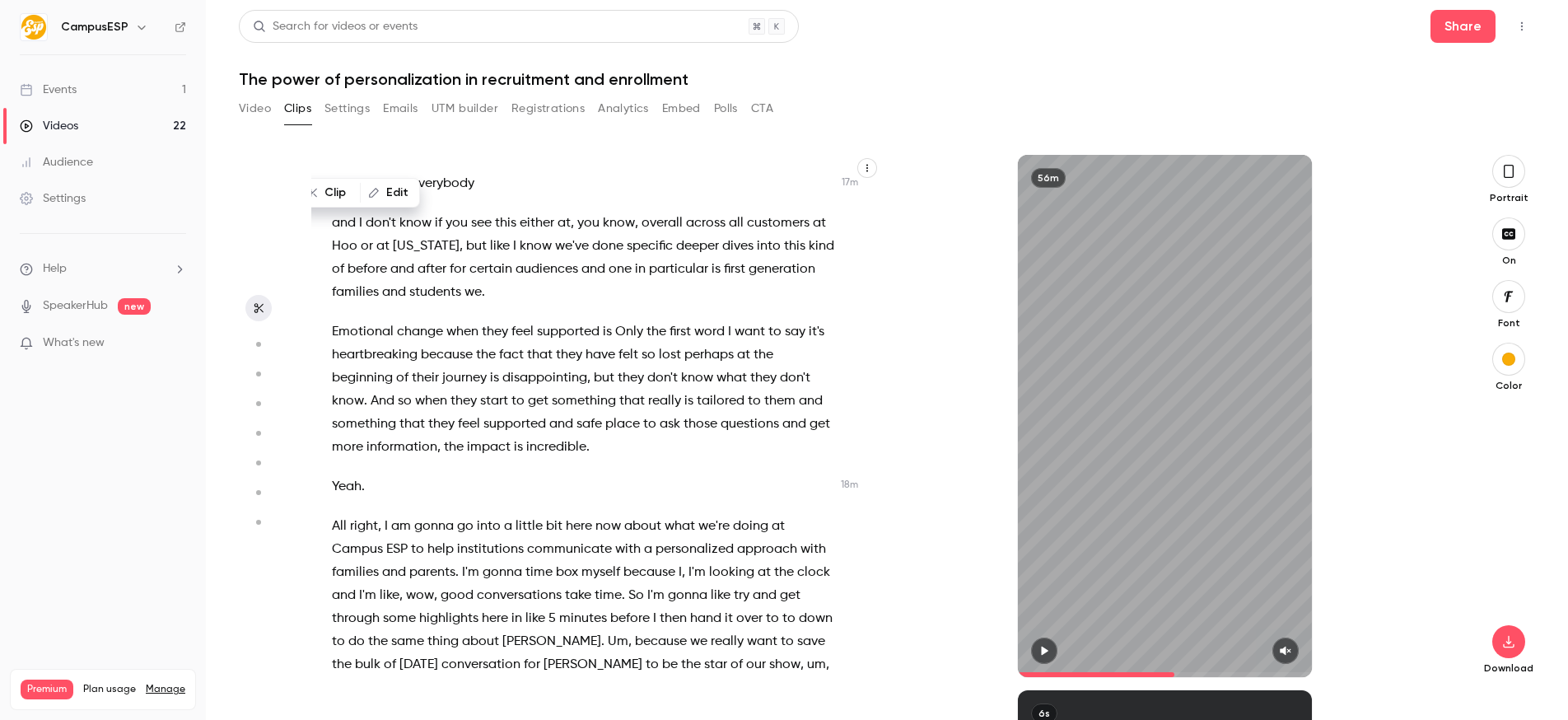
scroll to position [0, 0]
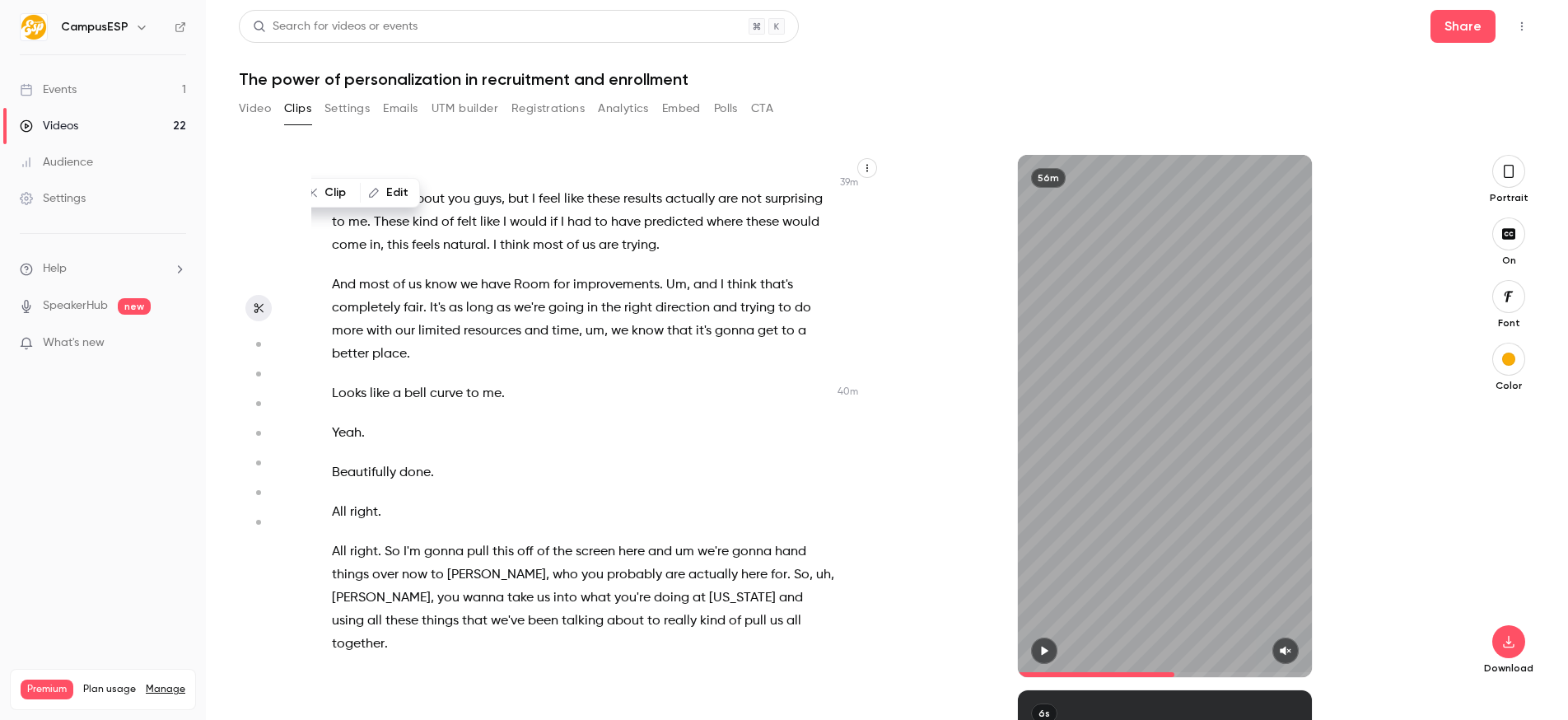
click at [447, 540] on span "gonna" at bounding box center [444, 551] width 40 height 23
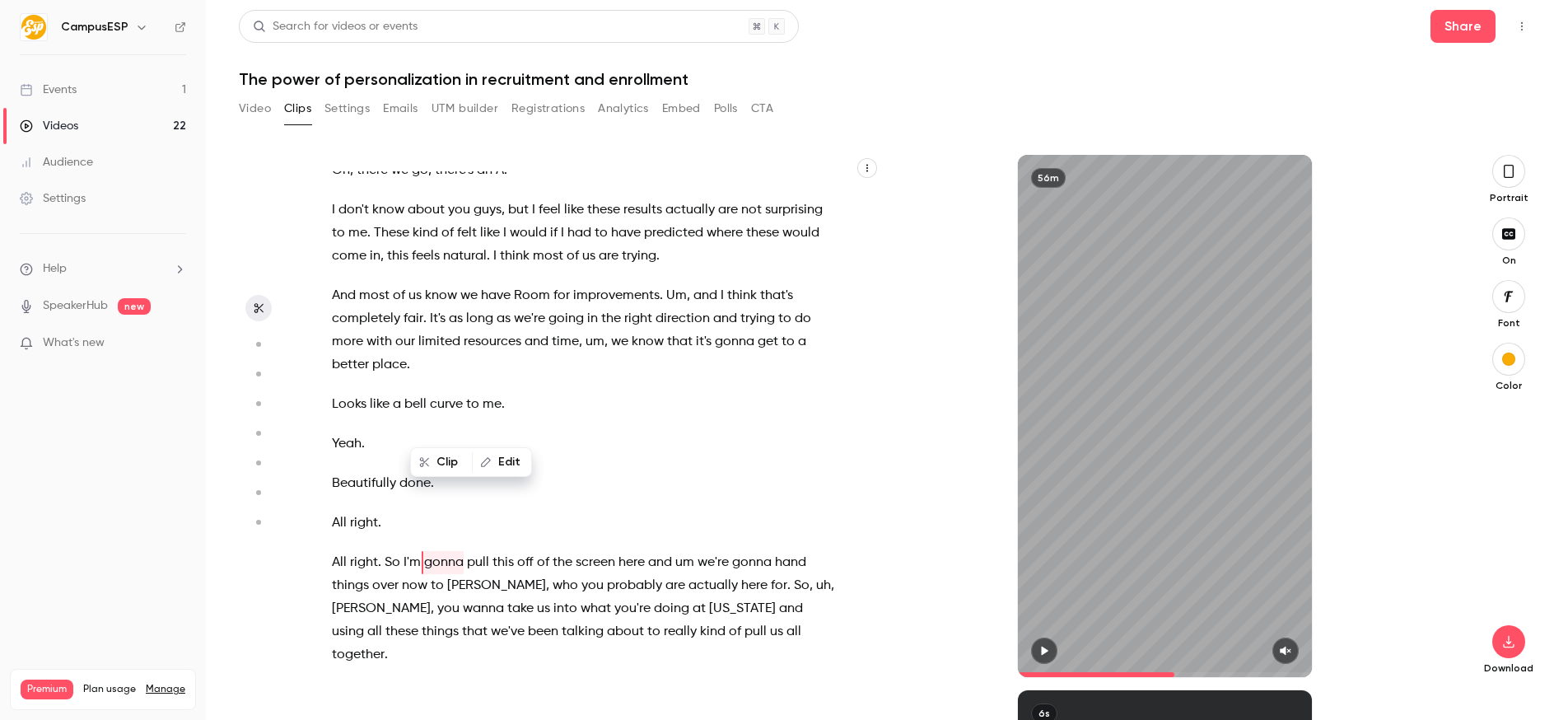
click at [625, 550] on span "here" at bounding box center [631, 561] width 27 height 23
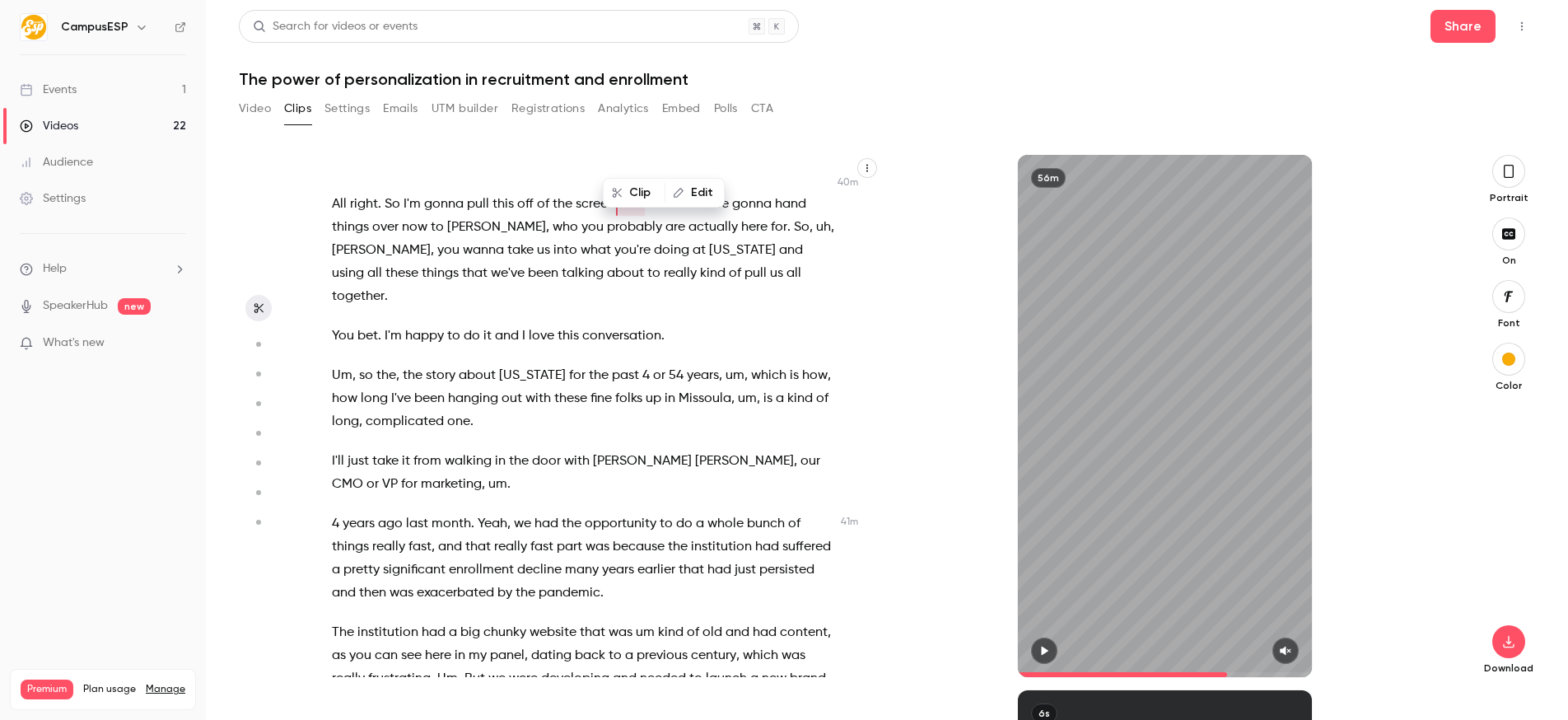
scroll to position [15892, 0]
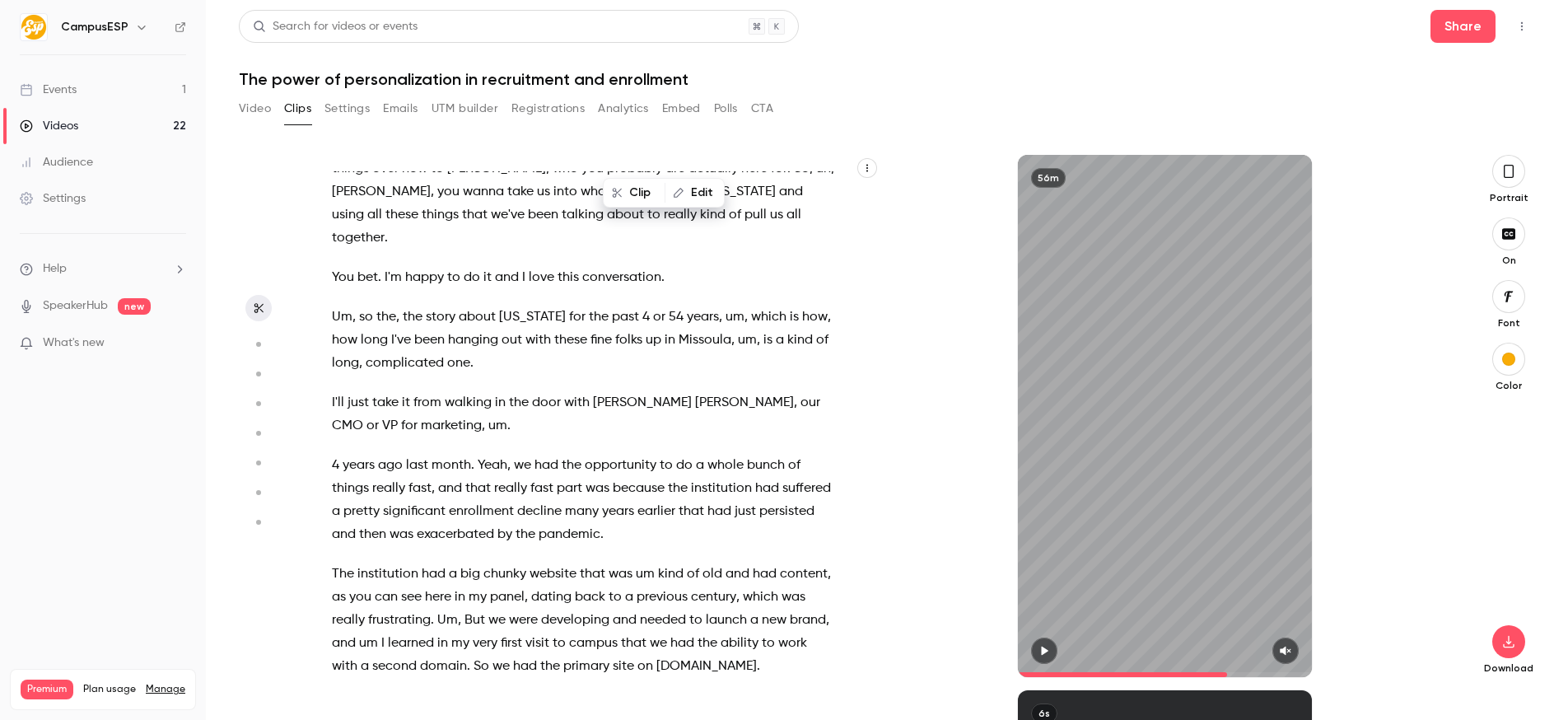
click at [392, 453] on span "ago" at bounding box center [390, 464] width 25 height 23
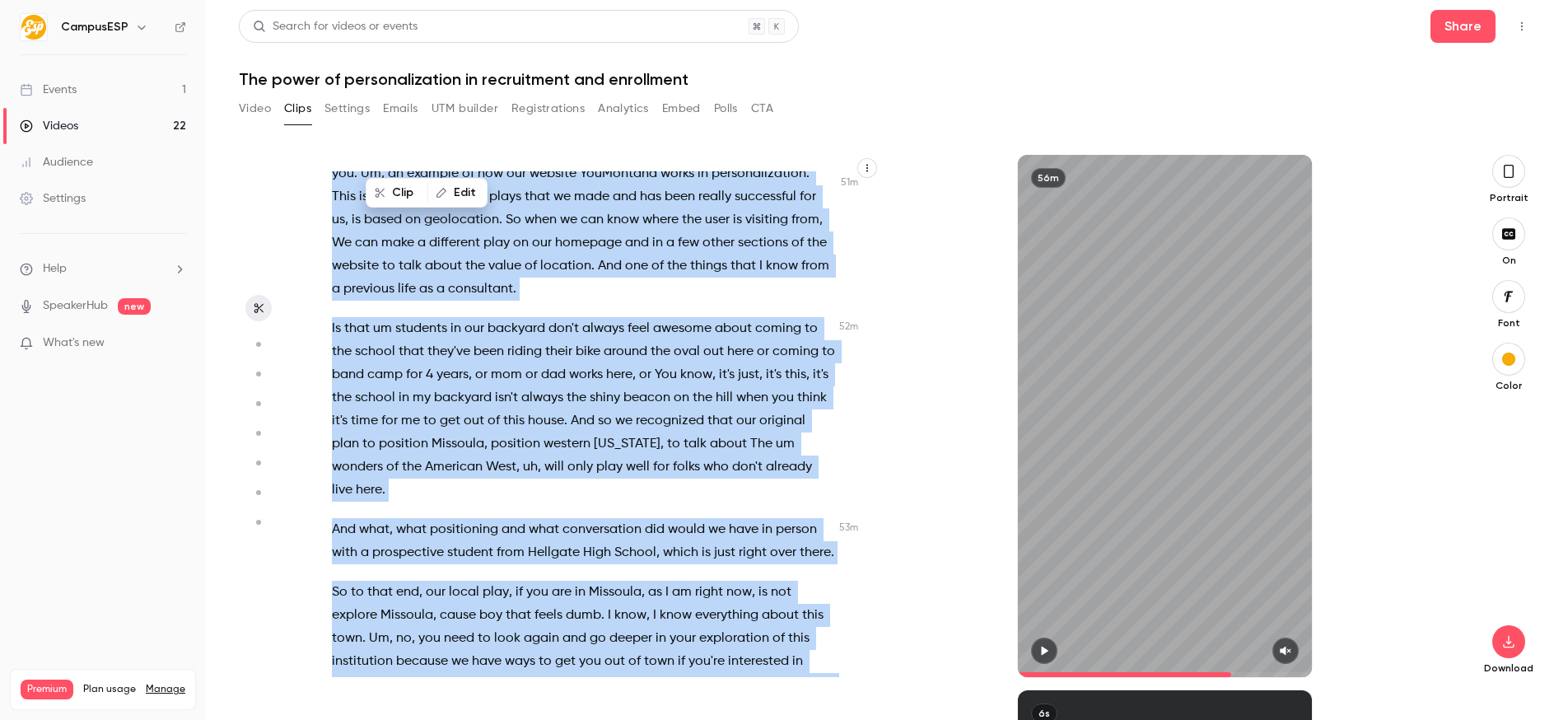
scroll to position [19348, 0]
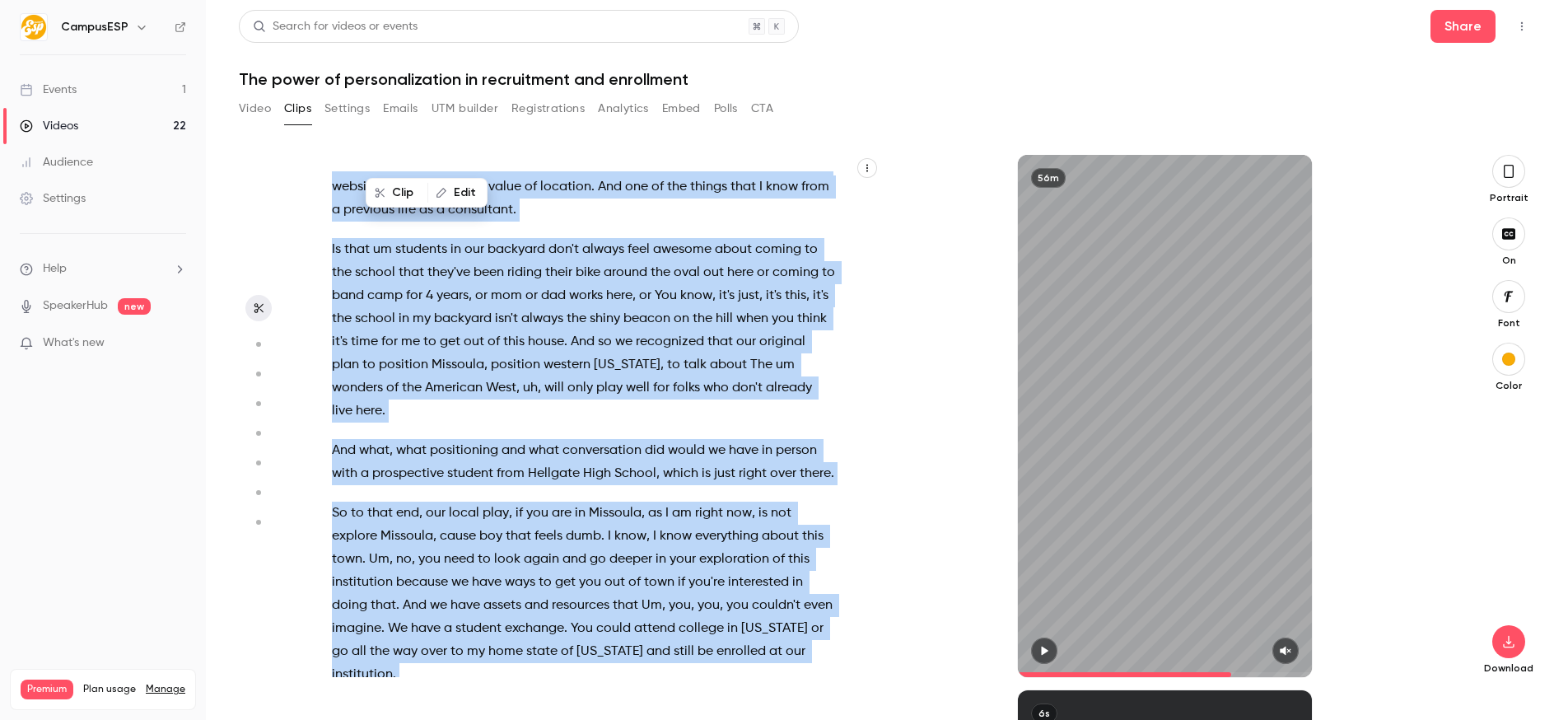
drag, startPoint x: 405, startPoint y: 276, endPoint x: 661, endPoint y: 551, distance: 375.7
click at [661, 551] on div "[DATE] by one of our partners , um , who is a marketing maven herself . [PERSON…" at bounding box center [591, 424] width 560 height 506
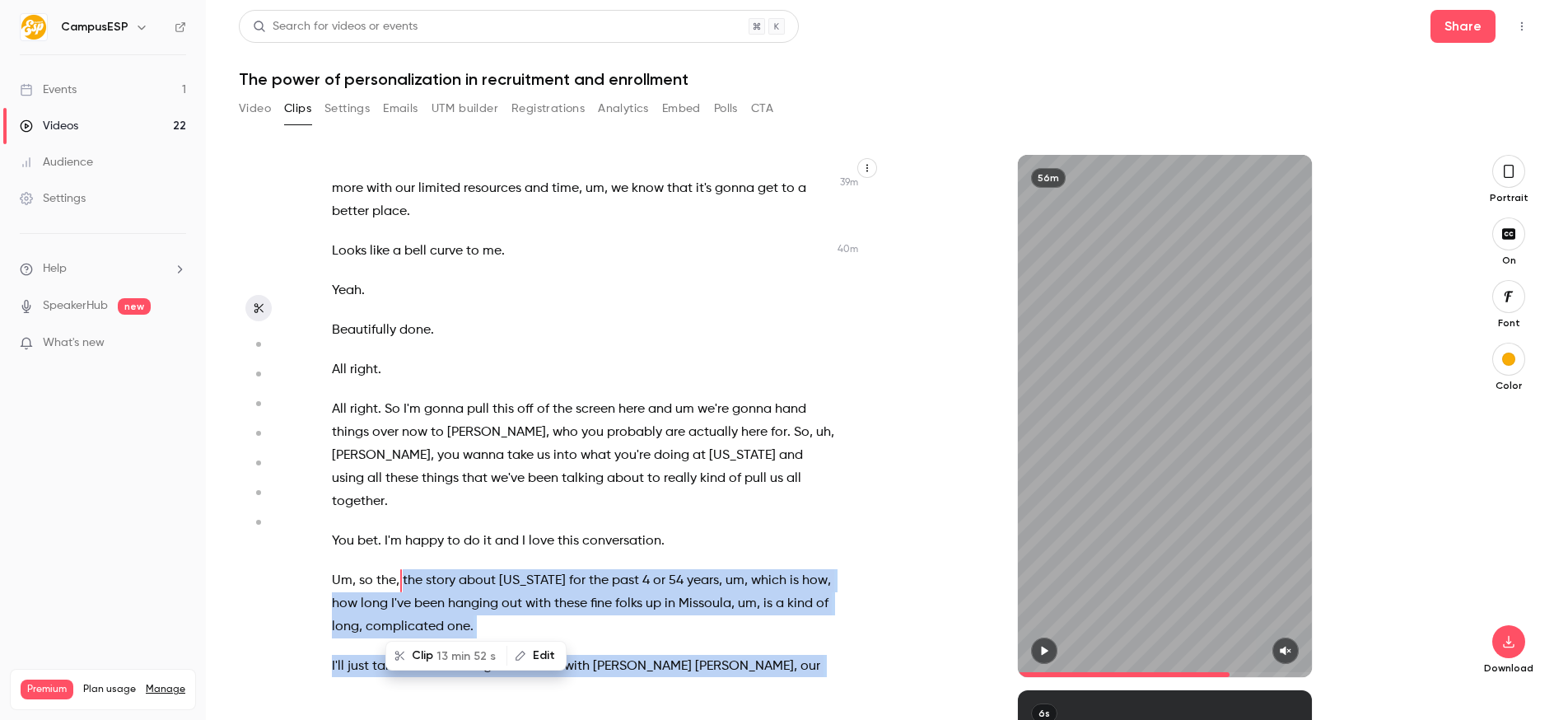
scroll to position [15623, 0]
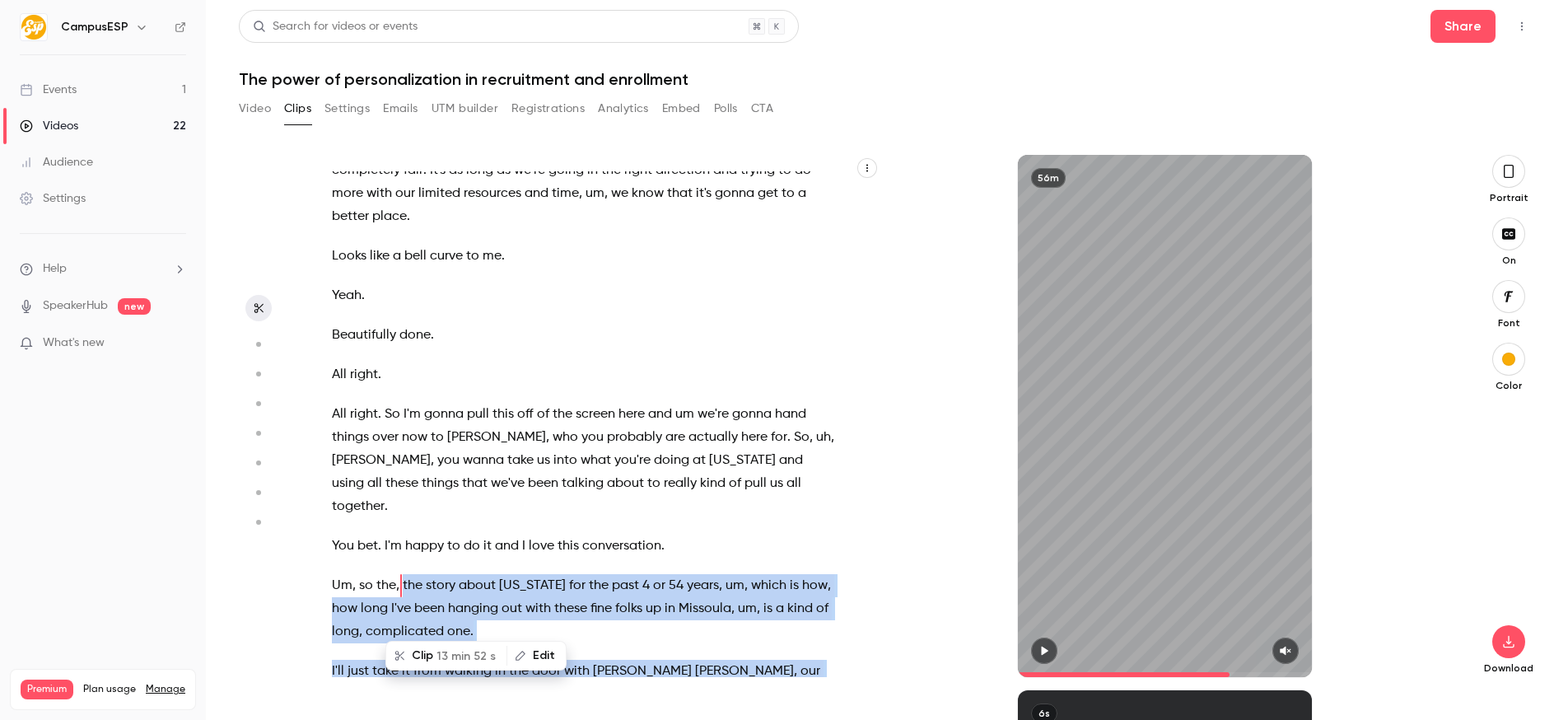
copy div "the story about [US_STATE] for the past 4 or 54 years , um , which is how , how…"
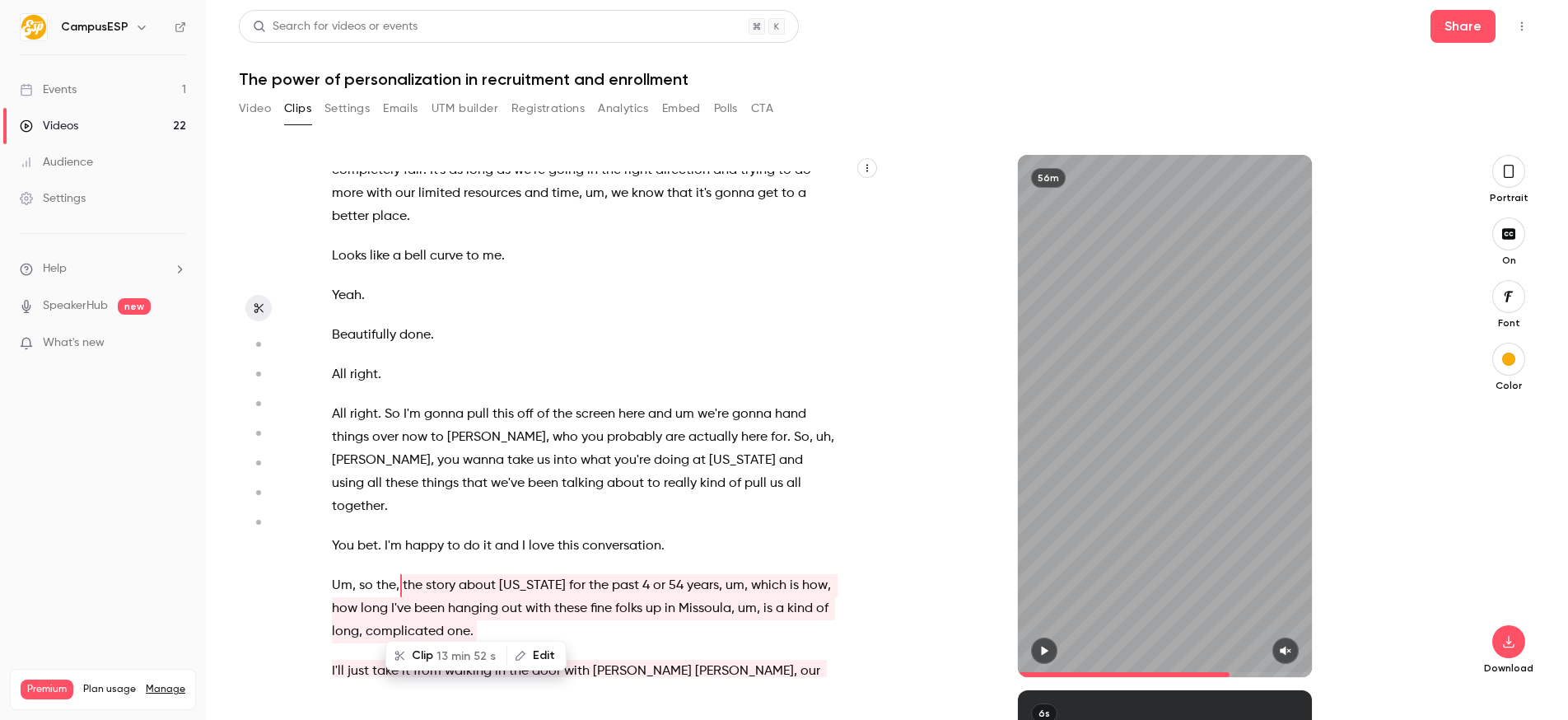
type input "******"
